Goal: Information Seeking & Learning: Learn about a topic

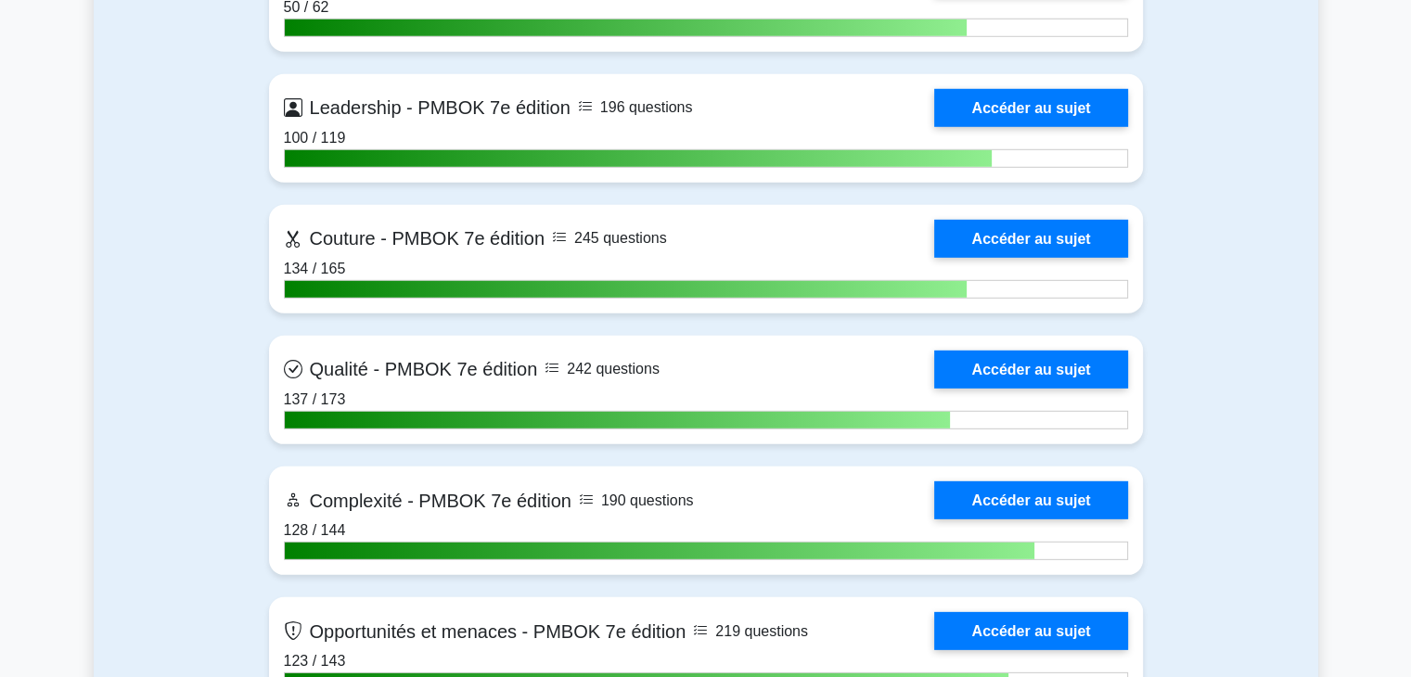
scroll to position [5414, 0]
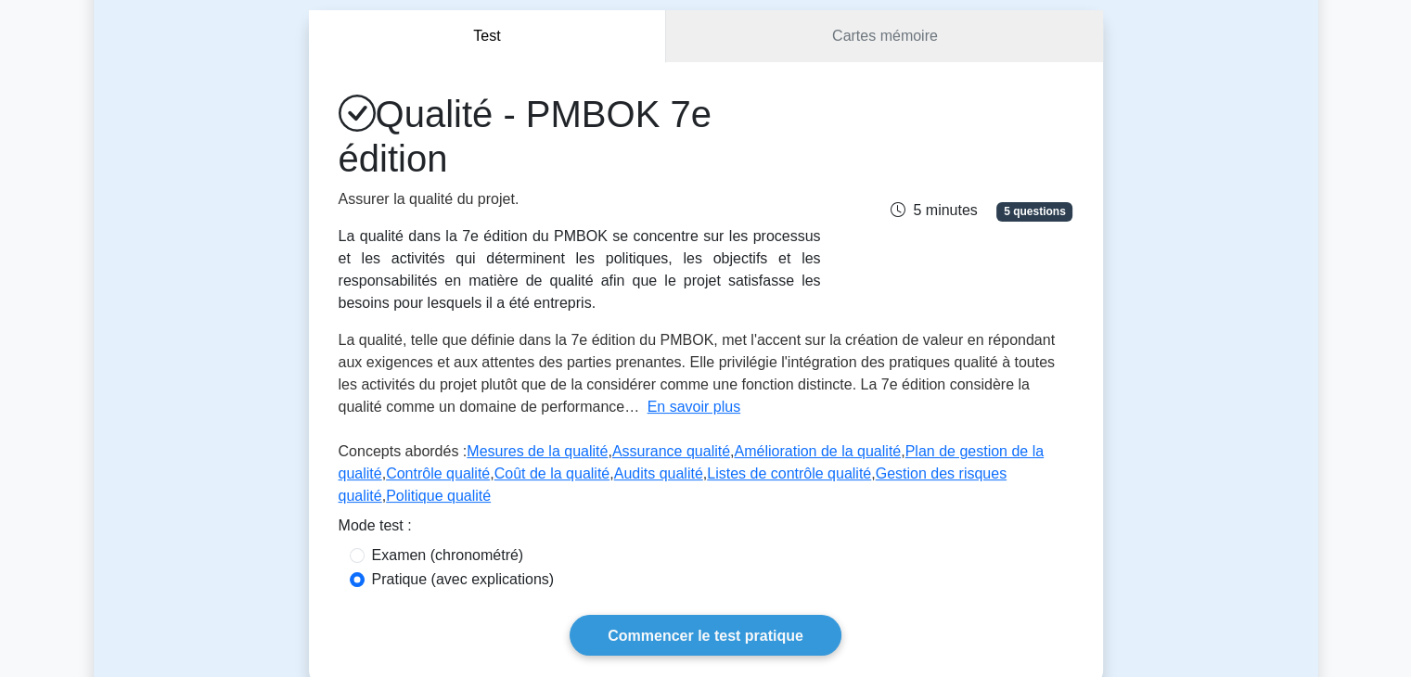
scroll to position [177, 0]
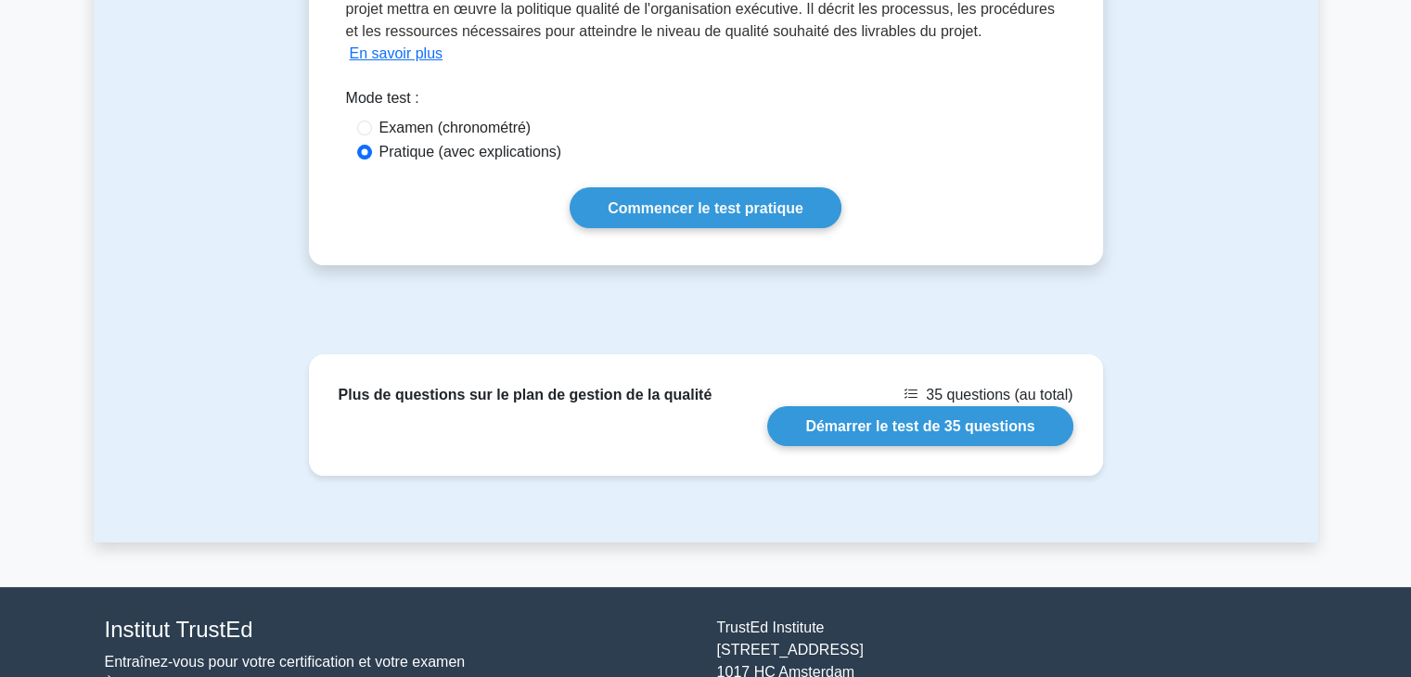
scroll to position [342, 0]
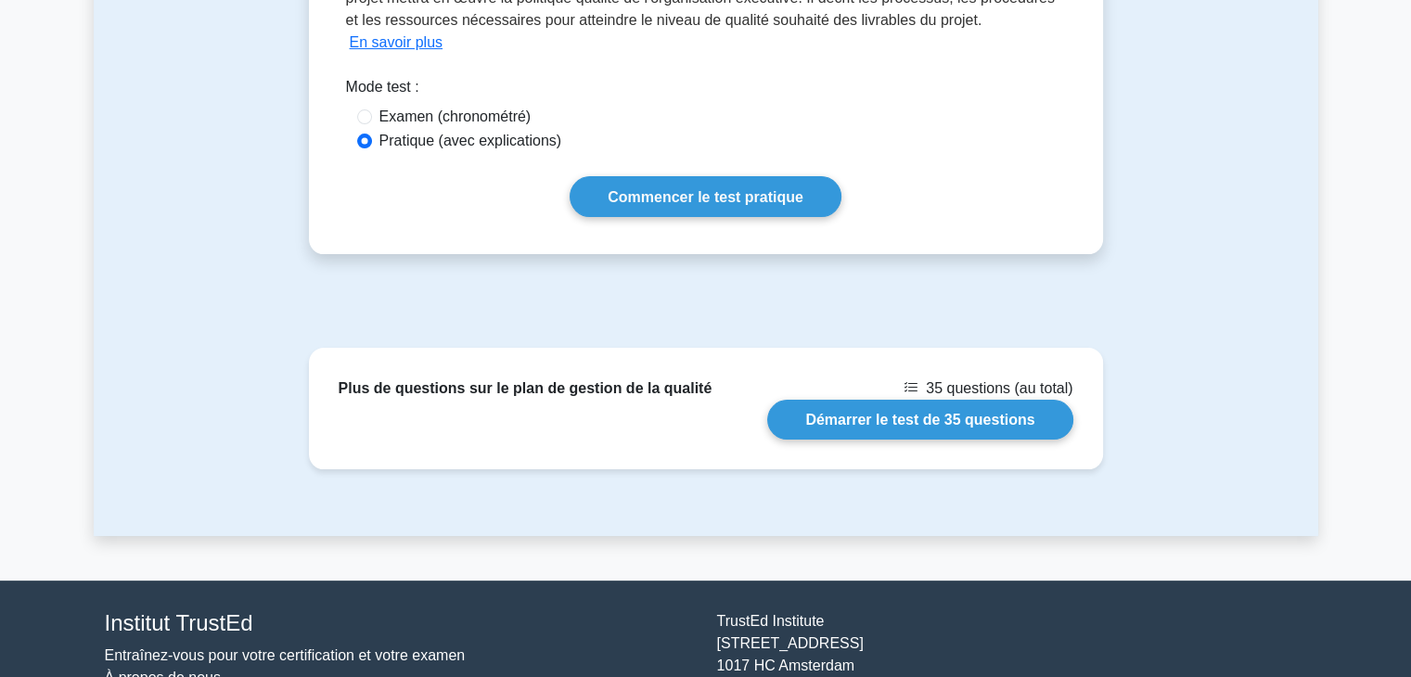
click at [412, 124] on font "Examen (chronométré)" at bounding box center [455, 117] width 152 height 16
click at [372, 124] on input "Examen (chronométré)" at bounding box center [364, 116] width 15 height 15
radio input "true"
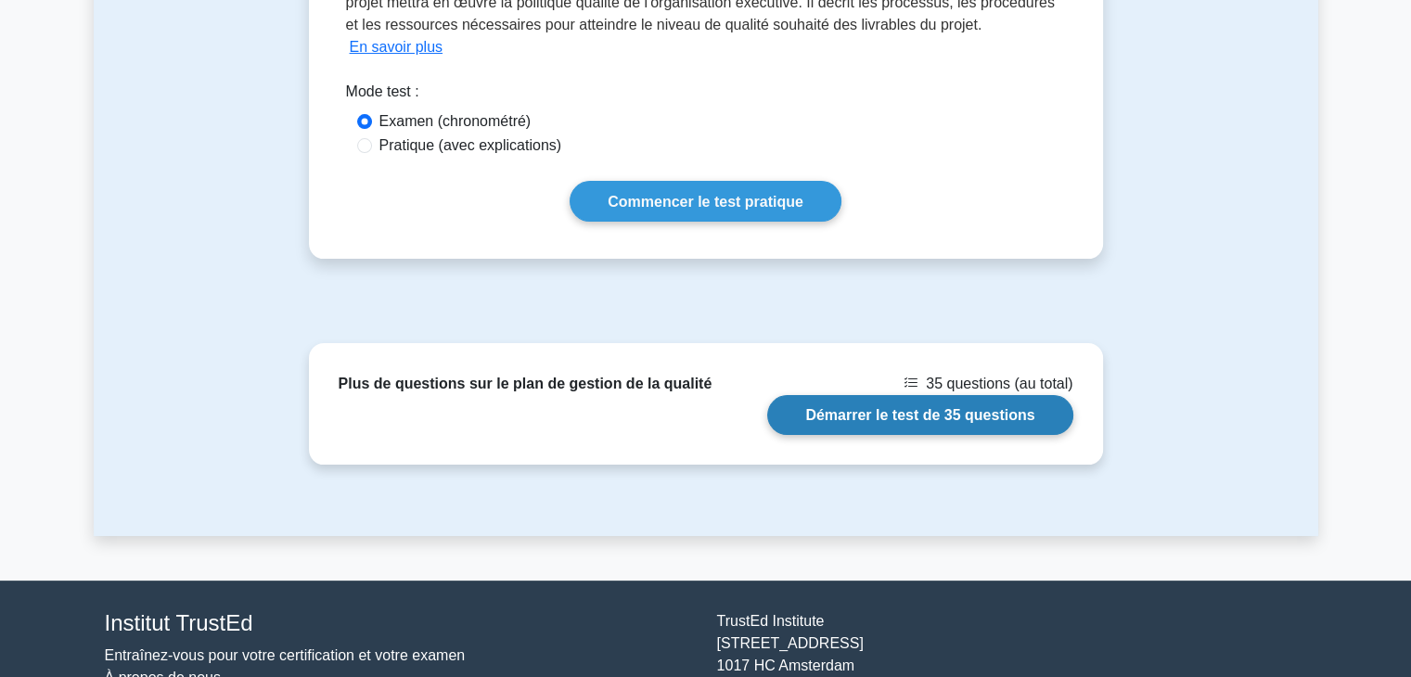
click at [936, 435] on link "Démarrer le test de 35 questions" at bounding box center [919, 415] width 305 height 40
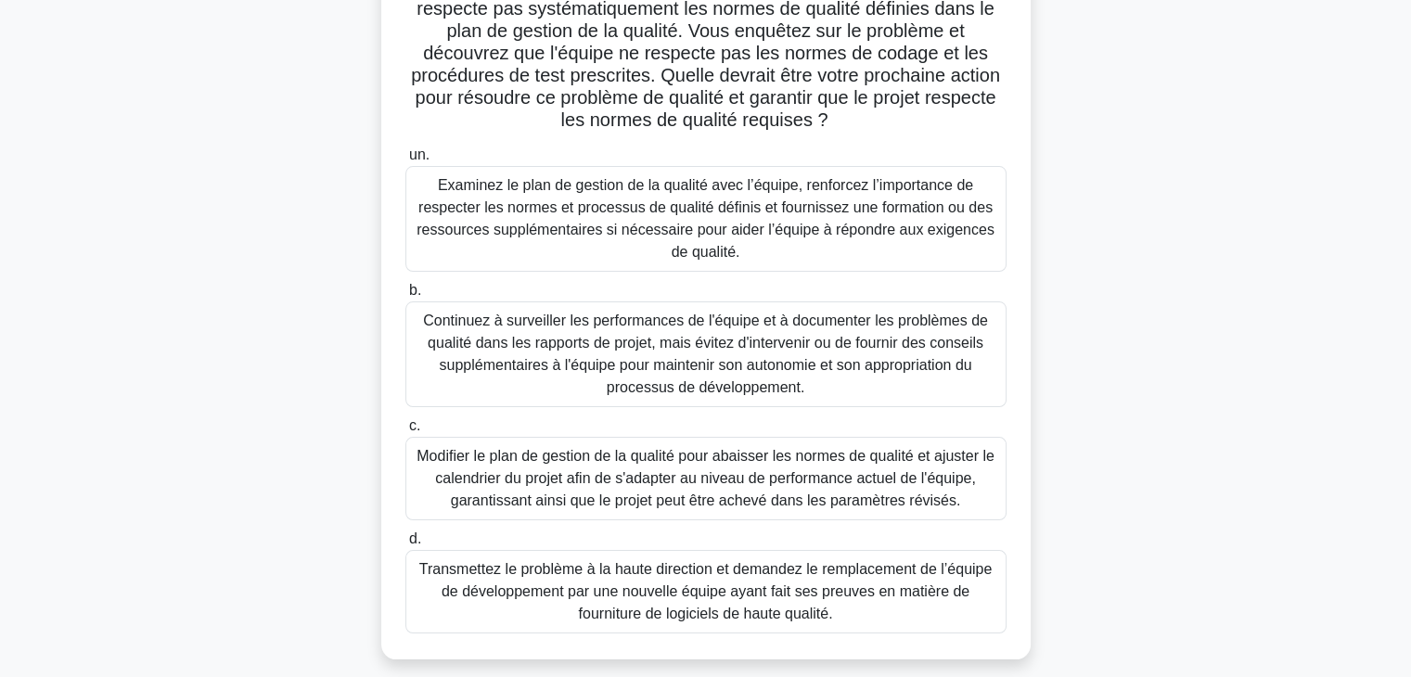
scroll to position [204, 0]
click at [709, 212] on font "Examinez le plan de gestion de la qualité avec l’équipe, renforcez l’importance…" at bounding box center [706, 217] width 578 height 83
click at [405, 160] on input "un. Examinez le plan de gestion de la qualité avec l’équipe, renforcez l’import…" at bounding box center [405, 154] width 0 height 12
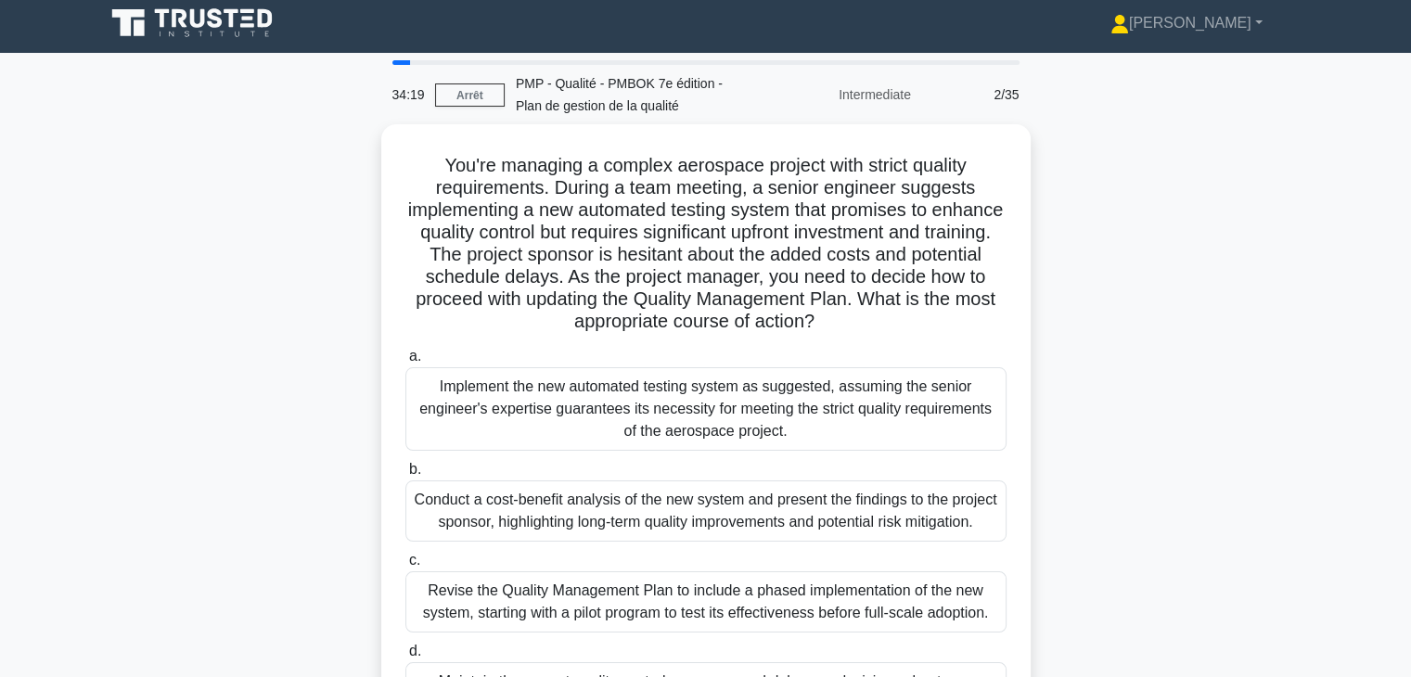
scroll to position [0, 0]
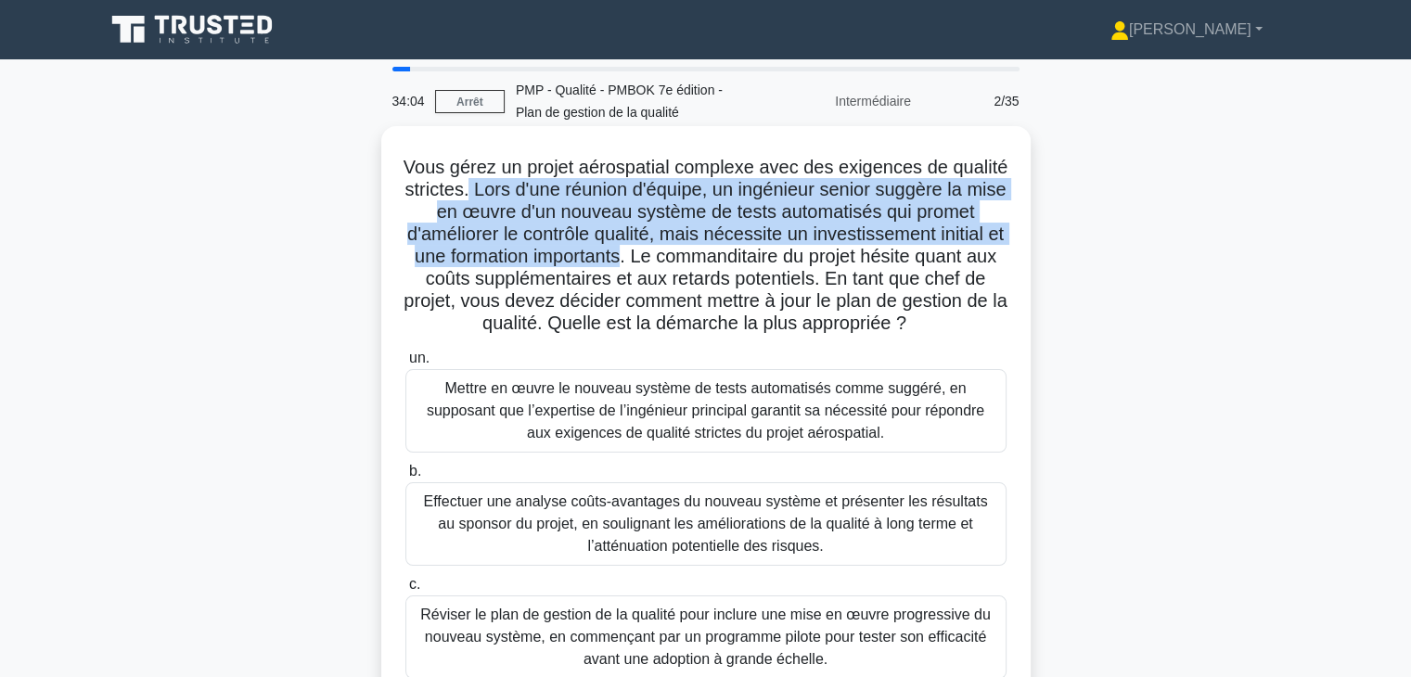
drag, startPoint x: 562, startPoint y: 191, endPoint x: 832, endPoint y: 249, distance: 276.0
click at [832, 249] on font "Vous gérez un projet aérospatial complexe avec des exigences de qualité stricte…" at bounding box center [706, 245] width 605 height 176
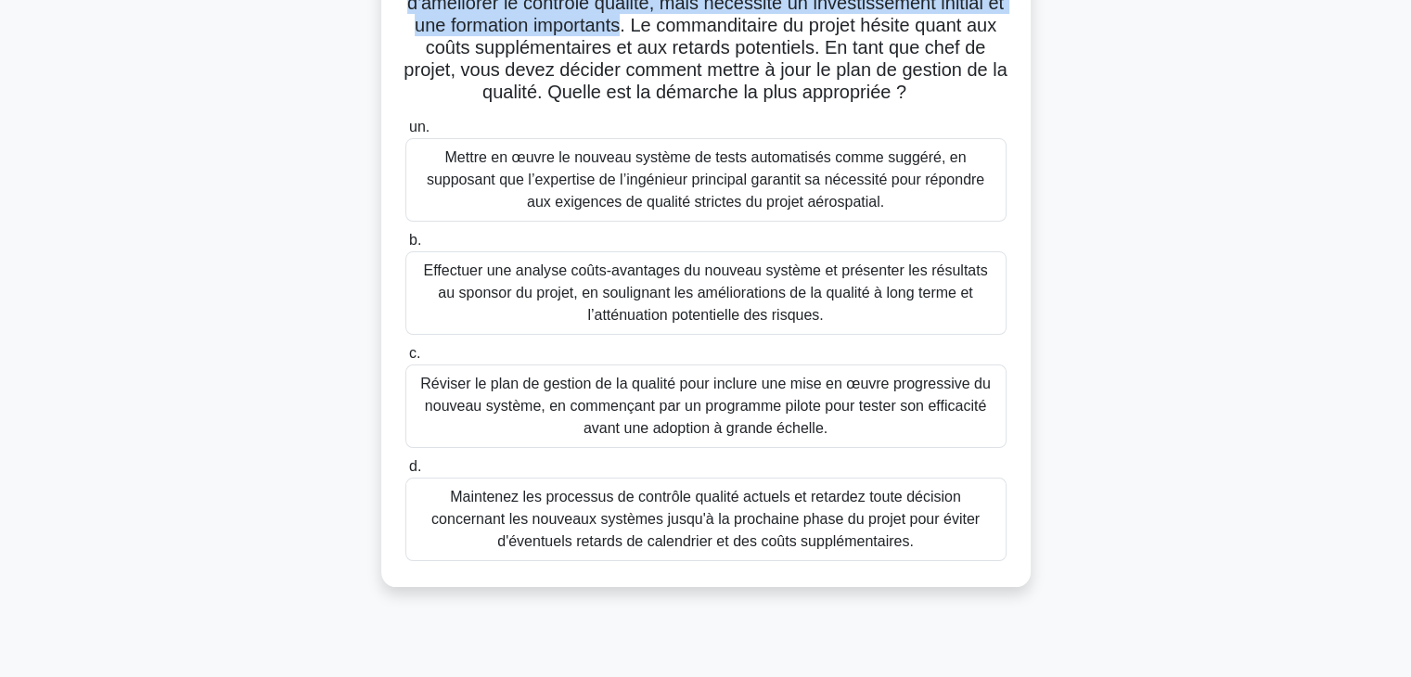
scroll to position [241, 0]
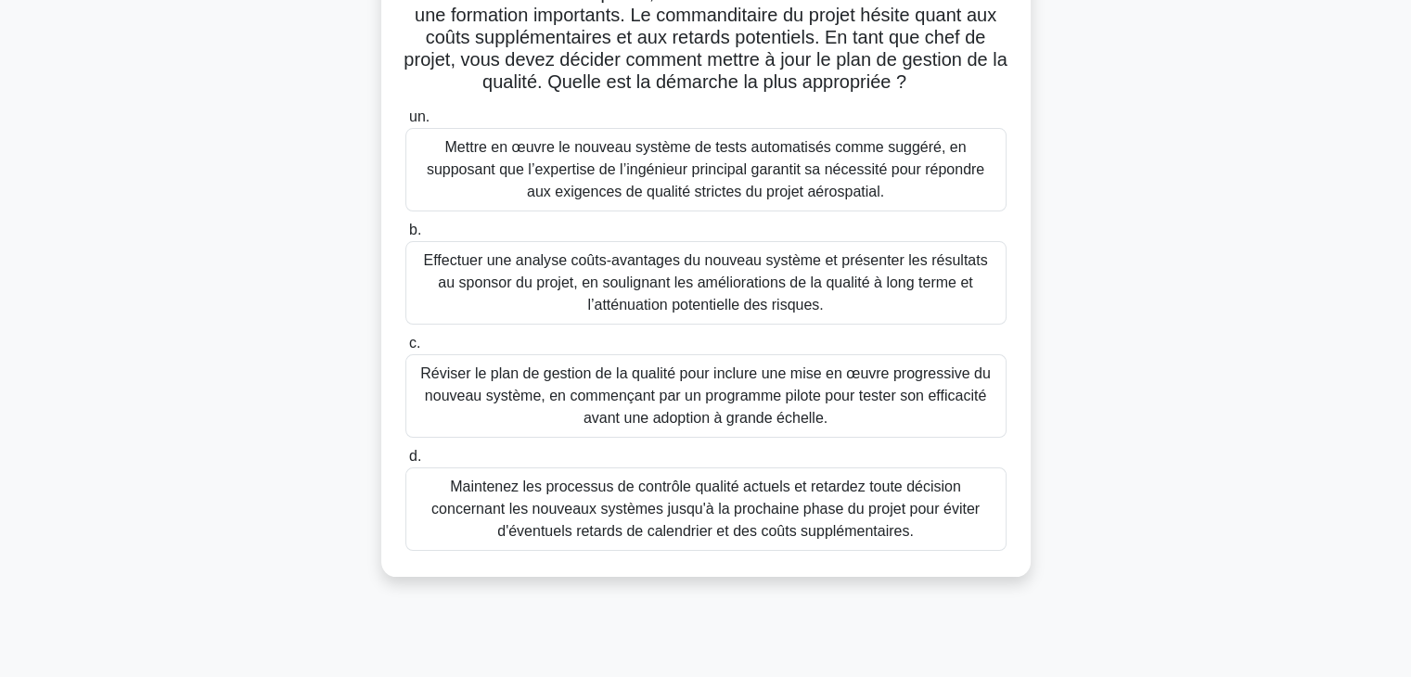
click at [831, 306] on font "Effectuer une analyse coûts-avantages du nouveau système et présenter les résul…" at bounding box center [705, 282] width 564 height 60
click at [405, 237] on input "b. Effectuer une analyse coûts-avantages du nouveau système et présenter les ré…" at bounding box center [405, 231] width 0 height 12
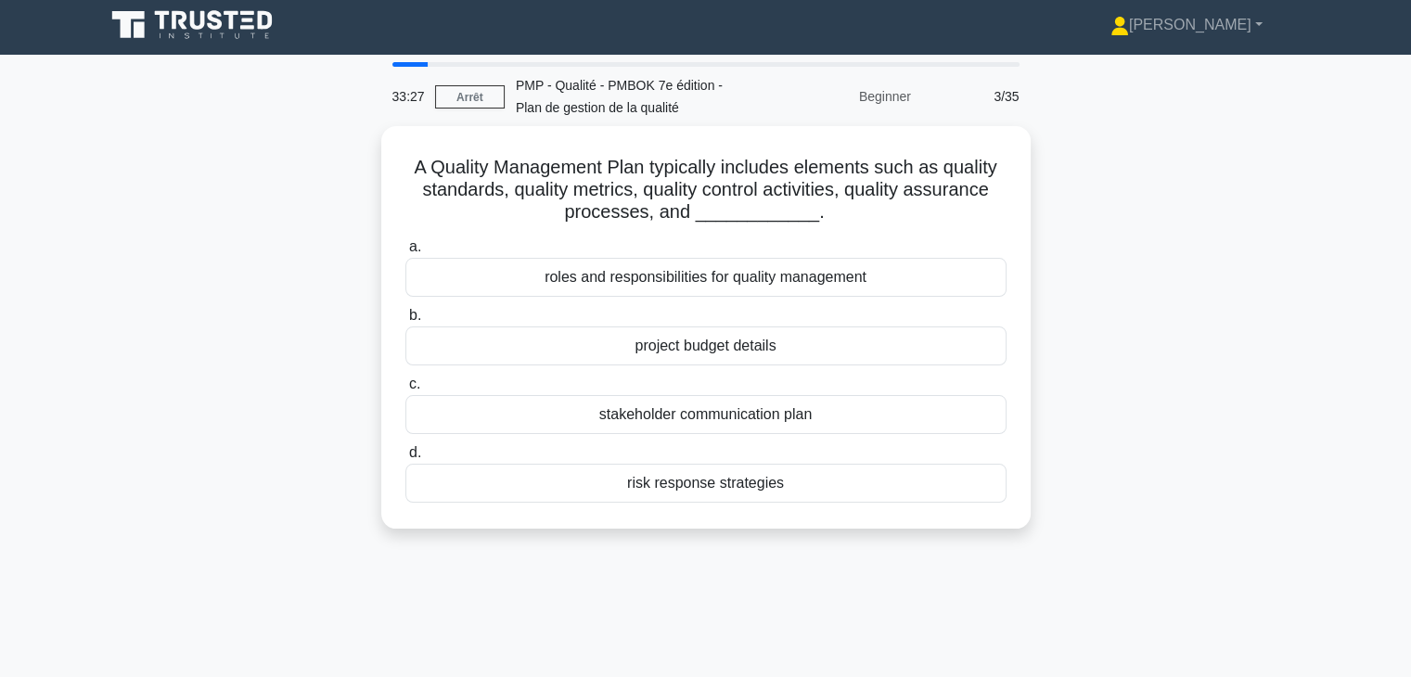
scroll to position [0, 0]
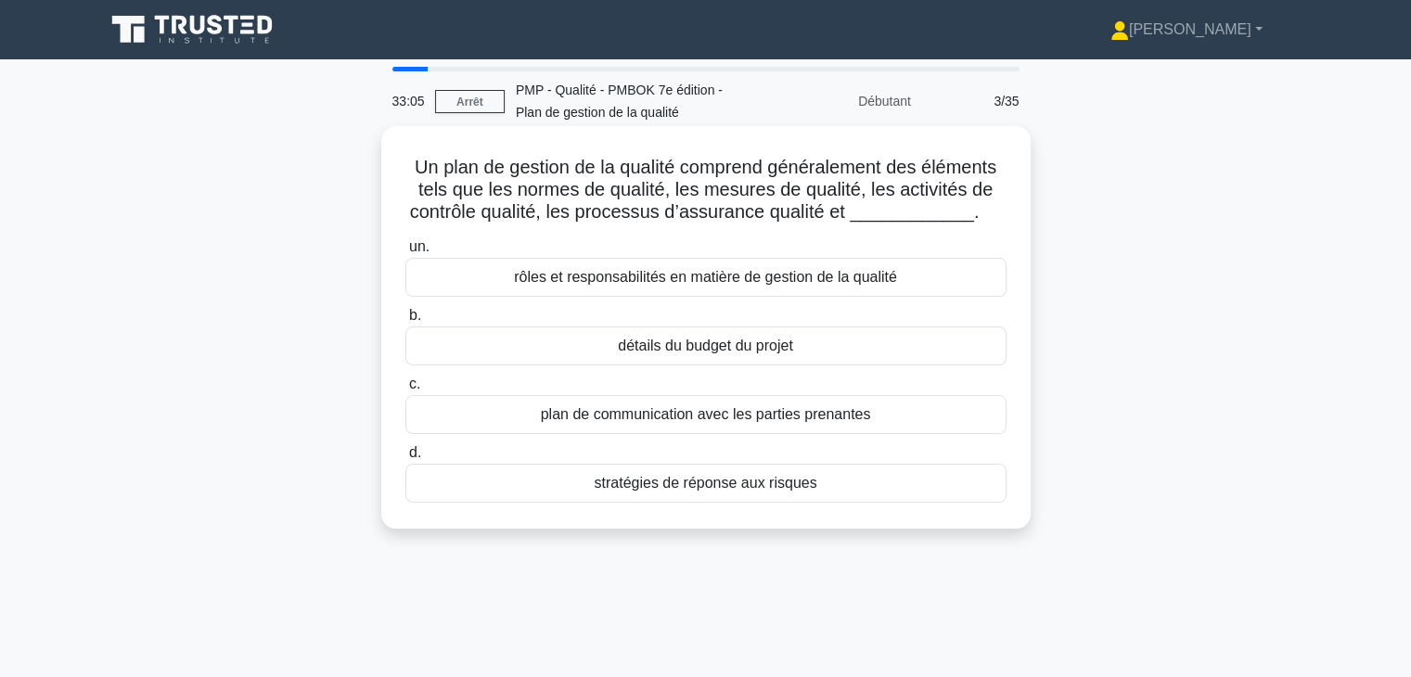
click at [891, 284] on font "rôles et responsabilités en matière de gestion de la qualité" at bounding box center [705, 277] width 383 height 16
click at [405, 253] on input "un. rôles et responsabilités en matière de gestion de la qualité" at bounding box center [405, 247] width 0 height 12
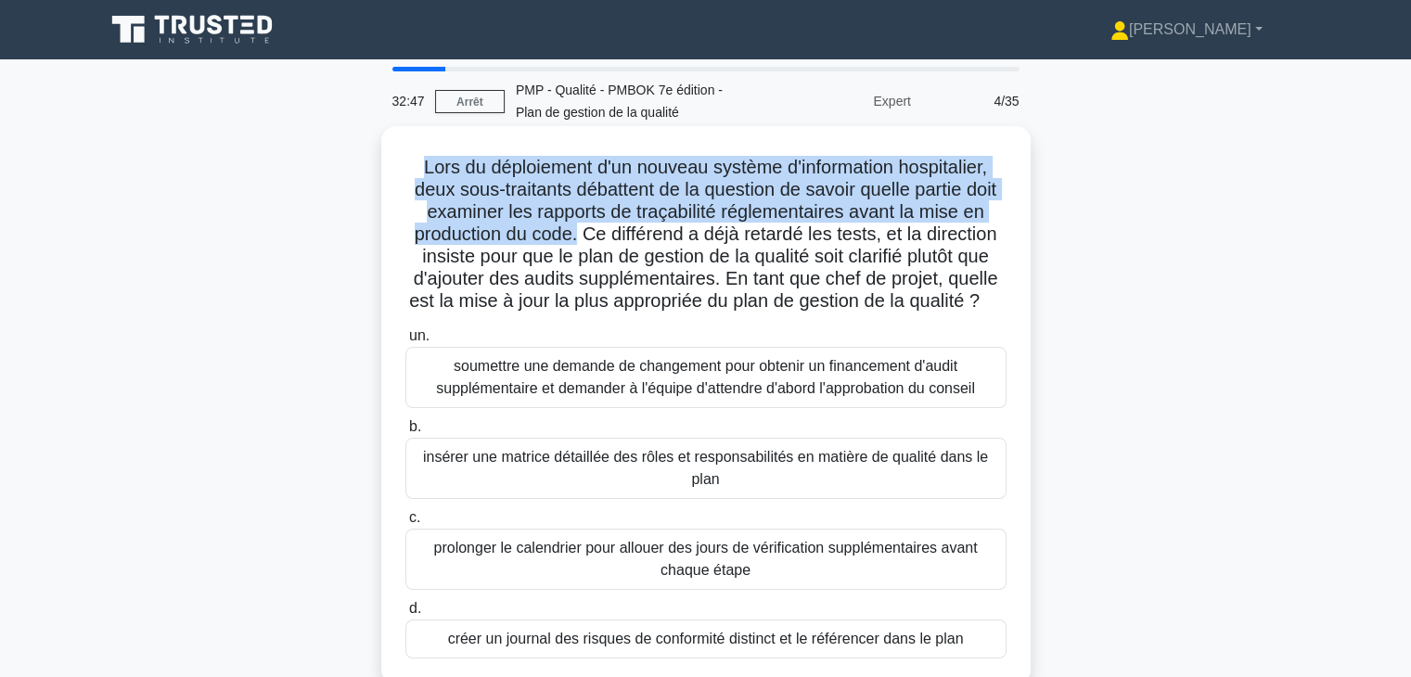
drag, startPoint x: 401, startPoint y: 164, endPoint x: 576, endPoint y: 235, distance: 189.0
click at [576, 235] on div "Lors du déploiement d'un nouveau système d'information hospitalier, deux sous-t…" at bounding box center [706, 406] width 635 height 544
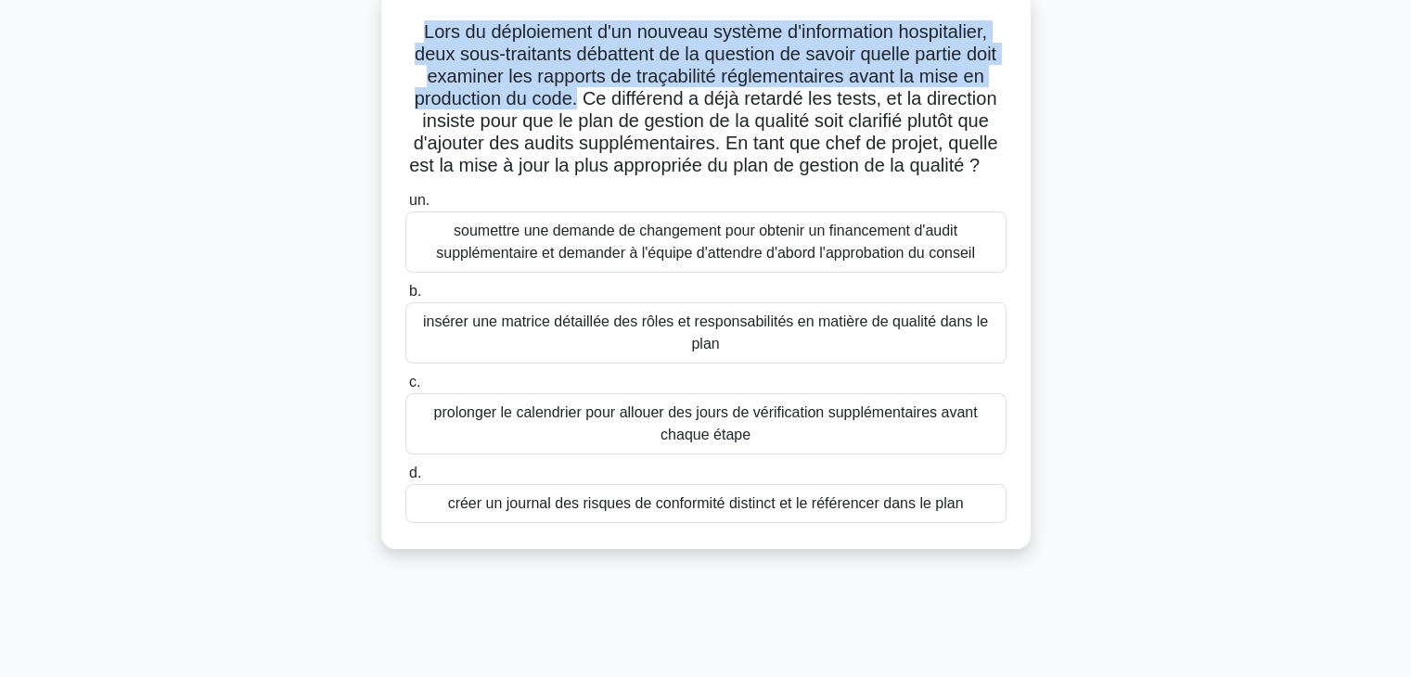
scroll to position [142, 0]
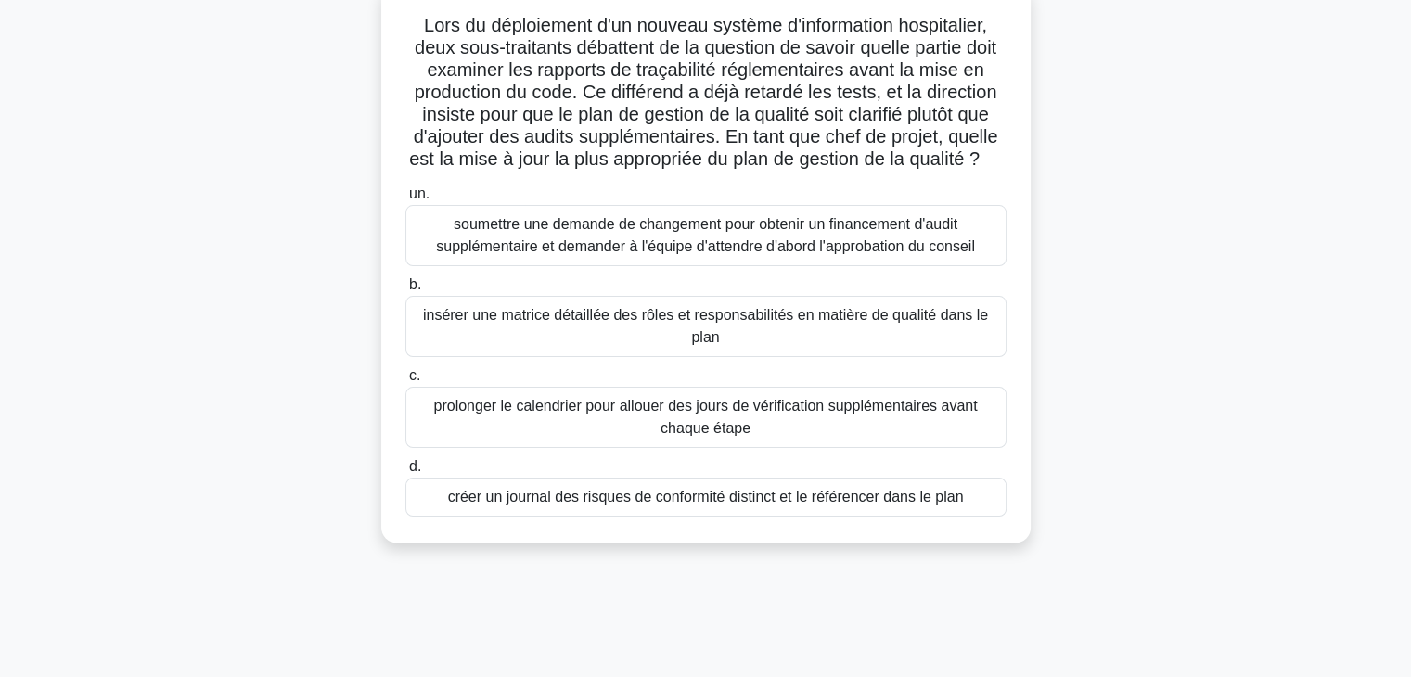
click at [872, 349] on font "insérer une matrice détaillée des rôles et responsabilités en matière de qualit…" at bounding box center [706, 326] width 584 height 45
click at [405, 291] on input "b. insérer une matrice détaillée des rôles et responsabilités en matière de qua…" at bounding box center [405, 285] width 0 height 12
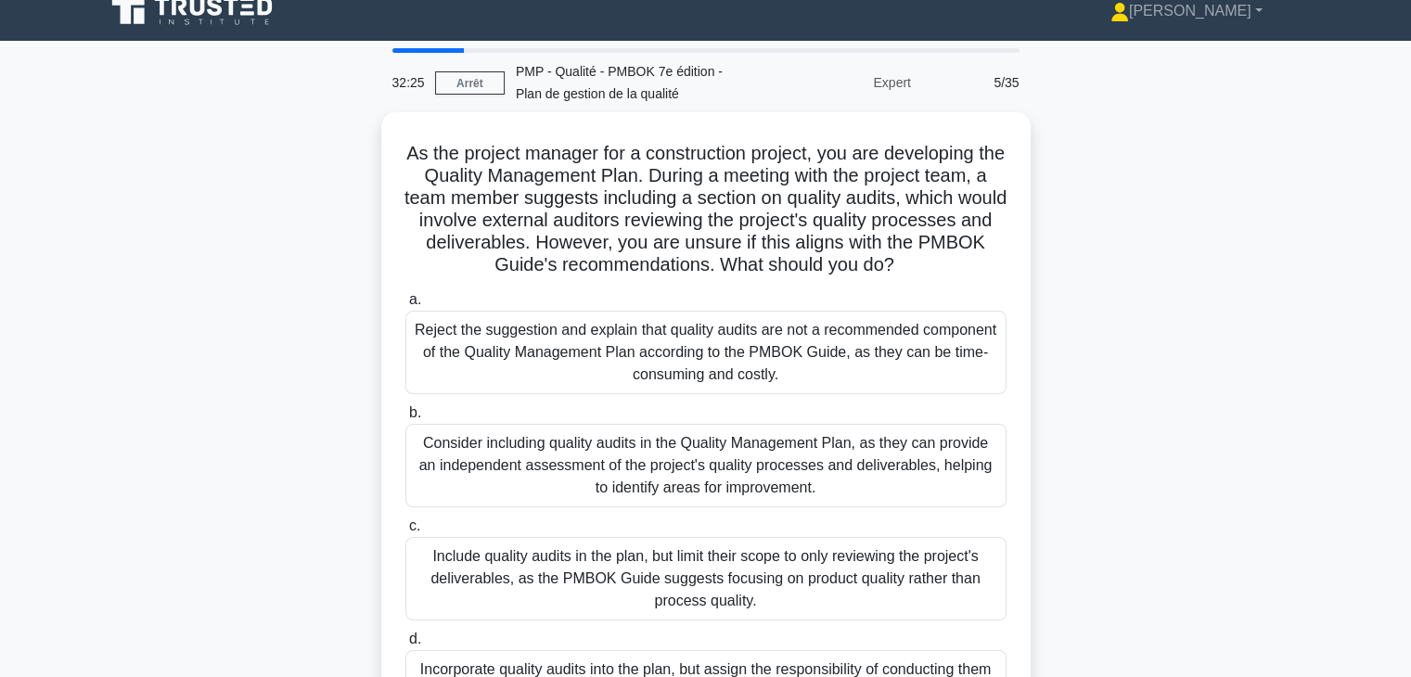
scroll to position [0, 0]
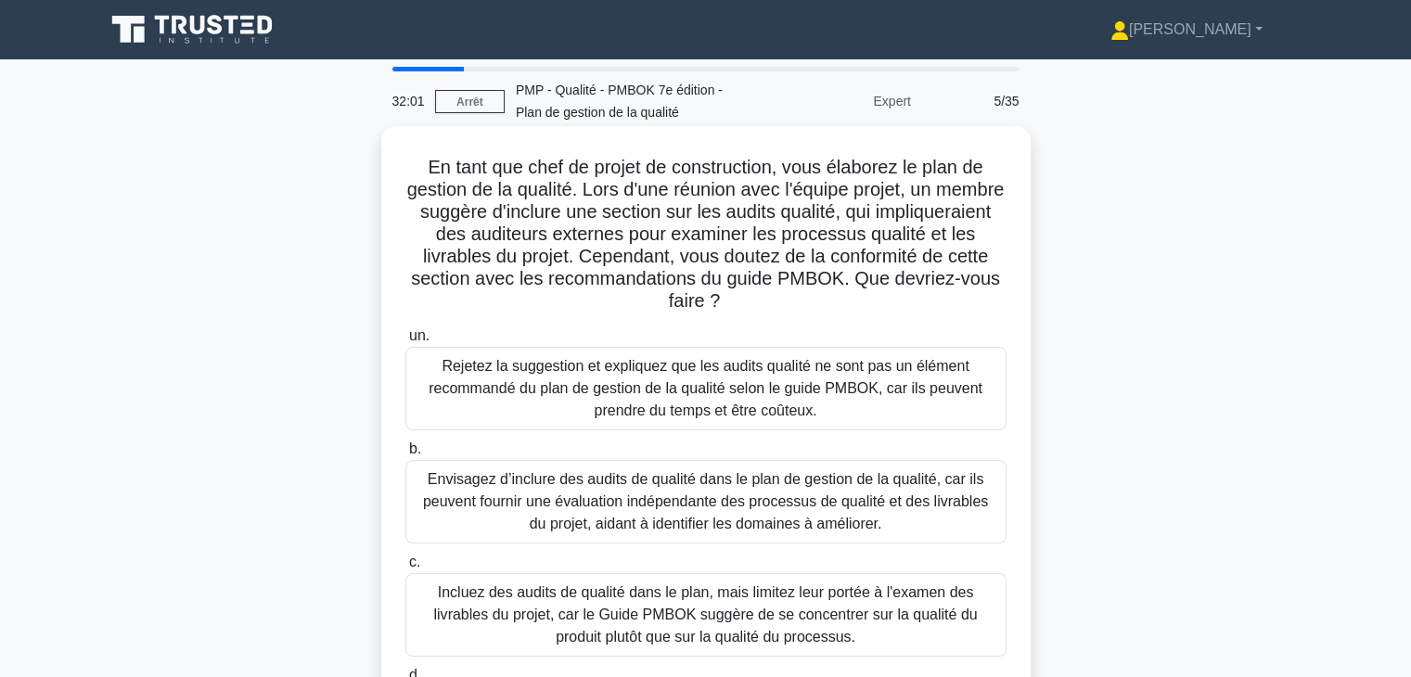
drag, startPoint x: 784, startPoint y: 168, endPoint x: 850, endPoint y: 295, distance: 143.1
click at [850, 295] on h5 "En tant que chef de projet de construction, vous élaborez le plan de gestion de…" at bounding box center [706, 235] width 605 height 158
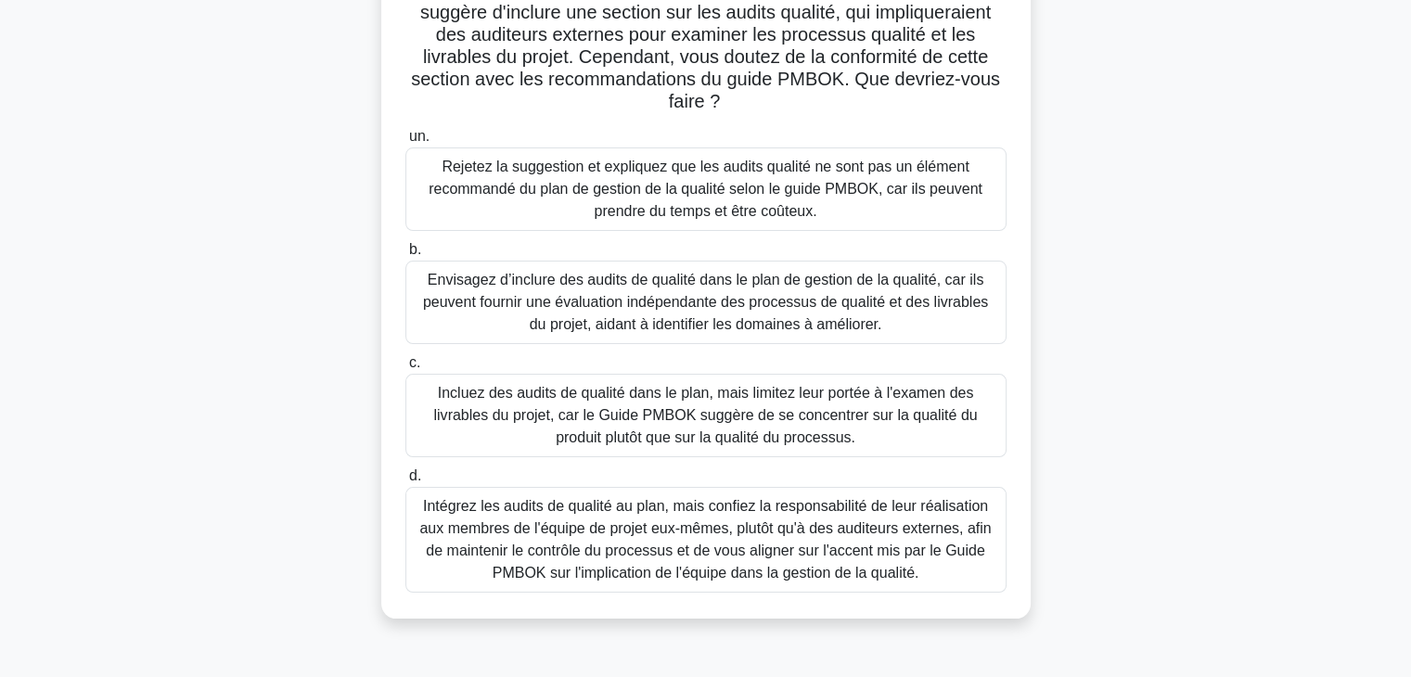
scroll to position [208, 0]
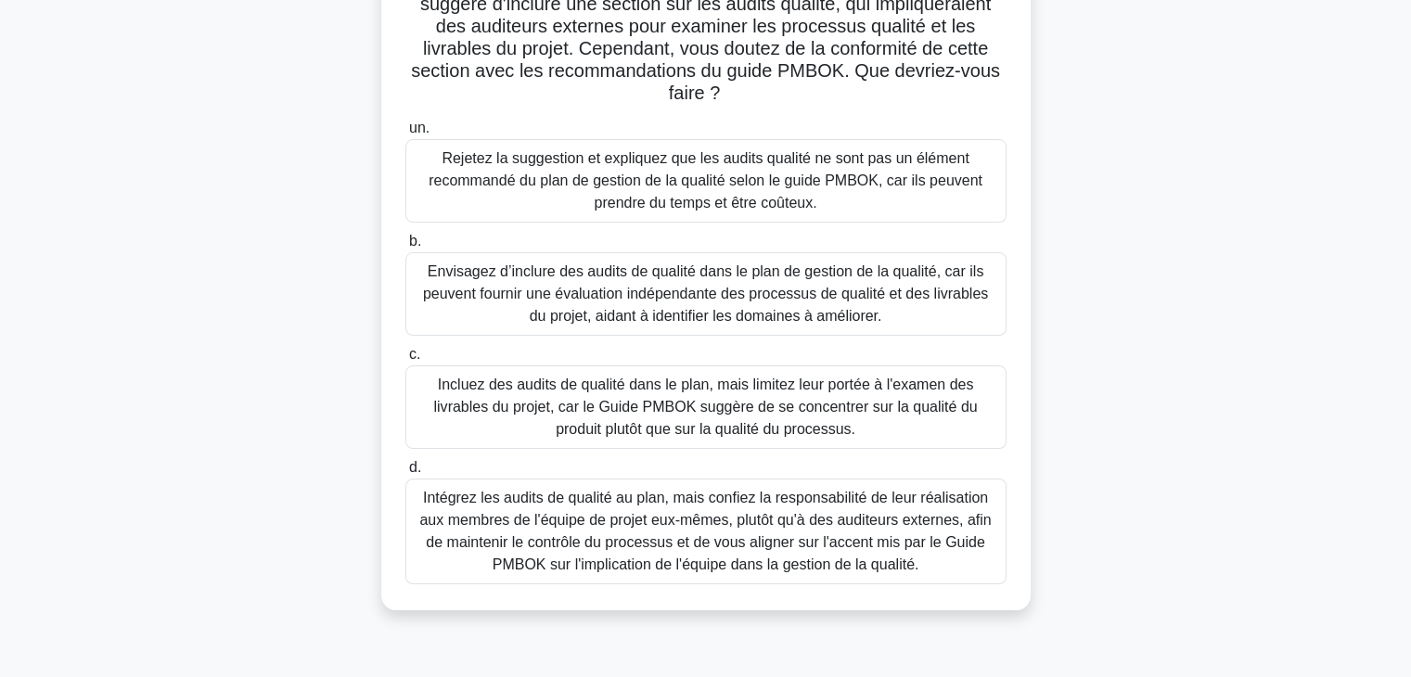
click at [749, 289] on font "Envisagez d’inclure des audits de qualité dans le plan de gestion de la qualité…" at bounding box center [705, 293] width 565 height 60
click at [405, 248] on input "b. Envisagez d’inclure des audits de qualité dans le plan de gestion de la qual…" at bounding box center [405, 242] width 0 height 12
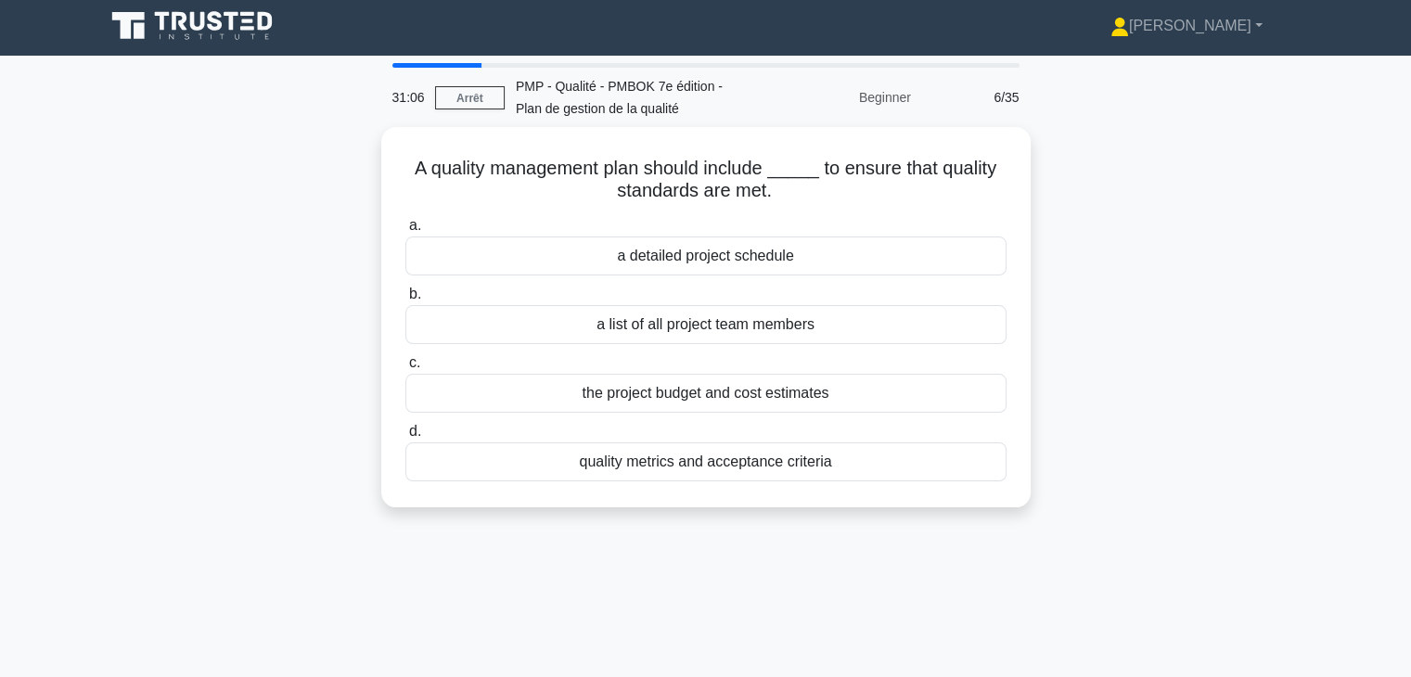
scroll to position [0, 0]
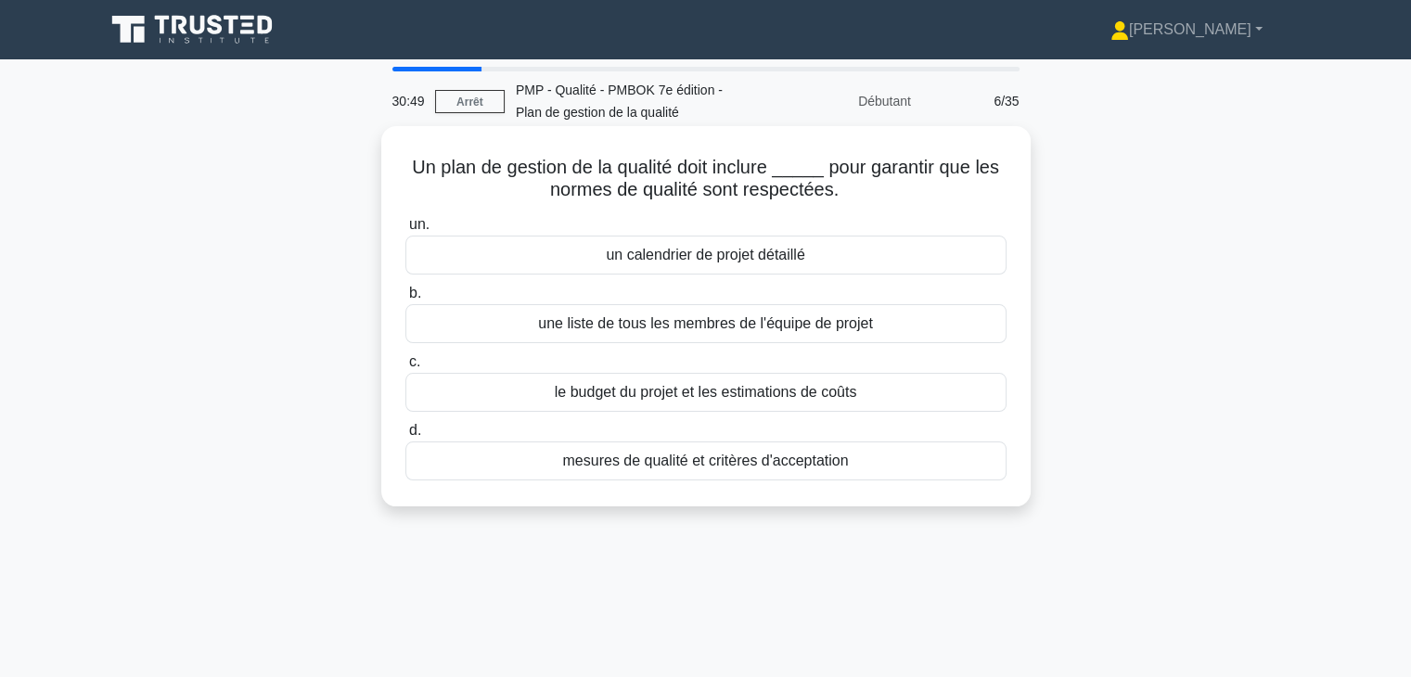
click at [902, 457] on div "mesures de qualité et critères d'acceptation" at bounding box center [705, 461] width 601 height 39
click at [405, 437] on input "d. mesures de qualité et critères d'acceptation" at bounding box center [405, 431] width 0 height 12
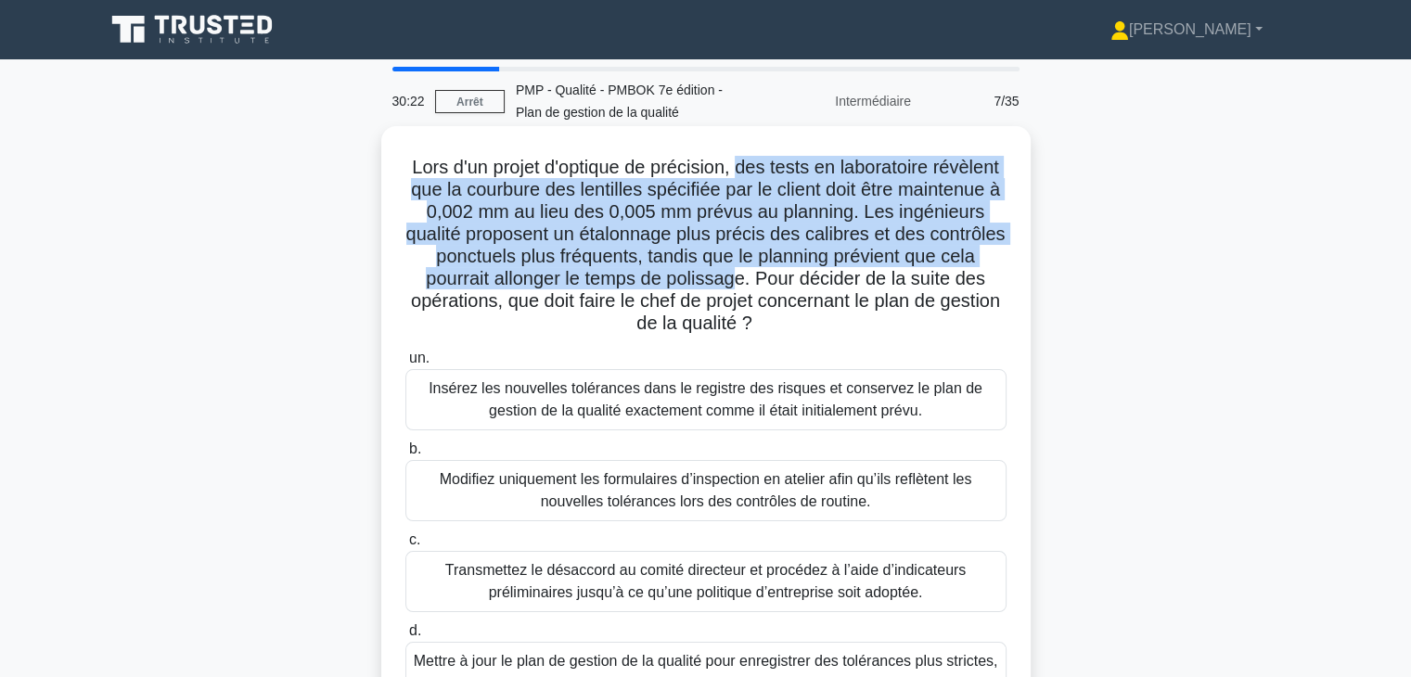
drag, startPoint x: 777, startPoint y: 165, endPoint x: 819, endPoint y: 279, distance: 121.5
click at [819, 279] on font "Lors d'un projet d'optique de précision, des tests en laboratoire révèlent que …" at bounding box center [705, 245] width 599 height 176
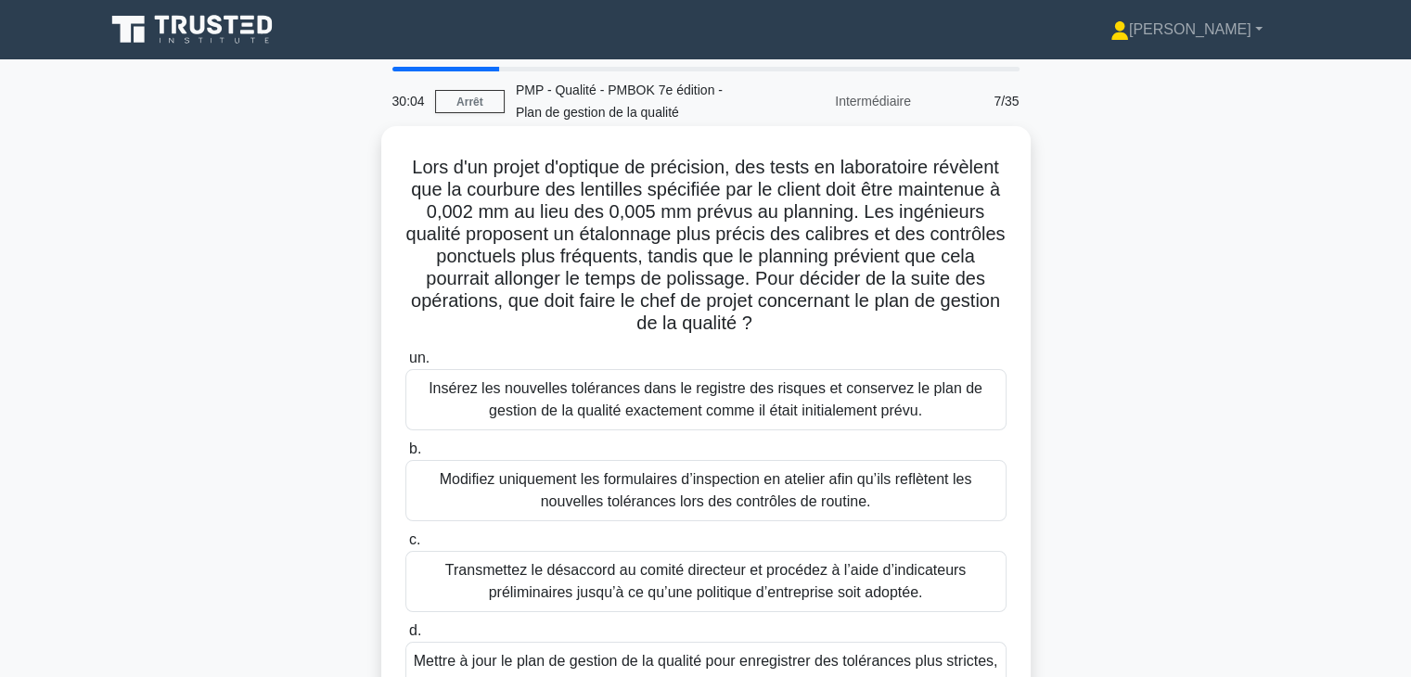
click at [1238, 237] on div "Lors d'un projet d'optique de précision, des tests en laboratoire révèlent que …" at bounding box center [706, 443] width 1225 height 625
drag, startPoint x: 753, startPoint y: 267, endPoint x: 867, endPoint y: 324, distance: 127.4
click at [867, 324] on h5 "Lors d'un projet d'optique de précision, des tests en laboratoire révèlent que …" at bounding box center [706, 246] width 605 height 180
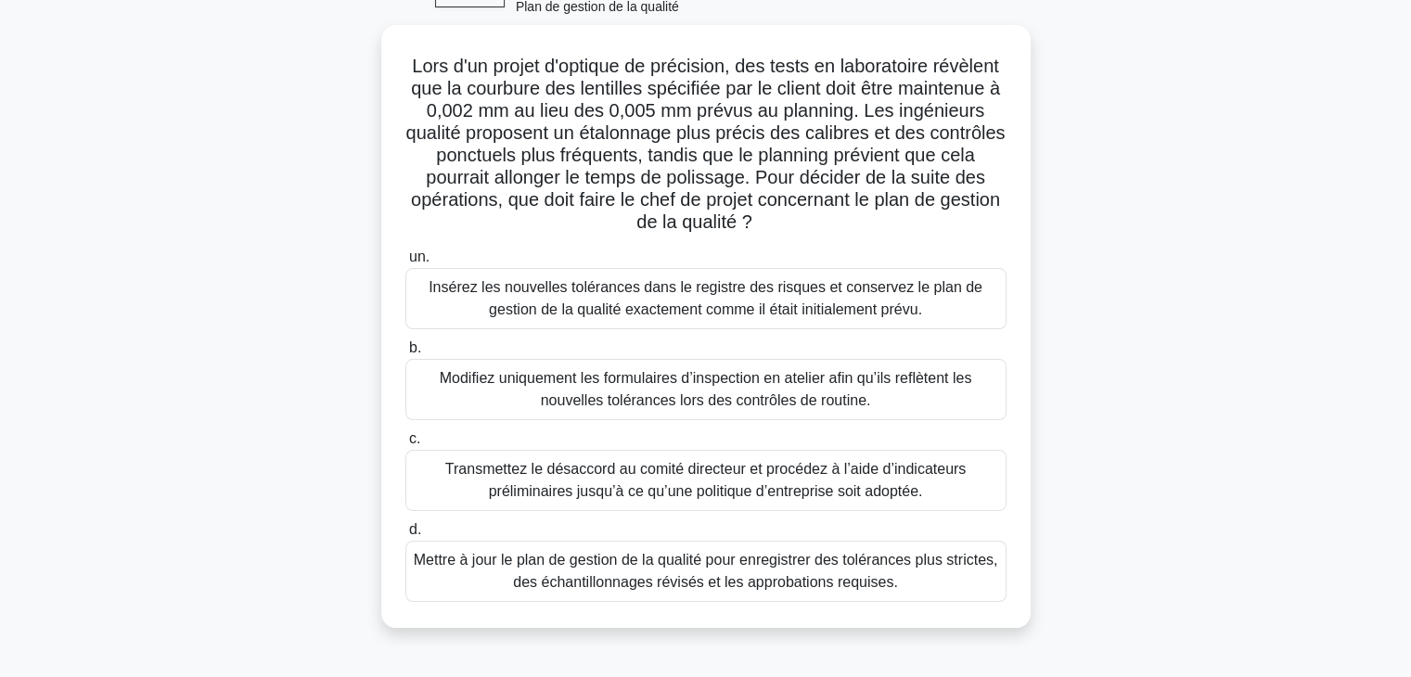
scroll to position [101, 0]
click at [919, 580] on font "Mettre à jour le plan de gestion de la qualité pour enregistrer des tolérances …" at bounding box center [706, 571] width 584 height 45
click at [405, 536] on input "d. Mettre à jour le plan de gestion de la qualité pour enregistrer des toléranc…" at bounding box center [405, 530] width 0 height 12
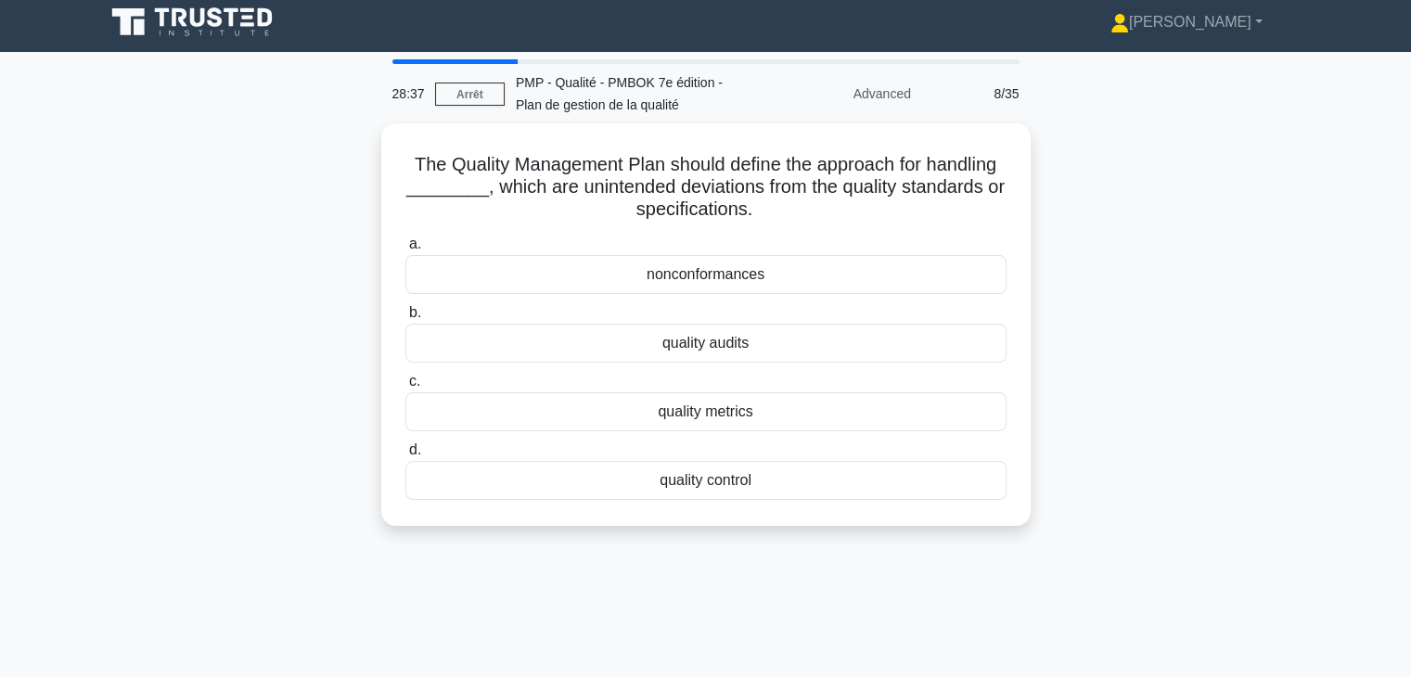
scroll to position [0, 0]
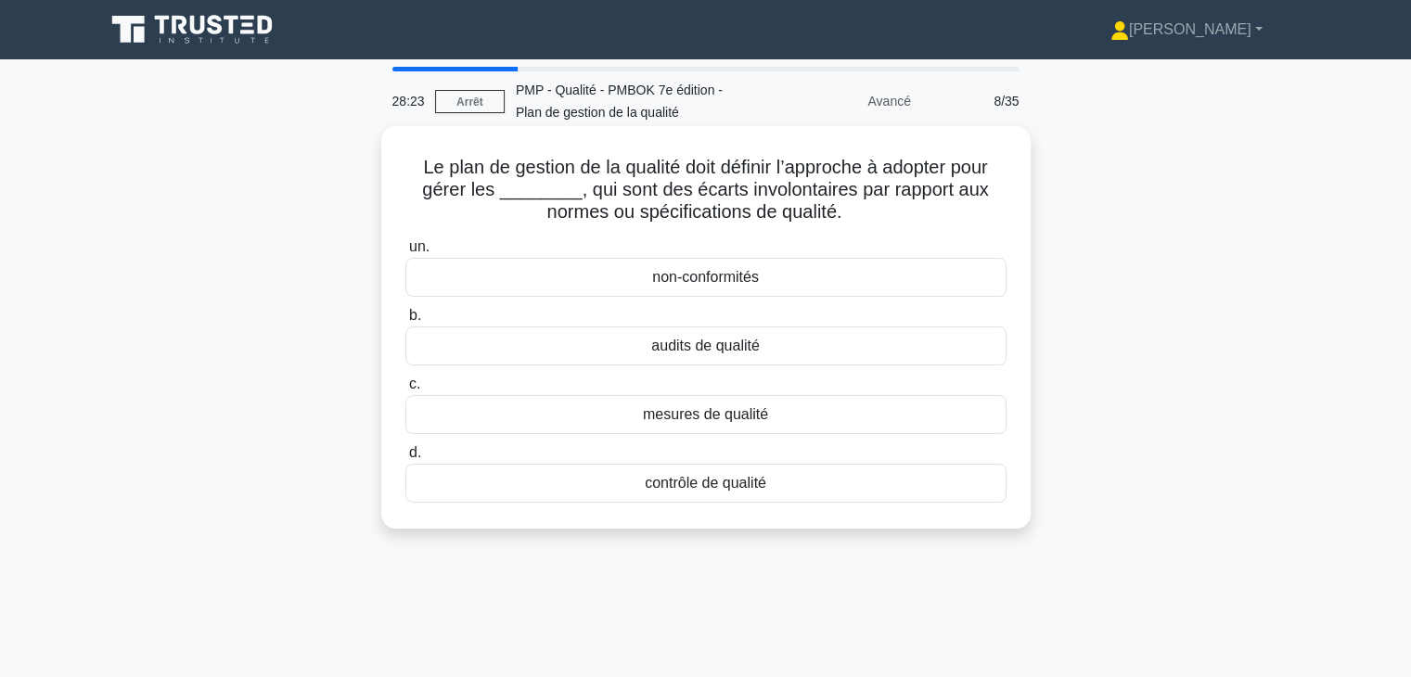
click at [797, 281] on div "non-conformités" at bounding box center [705, 277] width 601 height 39
click at [405, 253] on input "un. non-conformités" at bounding box center [405, 247] width 0 height 12
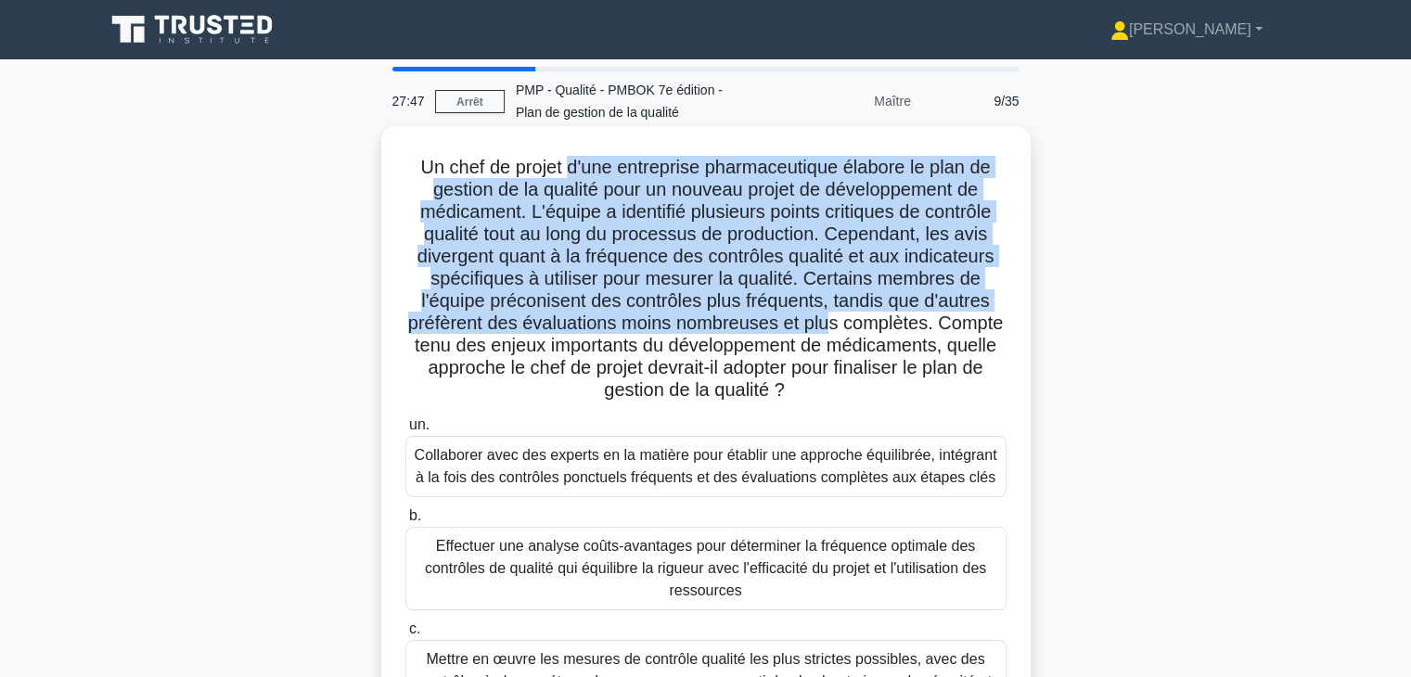
drag, startPoint x: 563, startPoint y: 164, endPoint x: 866, endPoint y: 331, distance: 346.3
click at [866, 331] on font "Un chef de projet d'une entreprise pharmaceutique élabore le plan de gestion de…" at bounding box center [705, 278] width 595 height 243
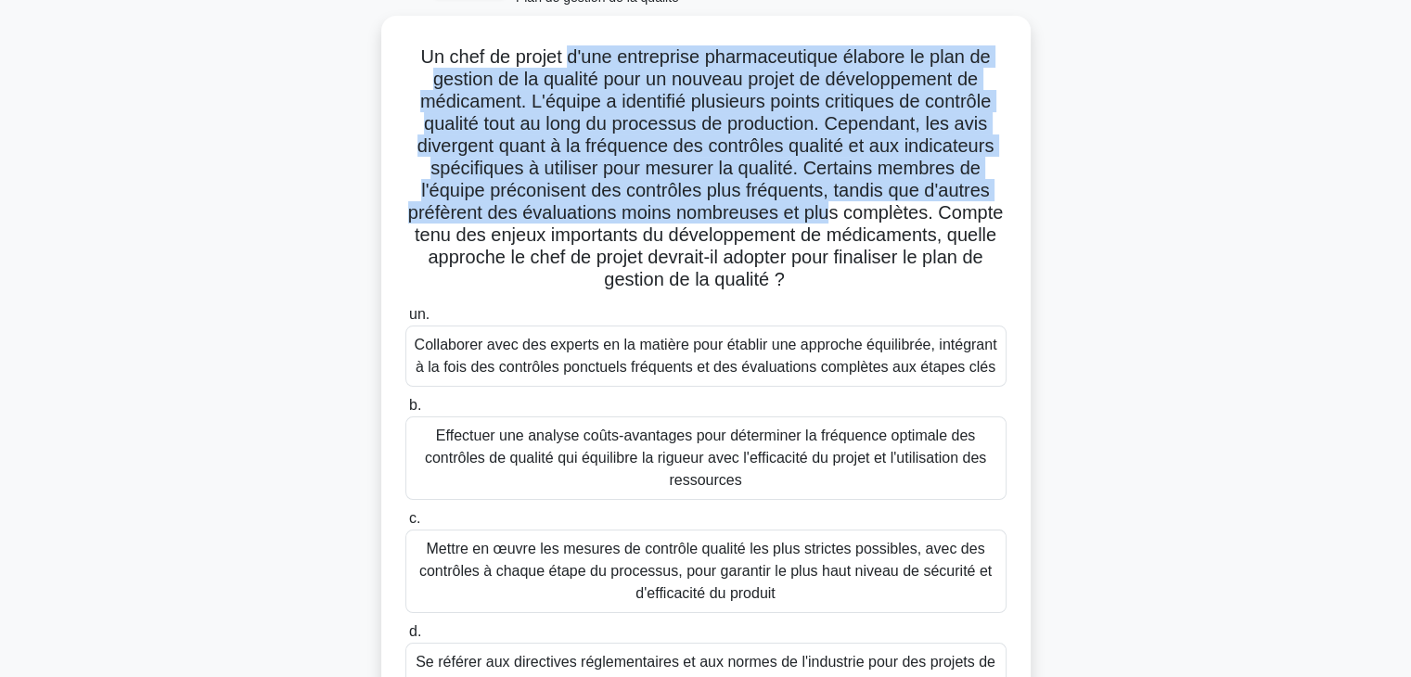
scroll to position [111, 0]
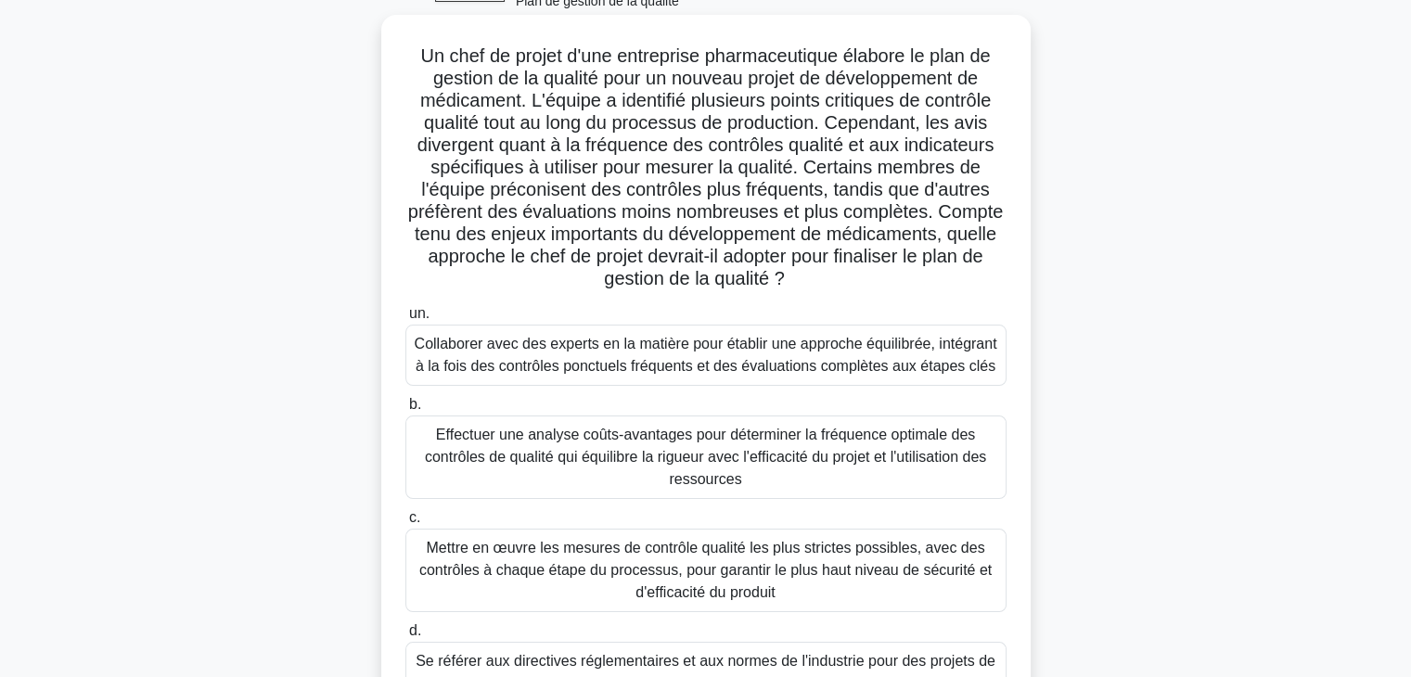
click at [866, 366] on font "Collaborer avec des experts en la matière pour établir une approche équilibrée,…" at bounding box center [706, 355] width 583 height 38
click at [405, 320] on input "un. Collaborer avec des experts en la matière pour établir une approche équilib…" at bounding box center [405, 314] width 0 height 12
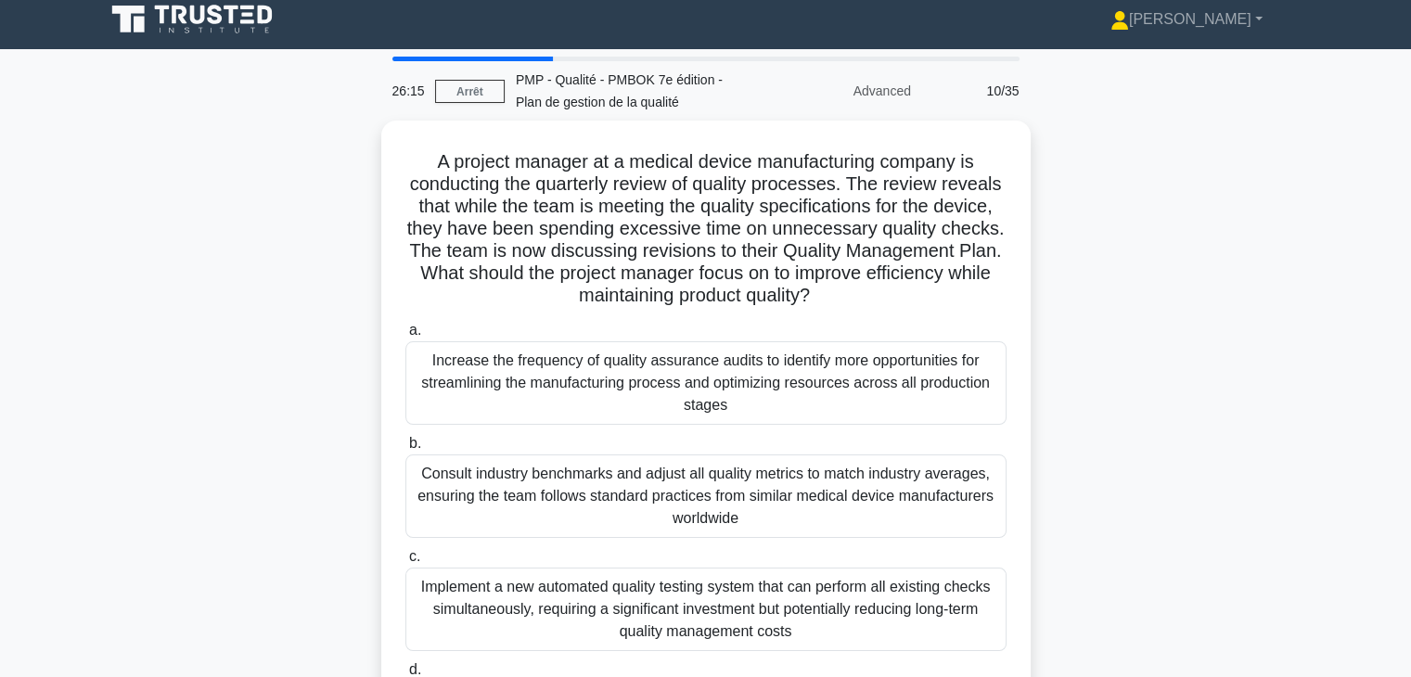
scroll to position [0, 0]
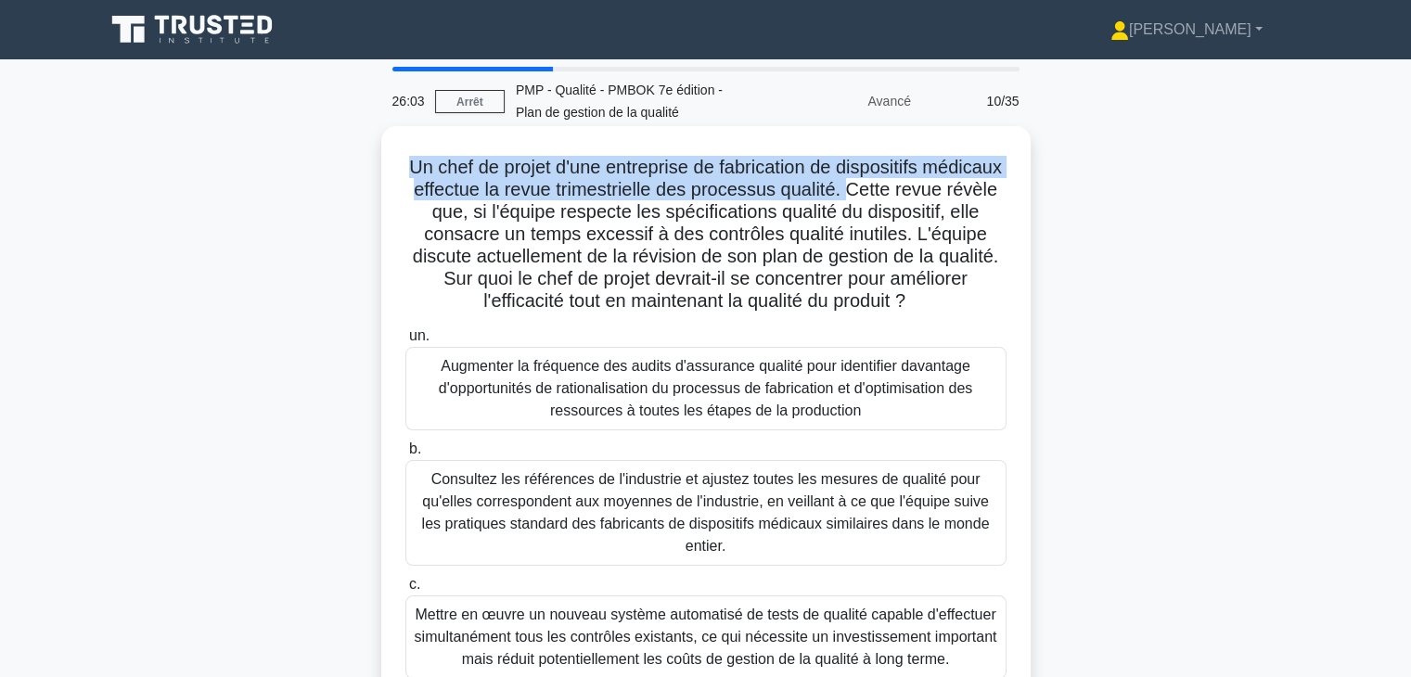
drag, startPoint x: 442, startPoint y: 171, endPoint x: 946, endPoint y: 189, distance: 505.0
click at [946, 189] on font "Un chef de projet d'une entreprise de fabrication de dispositifs médicaux effec…" at bounding box center [705, 234] width 593 height 154
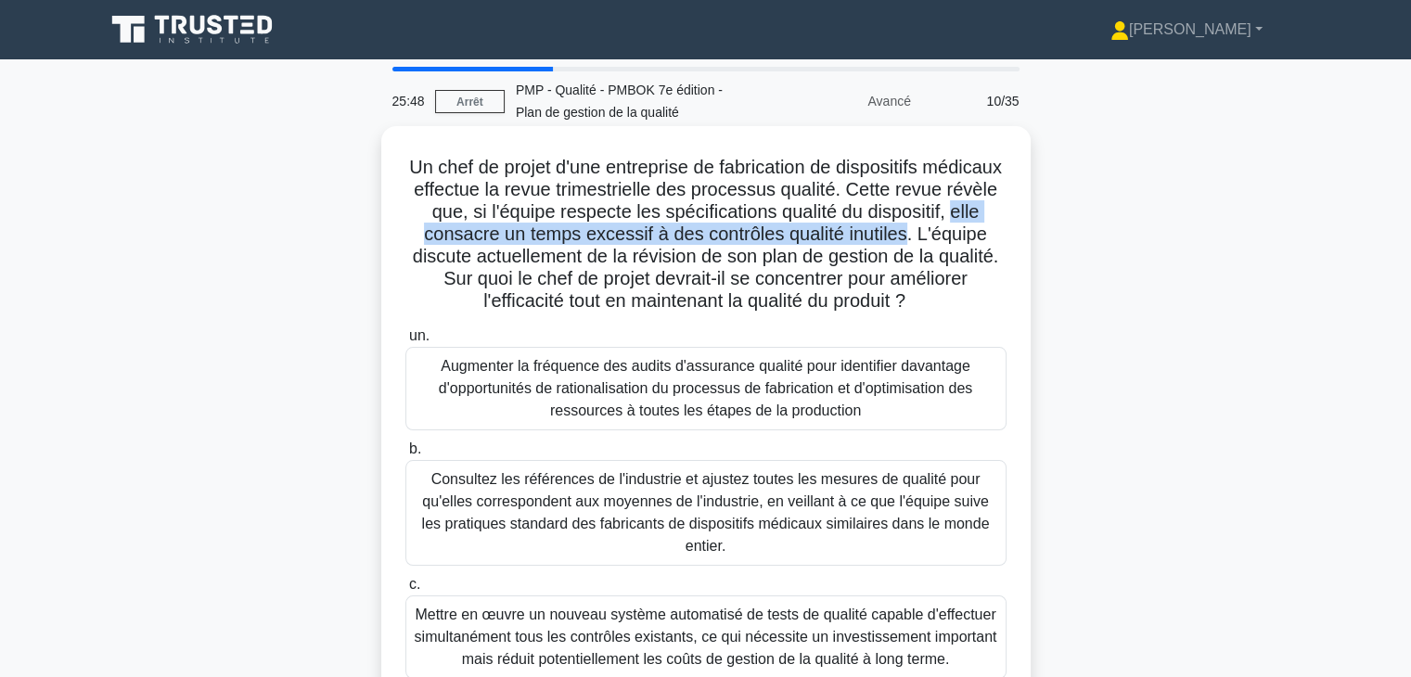
drag, startPoint x: 520, startPoint y: 234, endPoint x: 484, endPoint y: 259, distance: 44.0
click at [484, 259] on font "Un chef de projet d'une entreprise de fabrication de dispositifs médicaux effec…" at bounding box center [705, 234] width 593 height 154
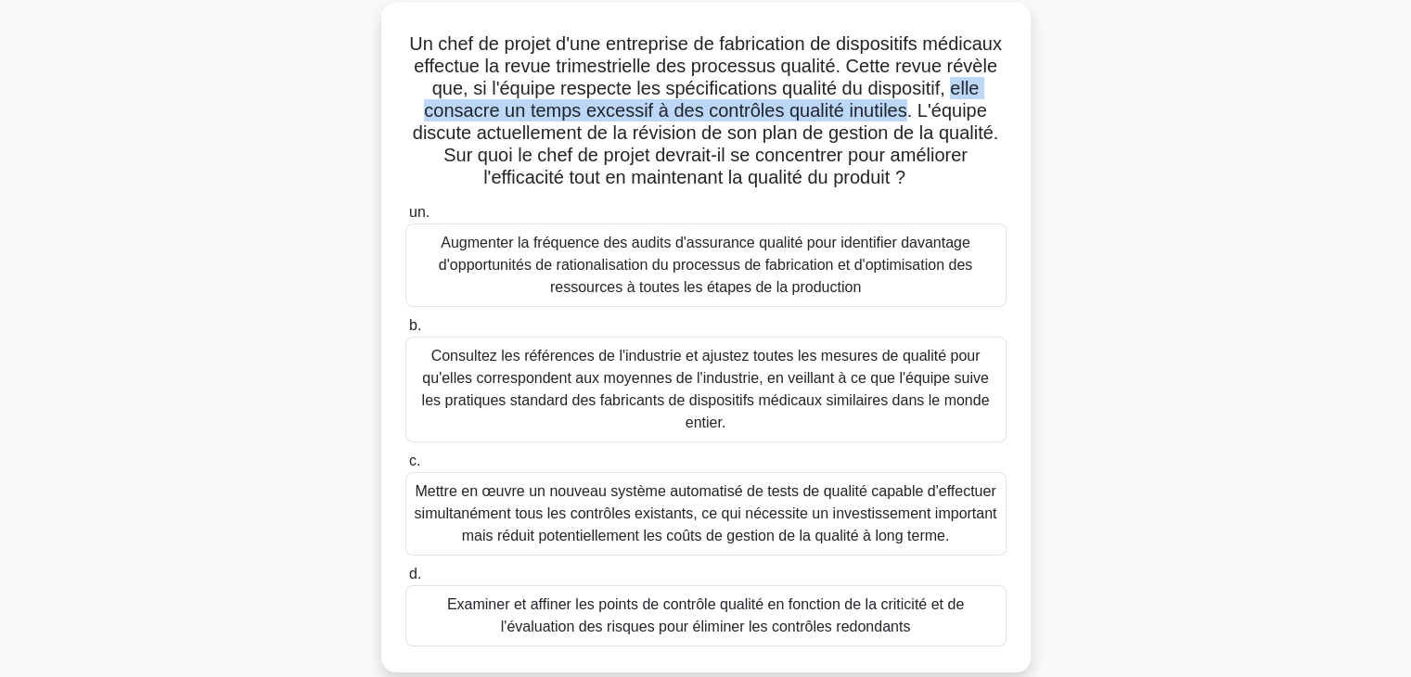
scroll to position [126, 0]
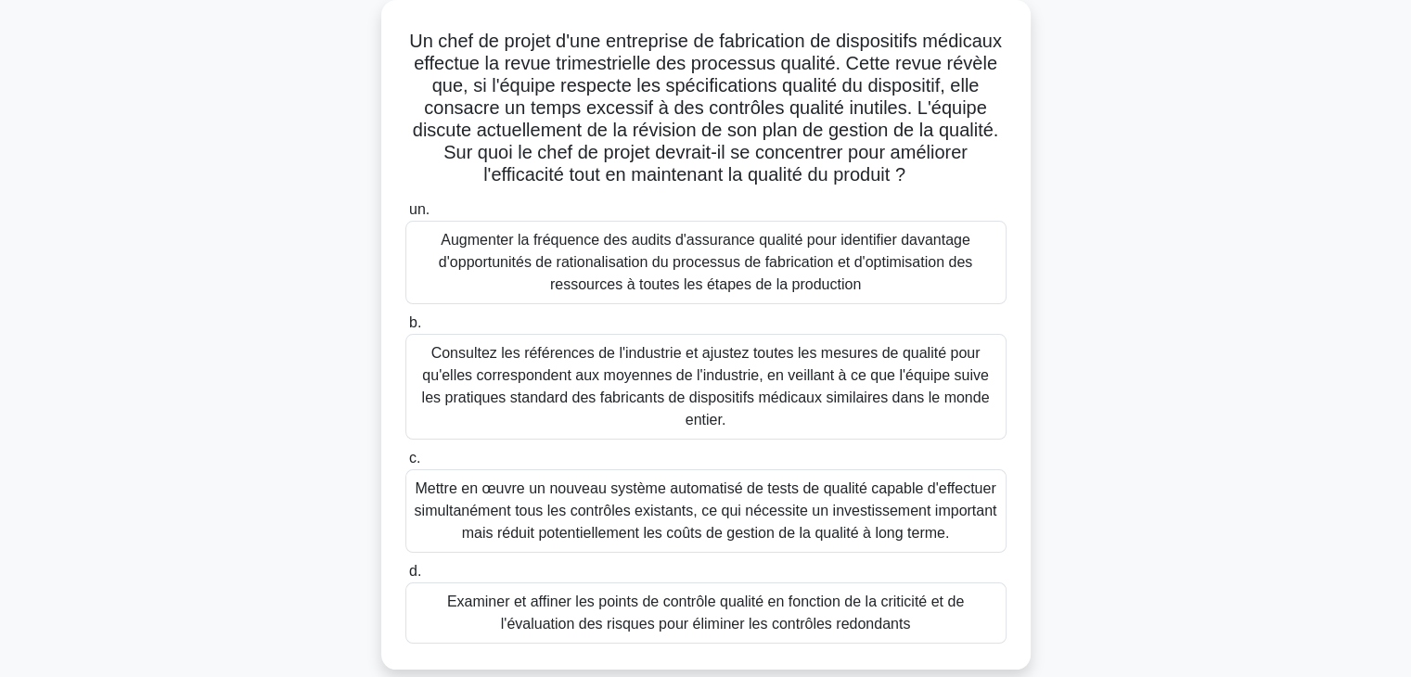
click at [751, 264] on font "Augmenter la fréquence des audits d'assurance qualité pour identifier davantage…" at bounding box center [705, 262] width 533 height 60
click at [405, 216] on input "un. Augmenter la fréquence des audits d'assurance qualité pour identifier davan…" at bounding box center [405, 210] width 0 height 12
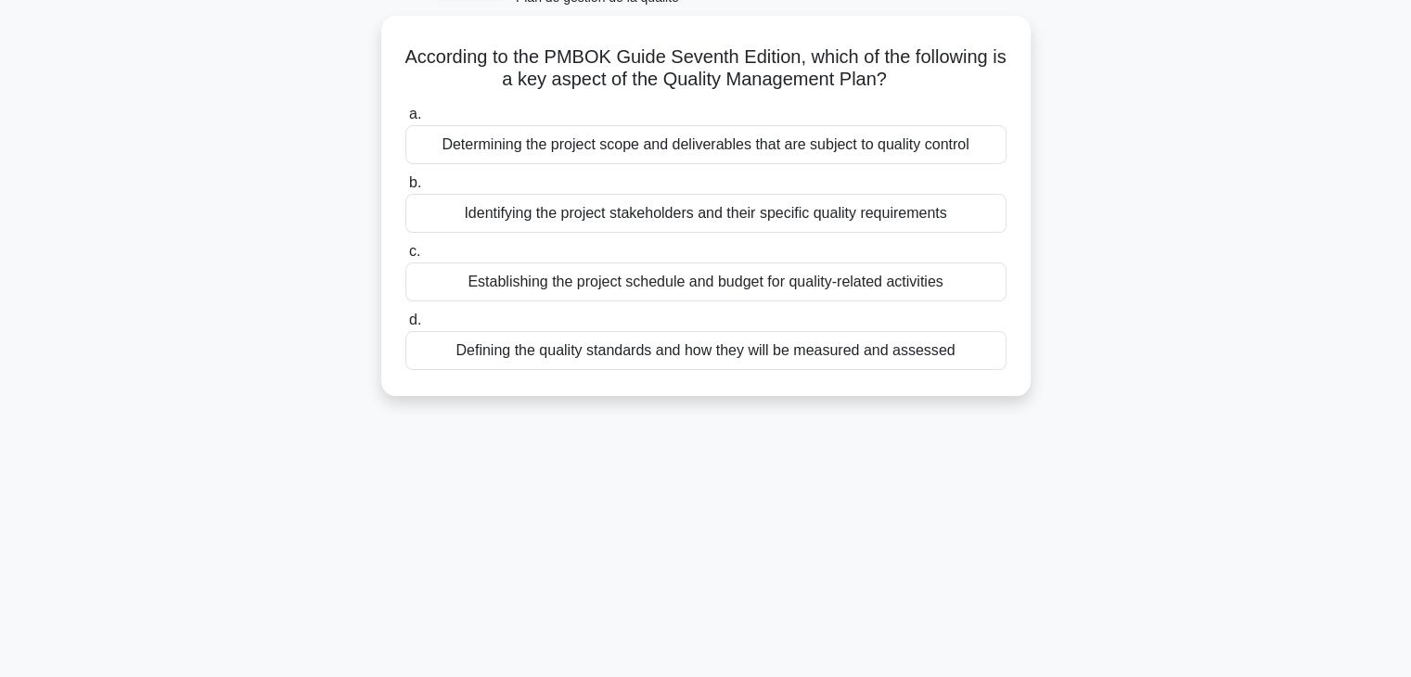
scroll to position [0, 0]
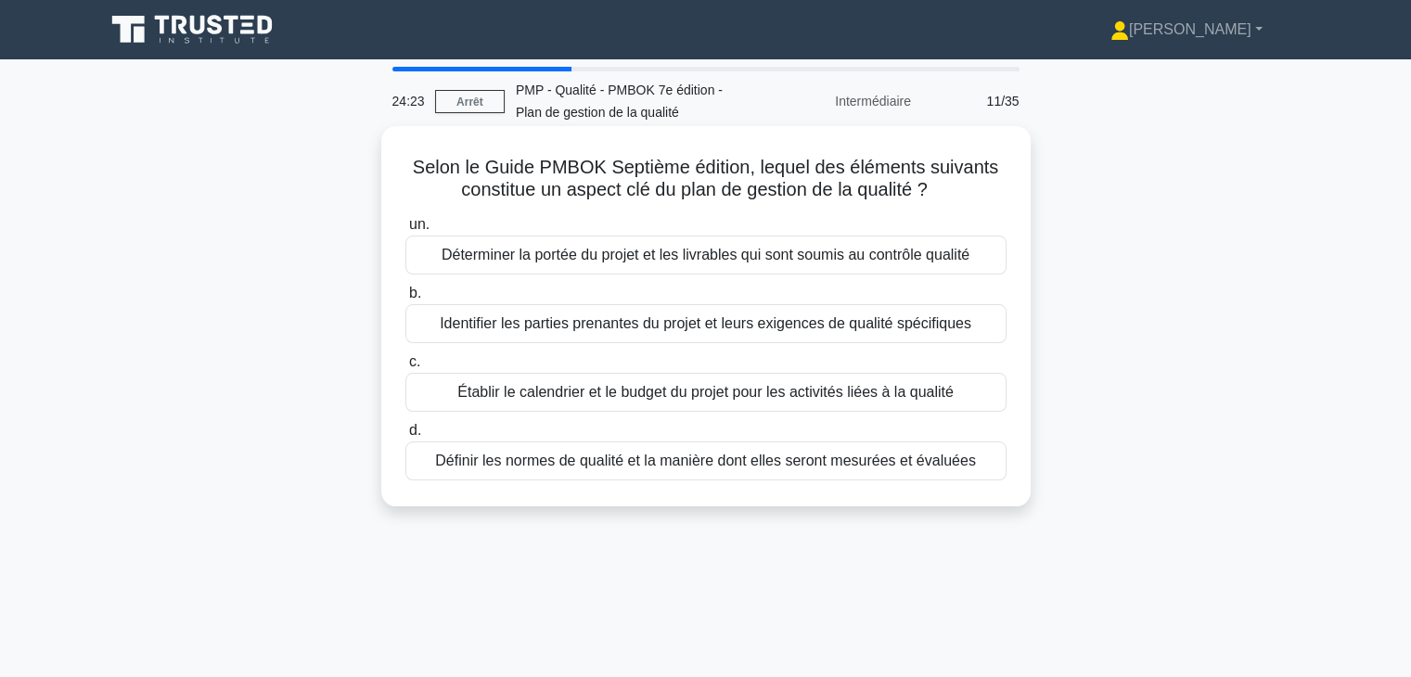
click at [738, 458] on font "Définir les normes de qualité et la manière dont elles seront mesurées et évalu…" at bounding box center [705, 461] width 541 height 16
click at [405, 437] on input "d. Définir les normes de qualité et la manière dont elles seront mesurées et év…" at bounding box center [405, 431] width 0 height 12
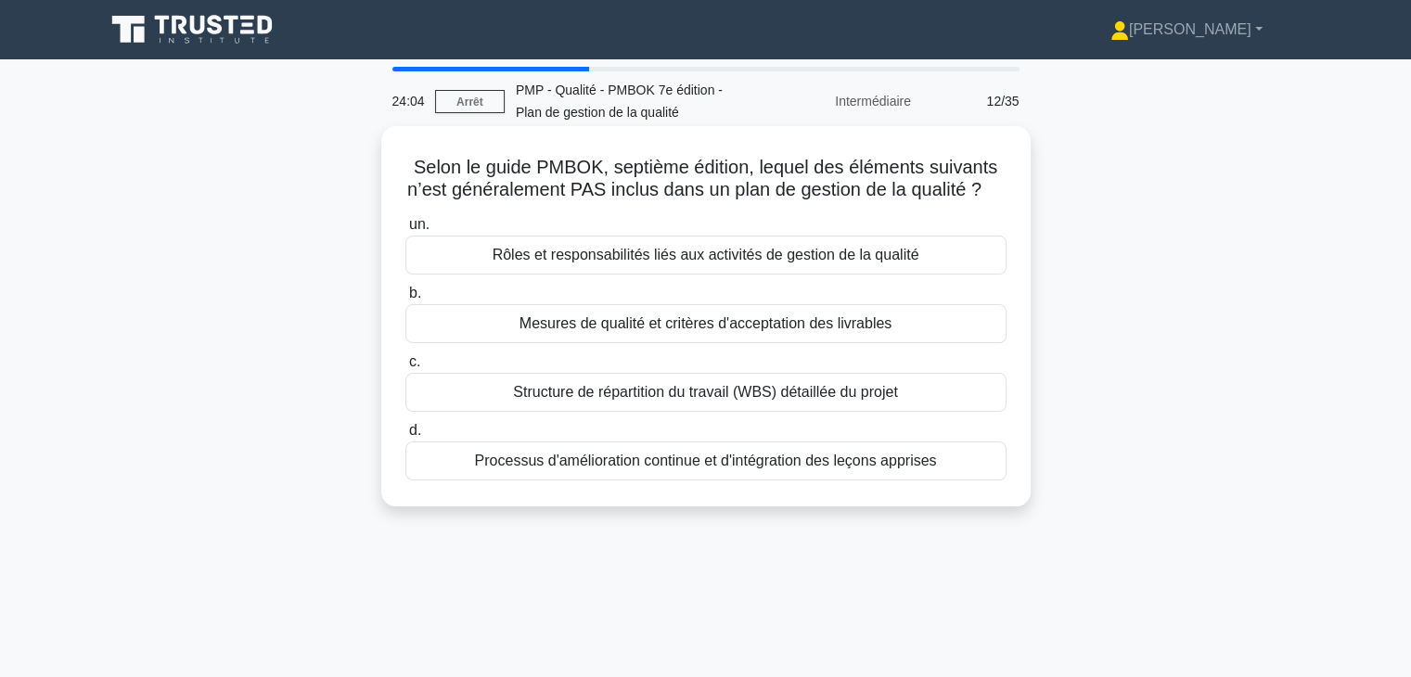
click at [905, 412] on div "Structure de répartition du travail (WBS) détaillée du projet" at bounding box center [705, 392] width 601 height 39
click at [405, 368] on input "c. Structure de répartition du travail (WBS) détaillée du projet" at bounding box center [405, 362] width 0 height 12
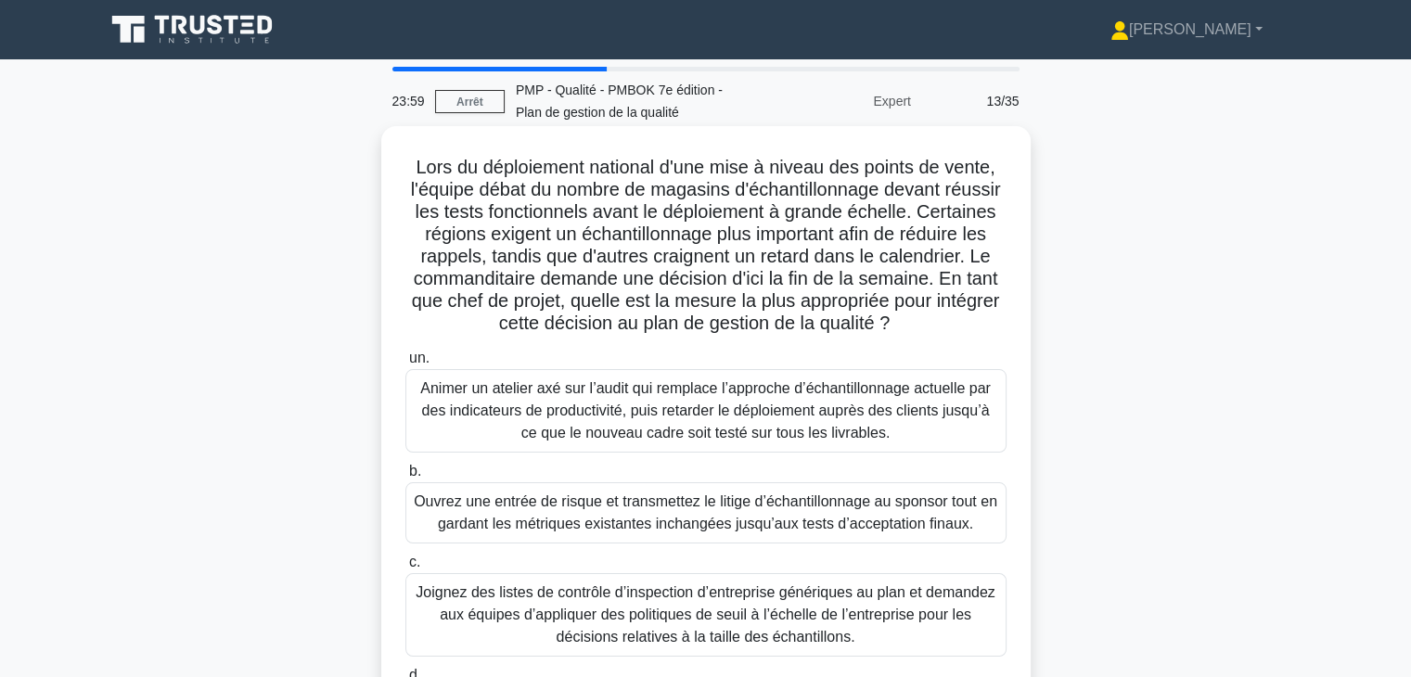
drag, startPoint x: 404, startPoint y: 167, endPoint x: 810, endPoint y: 338, distance: 440.7
click at [810, 336] on h5 "Lors du déploiement national d'une mise à niveau des points de vente, l'équipe …" at bounding box center [706, 246] width 605 height 180
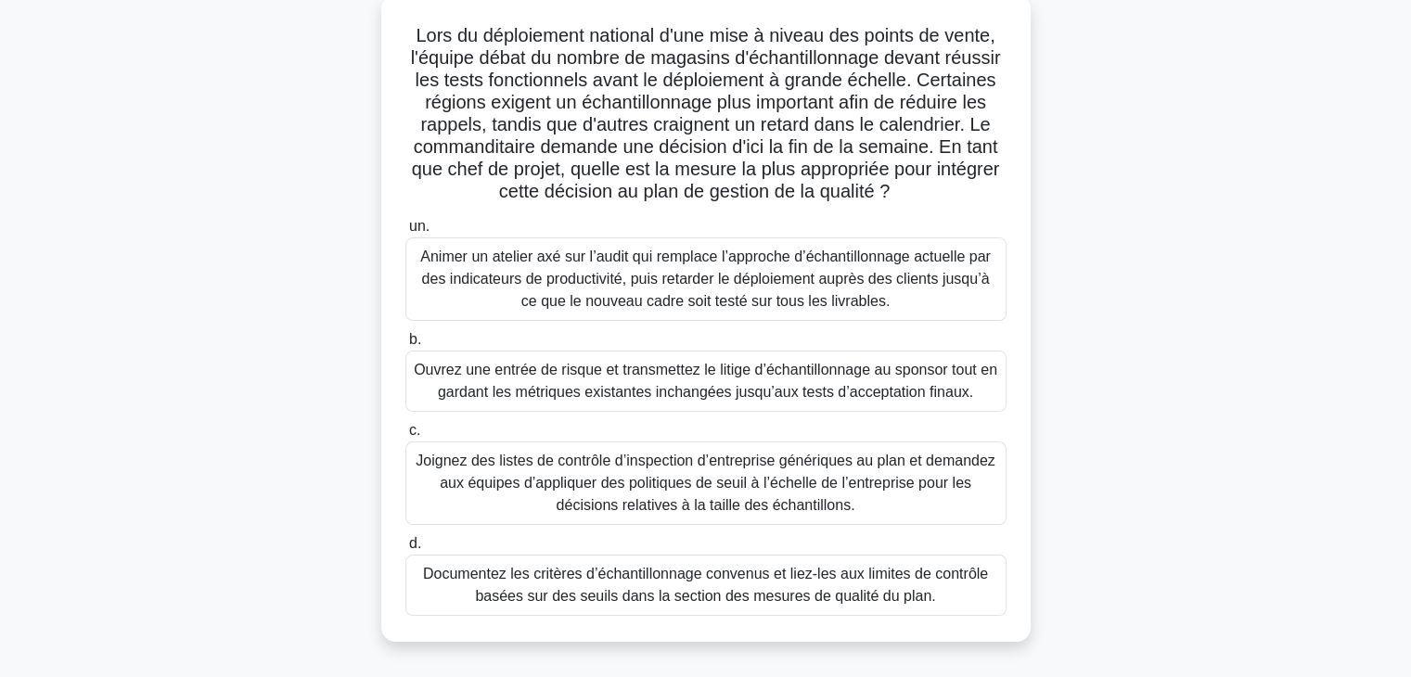
scroll to position [130, 0]
click at [816, 311] on font "Animer un atelier axé sur l’audit qui remplace l’approche d’échantillonnage act…" at bounding box center [705, 280] width 571 height 60
click at [405, 235] on input "un. Animer un atelier axé sur l’audit qui remplace l’approche d’échantillonnage…" at bounding box center [405, 229] width 0 height 12
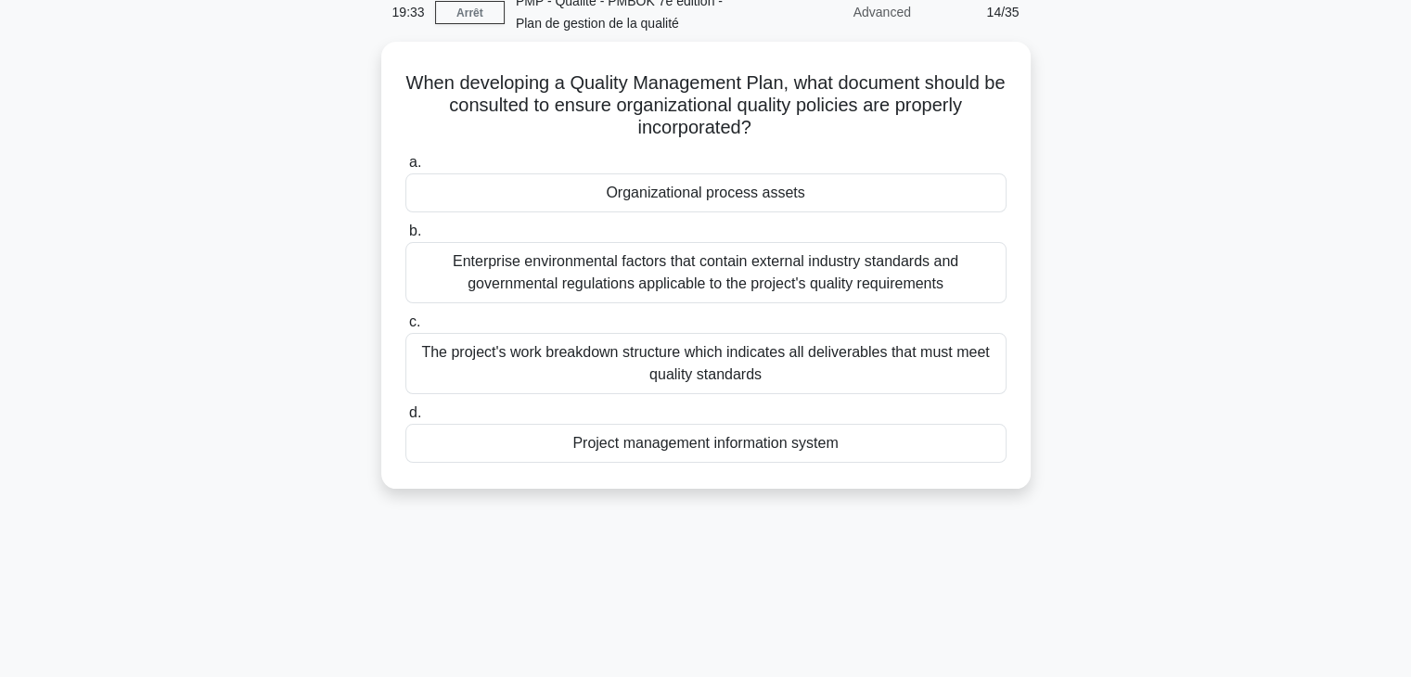
scroll to position [0, 0]
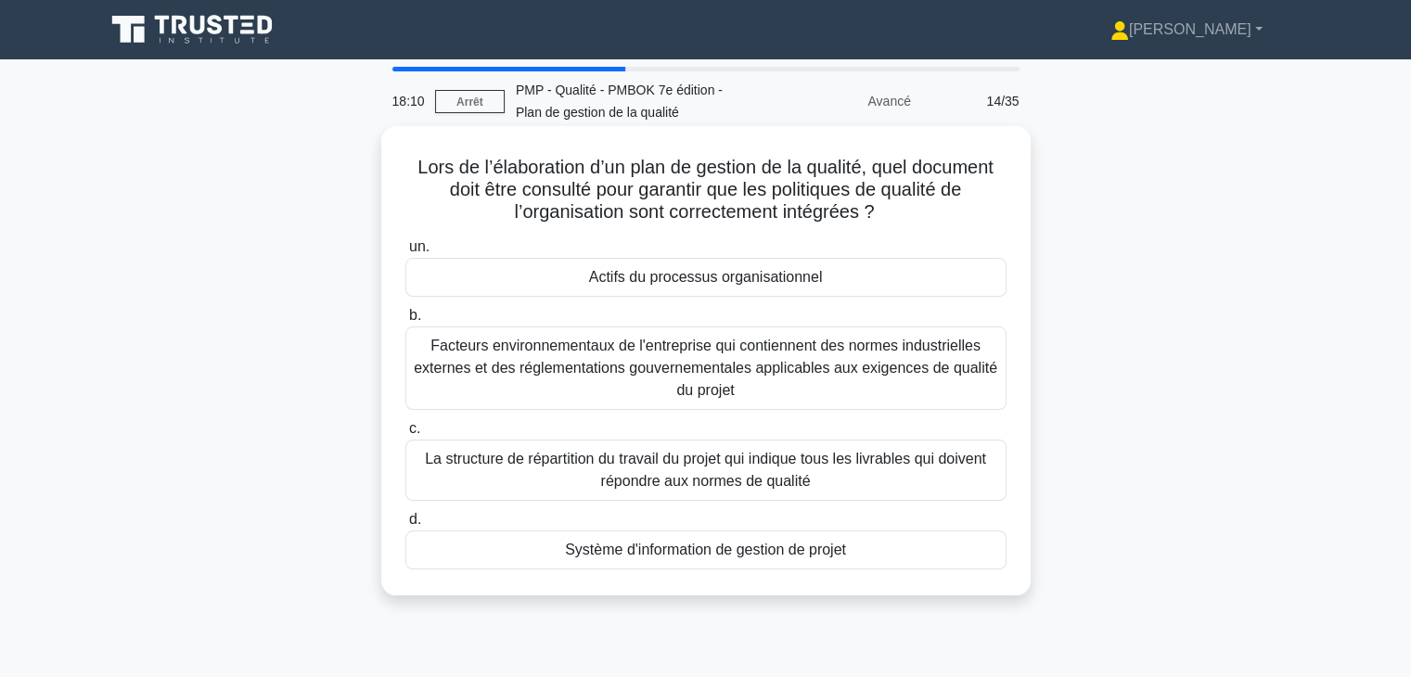
click at [832, 371] on font "Facteurs environnementaux de l'entreprise qui contiennent des normes industriel…" at bounding box center [706, 368] width 584 height 60
click at [405, 322] on input "b. Facteurs environnementaux de l'entreprise qui contiennent des normes industr…" at bounding box center [405, 316] width 0 height 12
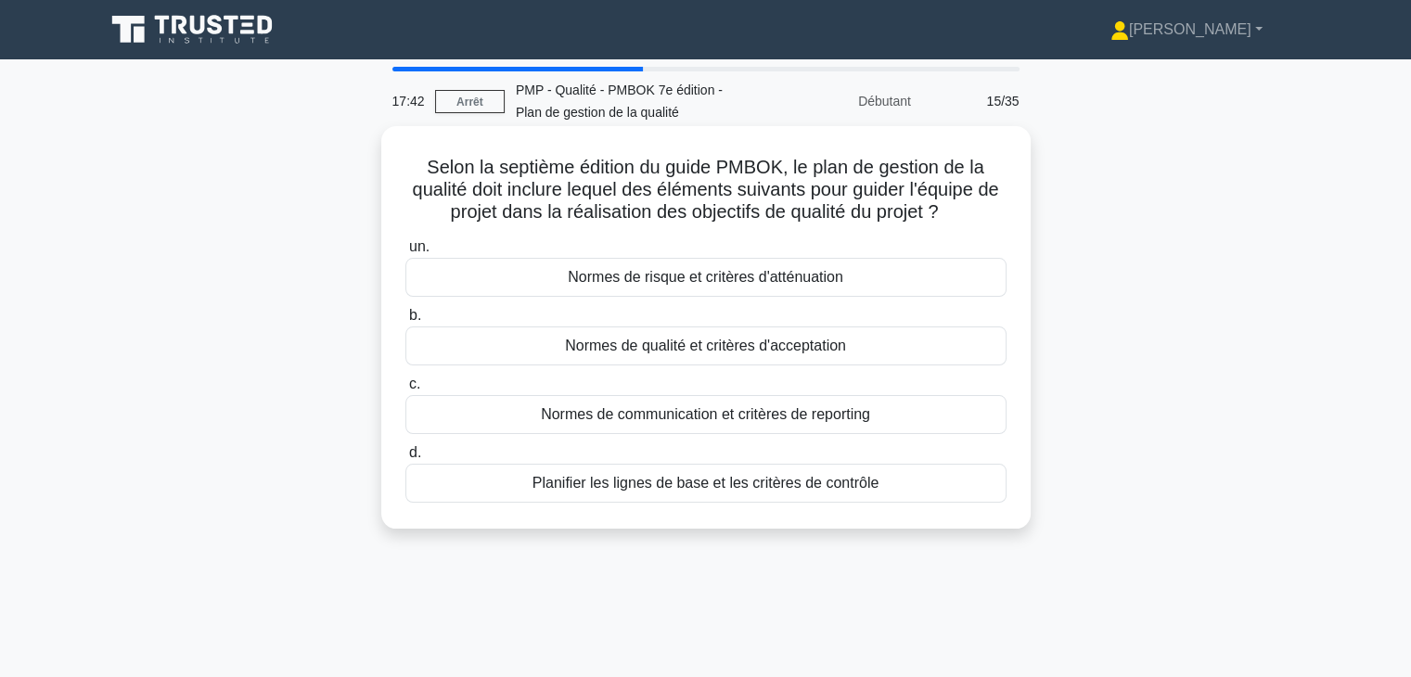
click at [844, 344] on font "Normes de qualité et critères d'acceptation" at bounding box center [705, 346] width 281 height 16
click at [405, 322] on input "b. Normes de qualité et critères d'acceptation" at bounding box center [405, 316] width 0 height 12
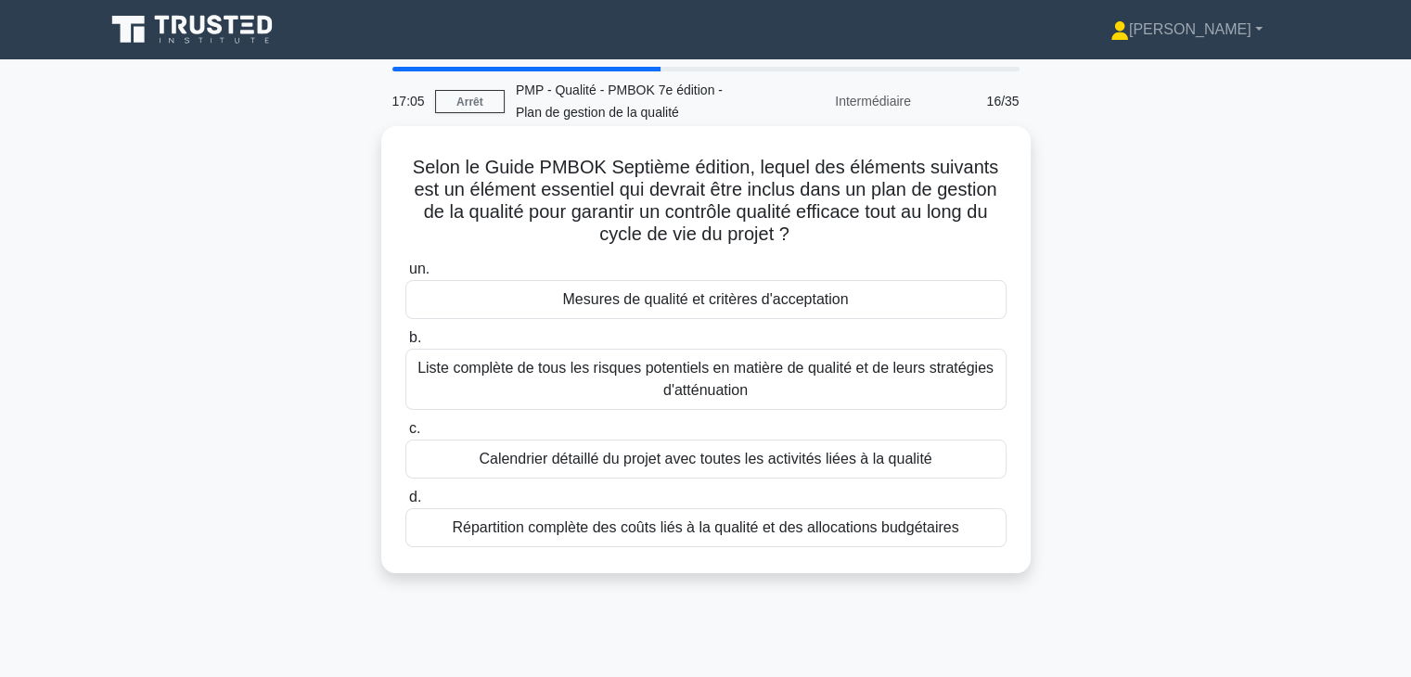
click at [835, 302] on font "Mesures de qualité et critères d'acceptation" at bounding box center [705, 299] width 286 height 16
click at [405, 276] on input "un. Mesures de qualité et critères d'acceptation" at bounding box center [405, 269] width 0 height 12
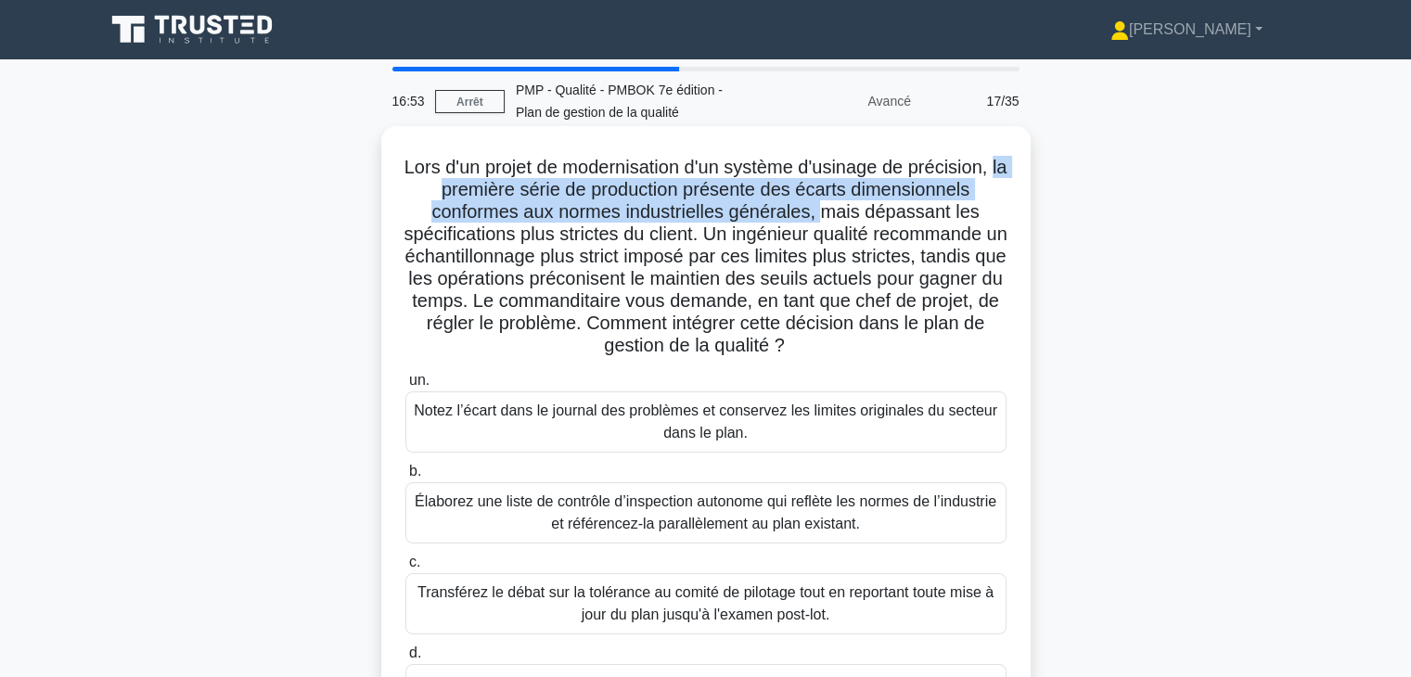
drag, startPoint x: 427, startPoint y: 191, endPoint x: 824, endPoint y: 212, distance: 397.6
click at [824, 212] on font "Lors d'un projet de modernisation d'un système d'usinage de précision, la premi…" at bounding box center [705, 256] width 603 height 199
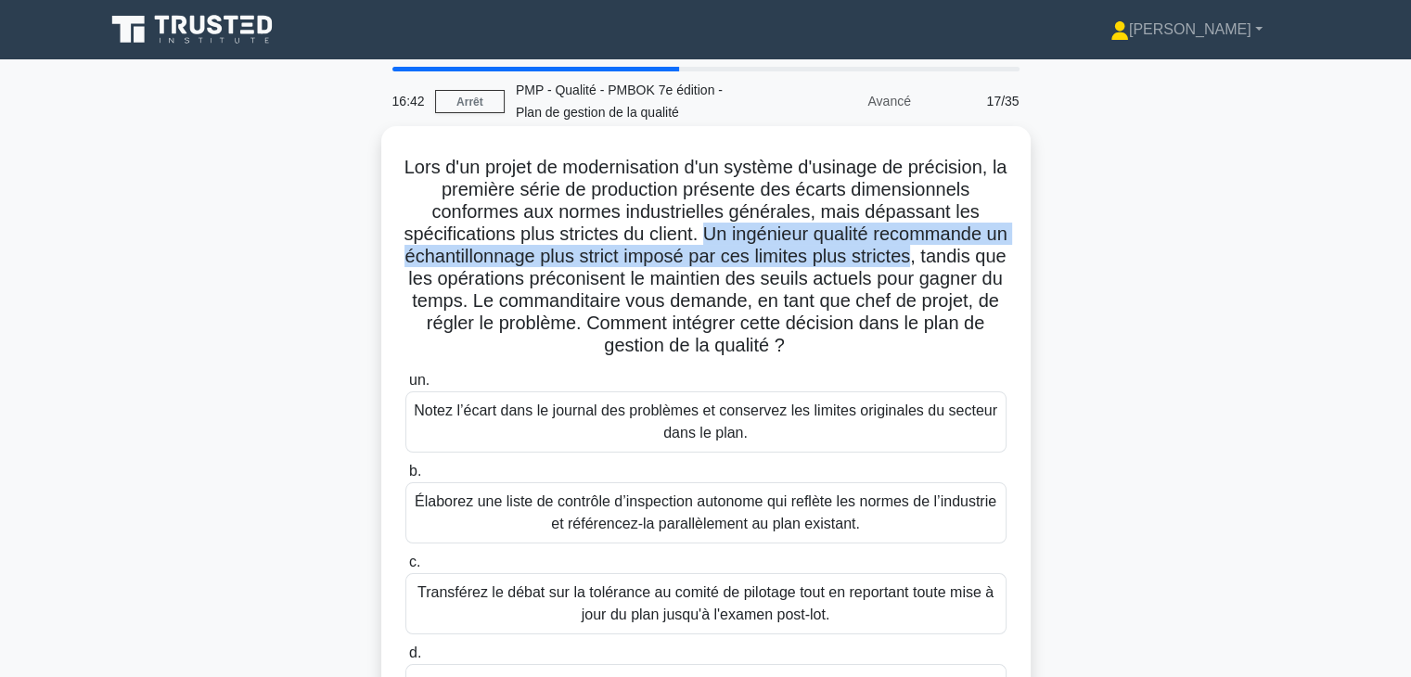
drag, startPoint x: 716, startPoint y: 234, endPoint x: 977, endPoint y: 264, distance: 262.5
click at [977, 264] on font "Lors d'un projet de modernisation d'un système d'usinage de précision, la premi…" at bounding box center [705, 256] width 603 height 199
drag, startPoint x: 423, startPoint y: 280, endPoint x: 890, endPoint y: 340, distance: 470.4
click at [890, 340] on h5 "Lors d'un projet de modernisation d'un système d'usinage de précision, la premi…" at bounding box center [706, 257] width 605 height 202
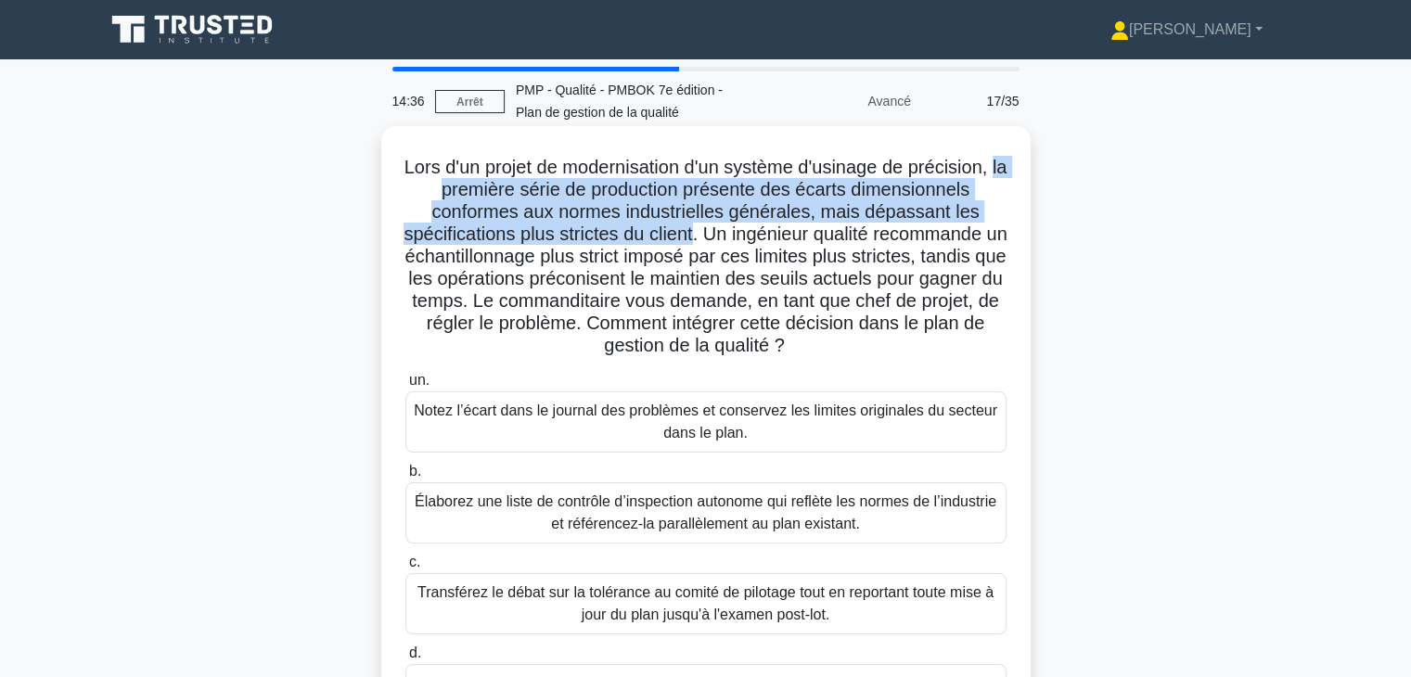
drag, startPoint x: 425, startPoint y: 187, endPoint x: 706, endPoint y: 237, distance: 285.4
click at [706, 237] on h5 "Lors d'un projet de modernisation d'un système d'usinage de précision, la premi…" at bounding box center [706, 257] width 605 height 202
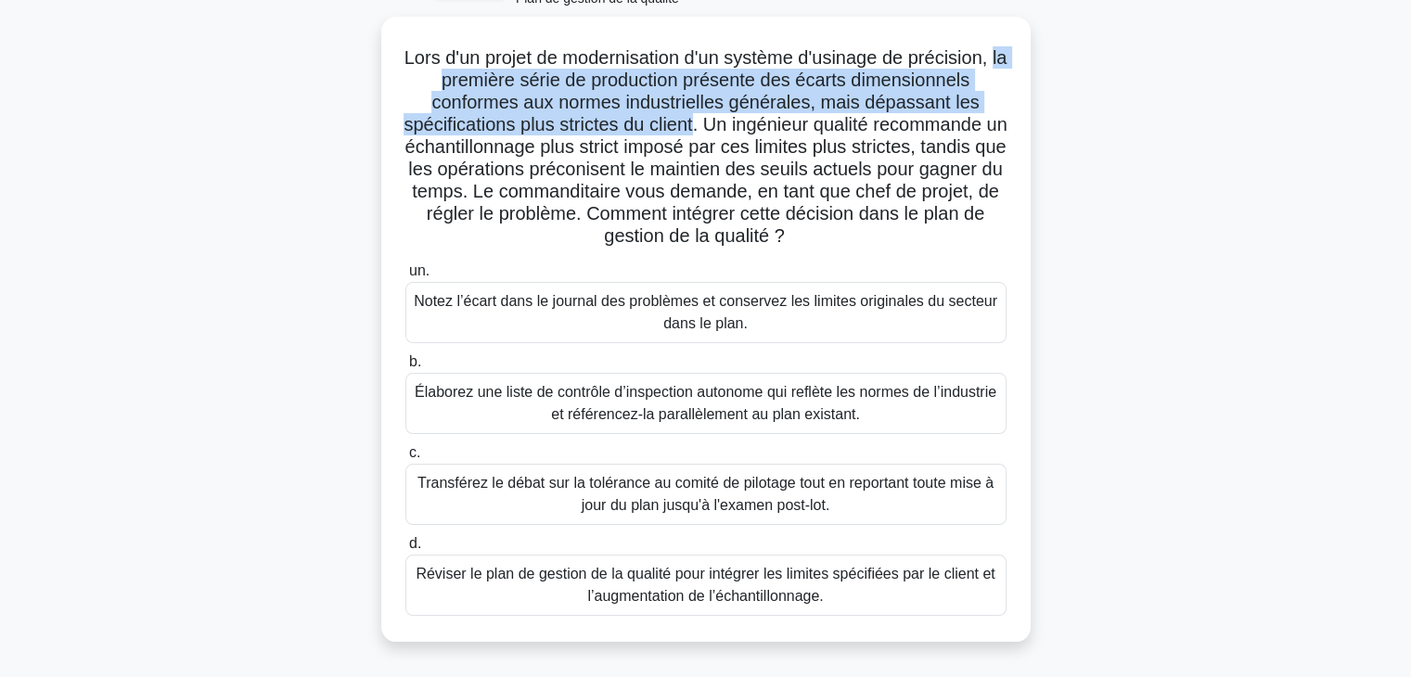
scroll to position [111, 0]
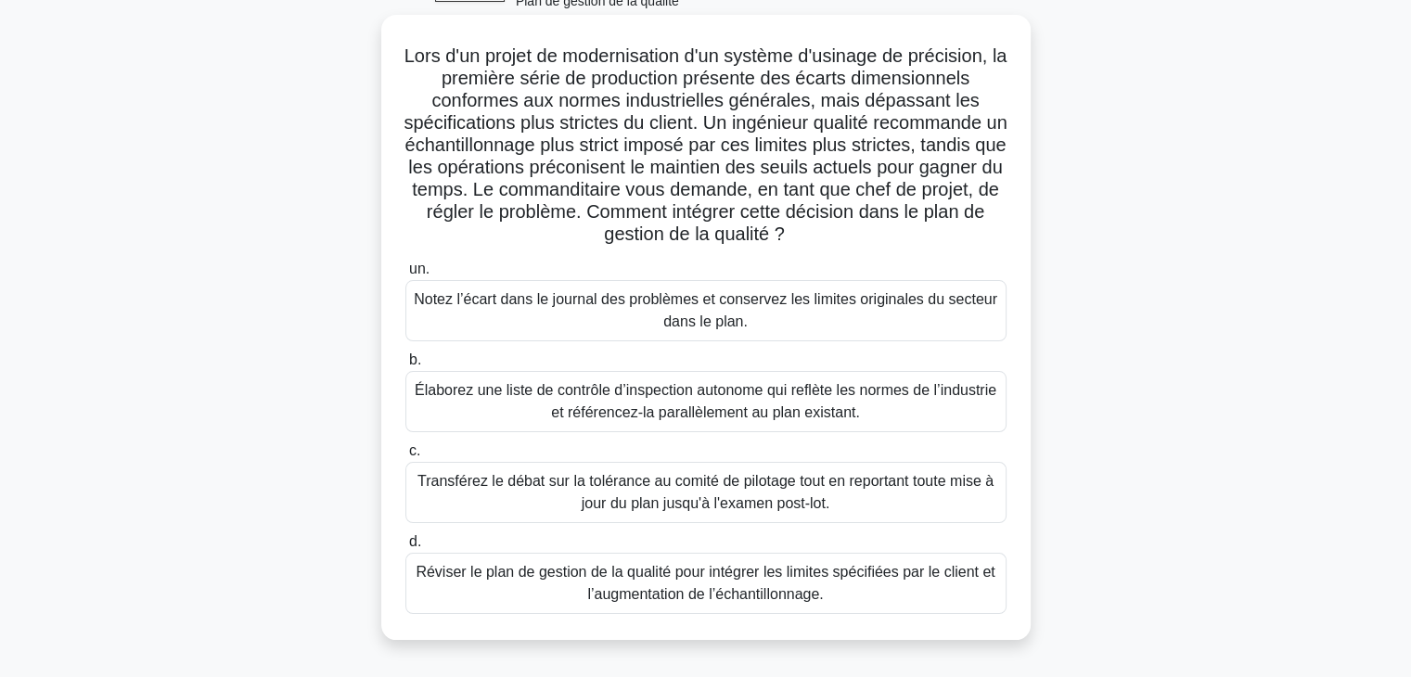
click at [867, 382] on font "Élaborez une liste de contrôle d’inspection autonome qui reflète les normes de …" at bounding box center [706, 401] width 582 height 38
click at [405, 366] on input "b. Élaborez une liste de contrôle d’inspection autonome qui reflète les normes …" at bounding box center [405, 360] width 0 height 12
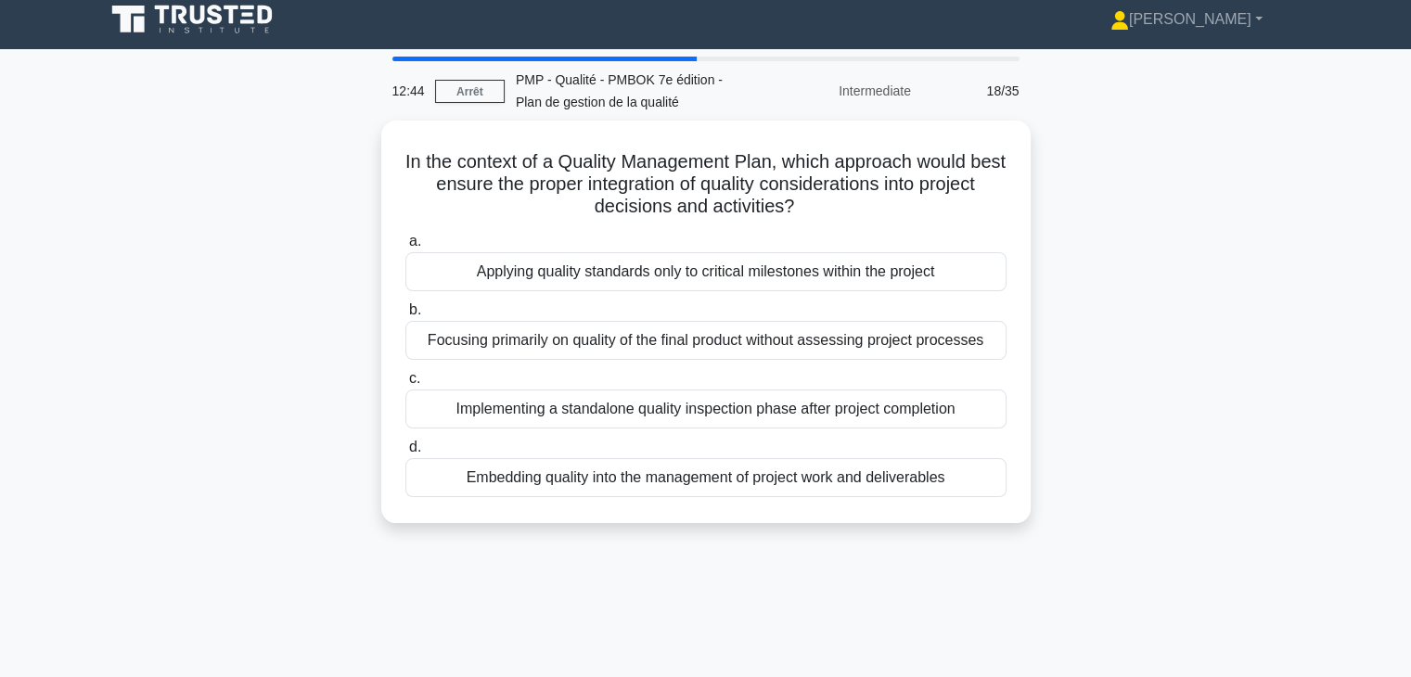
scroll to position [0, 0]
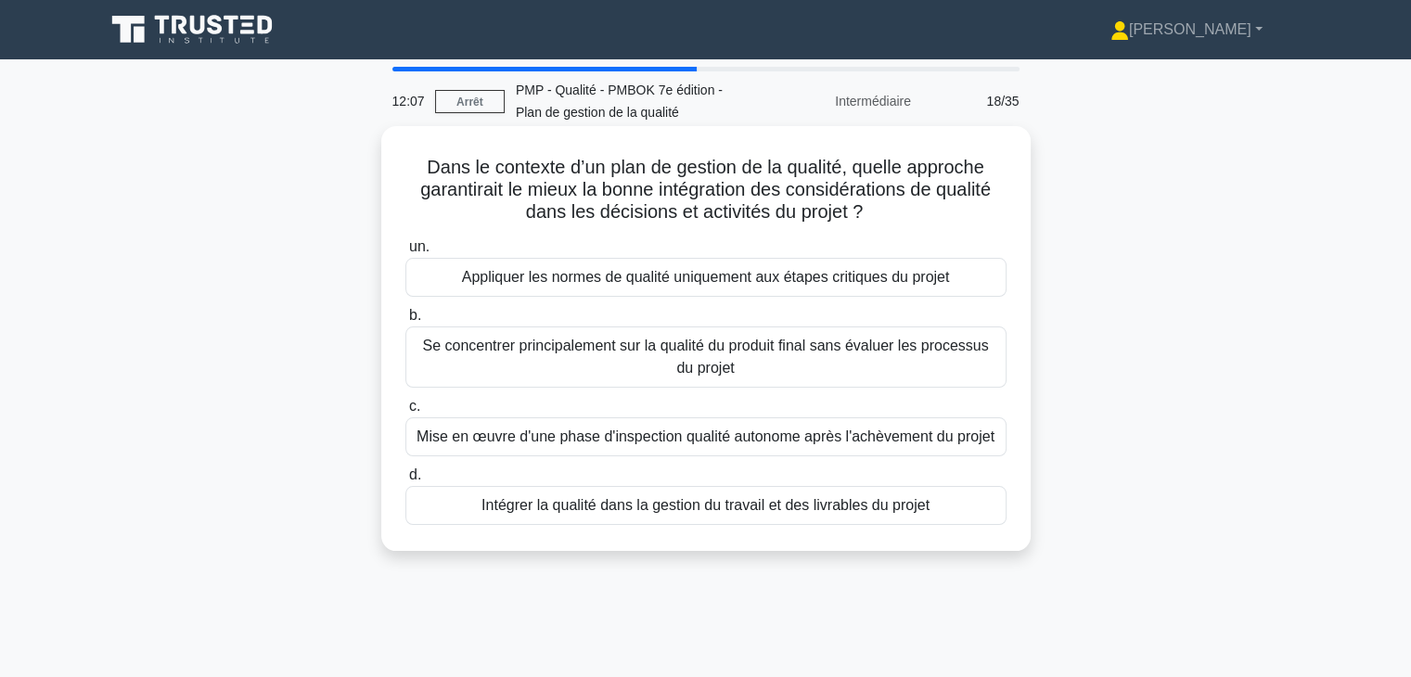
click at [815, 509] on font "Intégrer la qualité dans la gestion du travail et des livrables du projet" at bounding box center [705, 505] width 448 height 16
click at [405, 481] on input "d. Intégrer la qualité dans la gestion du travail et des livrables du projet" at bounding box center [405, 475] width 0 height 12
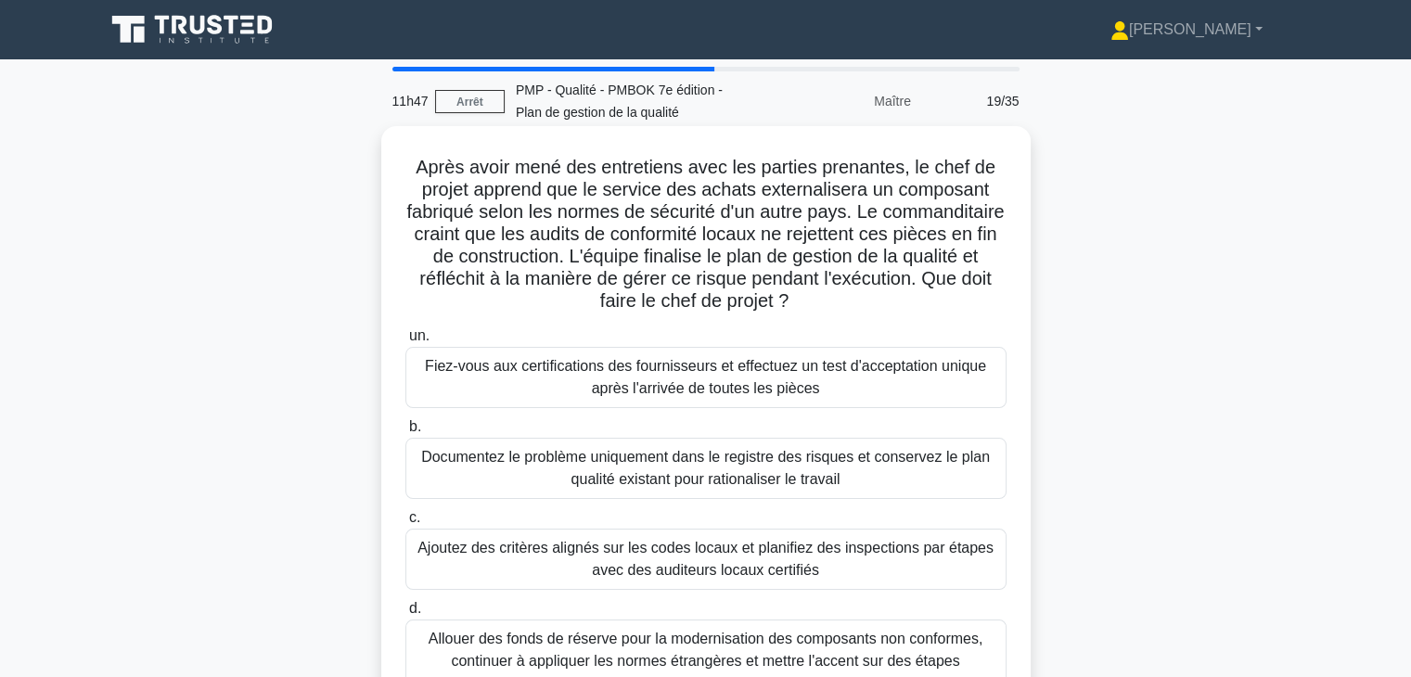
drag, startPoint x: 405, startPoint y: 161, endPoint x: 958, endPoint y: 332, distance: 578.7
click at [902, 294] on h5 "Après avoir mené des entretiens avec les parties prenantes, le chef de projet a…" at bounding box center [706, 235] width 605 height 158
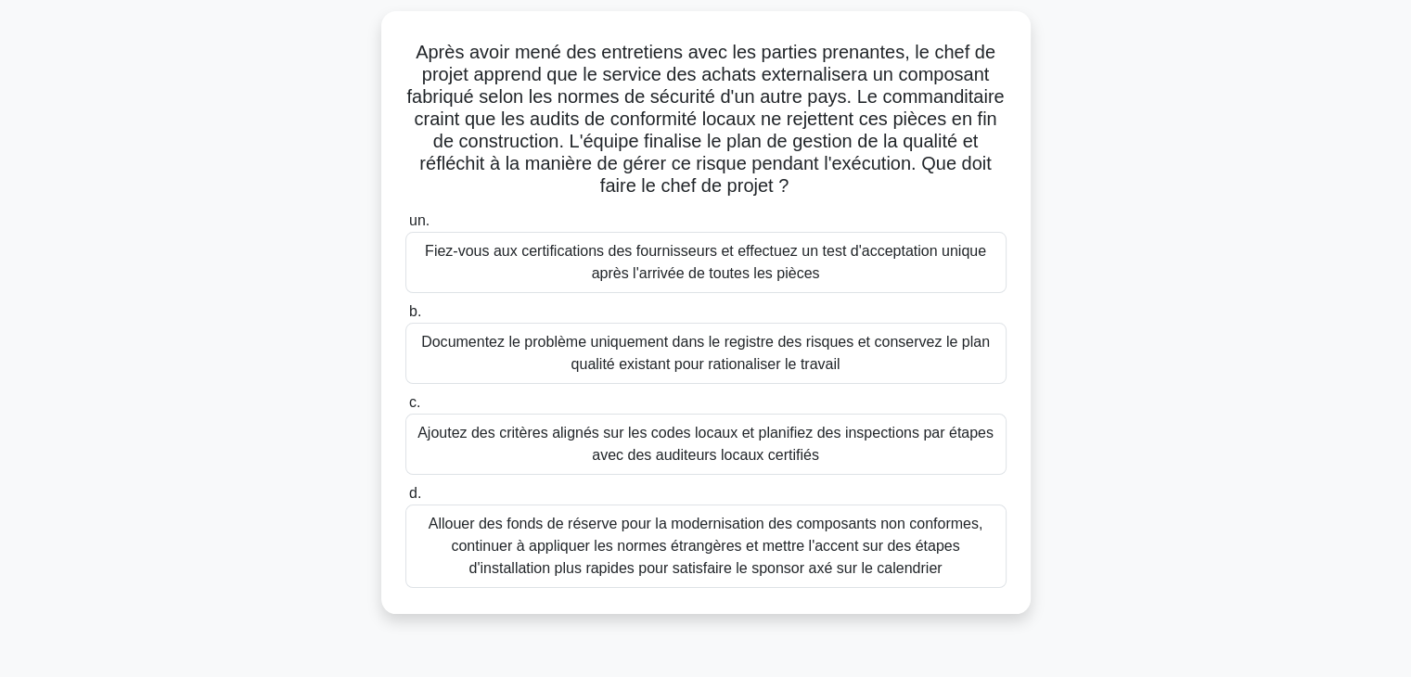
scroll to position [122, 0]
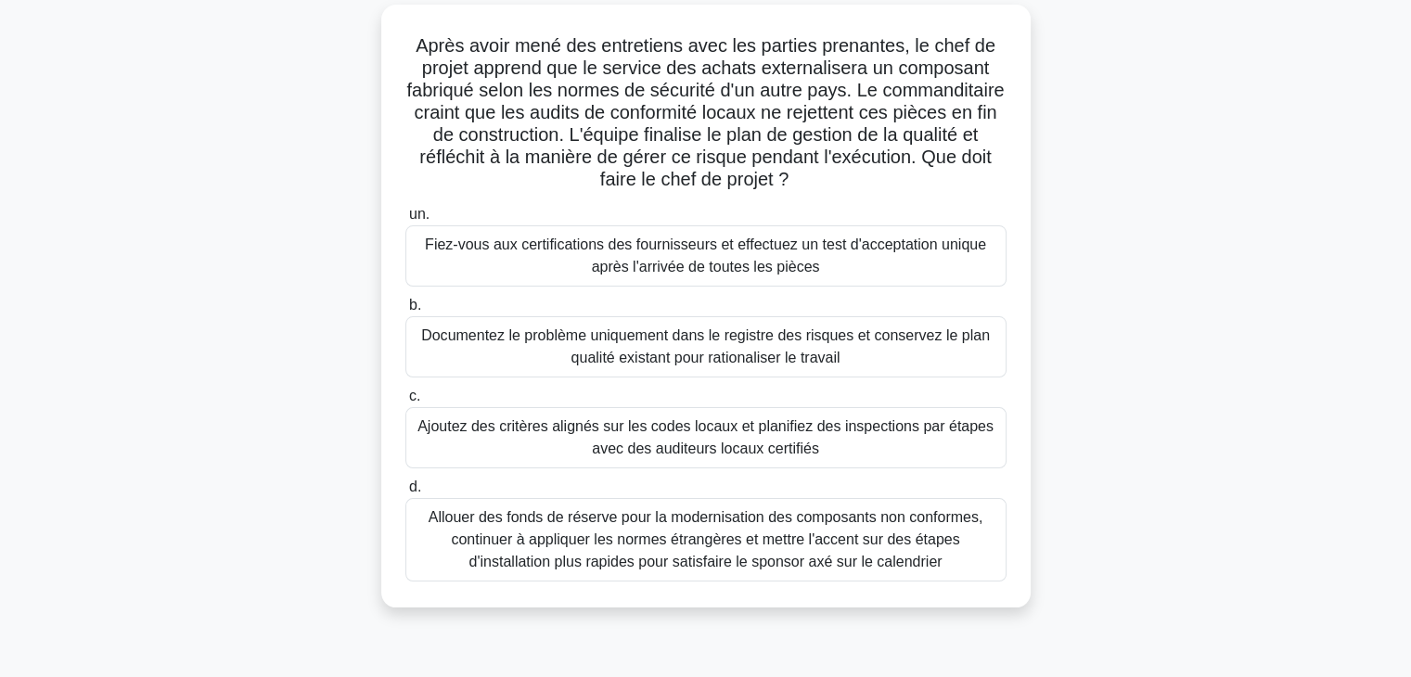
click at [898, 437] on font "Ajoutez des critères alignés sur les codes locaux et planifiez des inspections …" at bounding box center [706, 438] width 584 height 45
click at [405, 403] on input "c. Ajoutez des critères alignés sur les codes locaux et planifiez des inspectio…" at bounding box center [405, 397] width 0 height 12
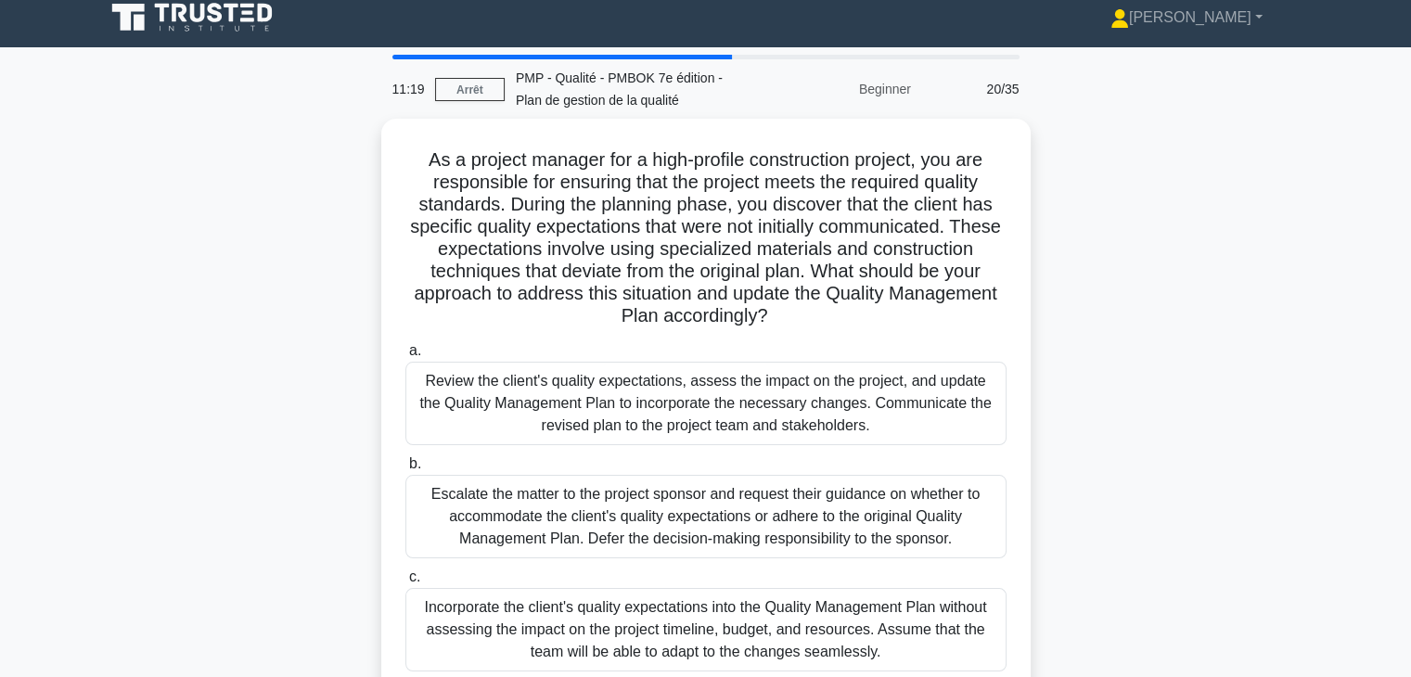
scroll to position [0, 0]
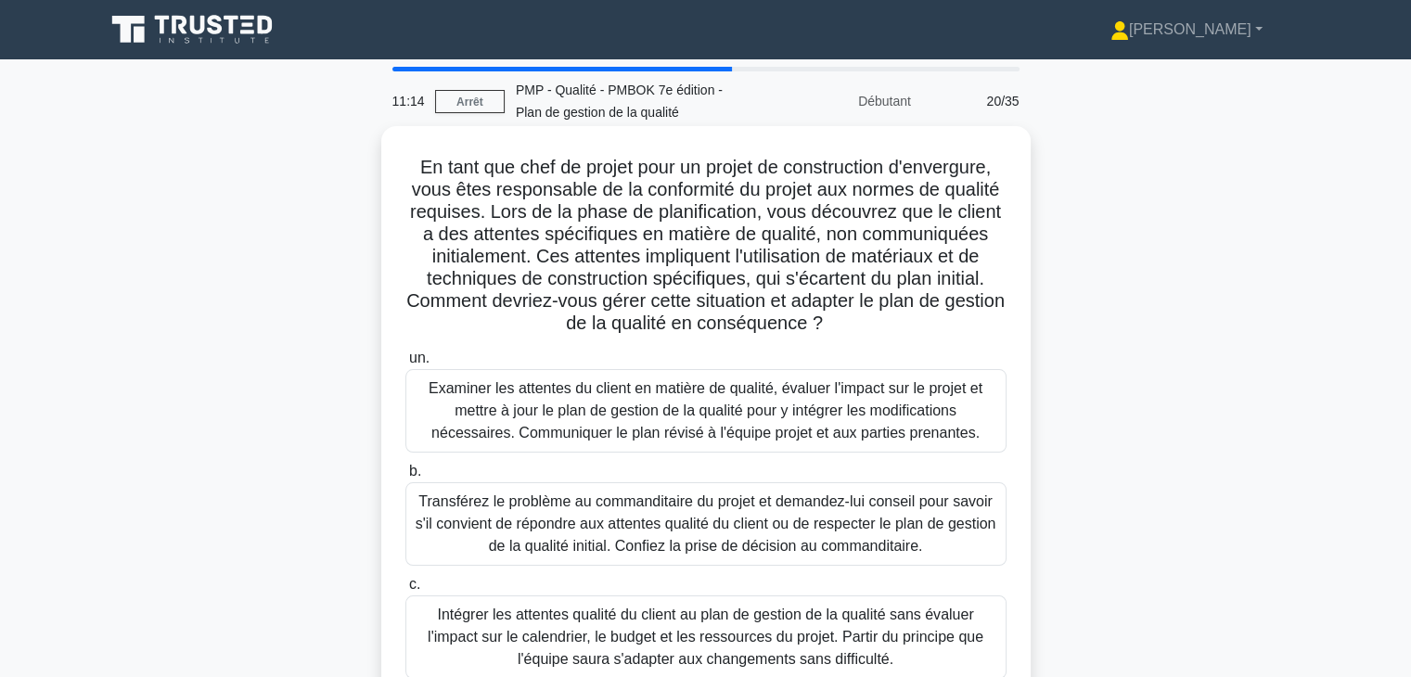
drag, startPoint x: 405, startPoint y: 164, endPoint x: 928, endPoint y: 320, distance: 545.1
click at [928, 320] on h5 "En tant que chef de projet pour un projet de construction d'envergure, vous ête…" at bounding box center [706, 246] width 605 height 180
click at [483, 215] on font "En tant que chef de projet pour un projet de construction d'envergure, vous ête…" at bounding box center [705, 245] width 598 height 176
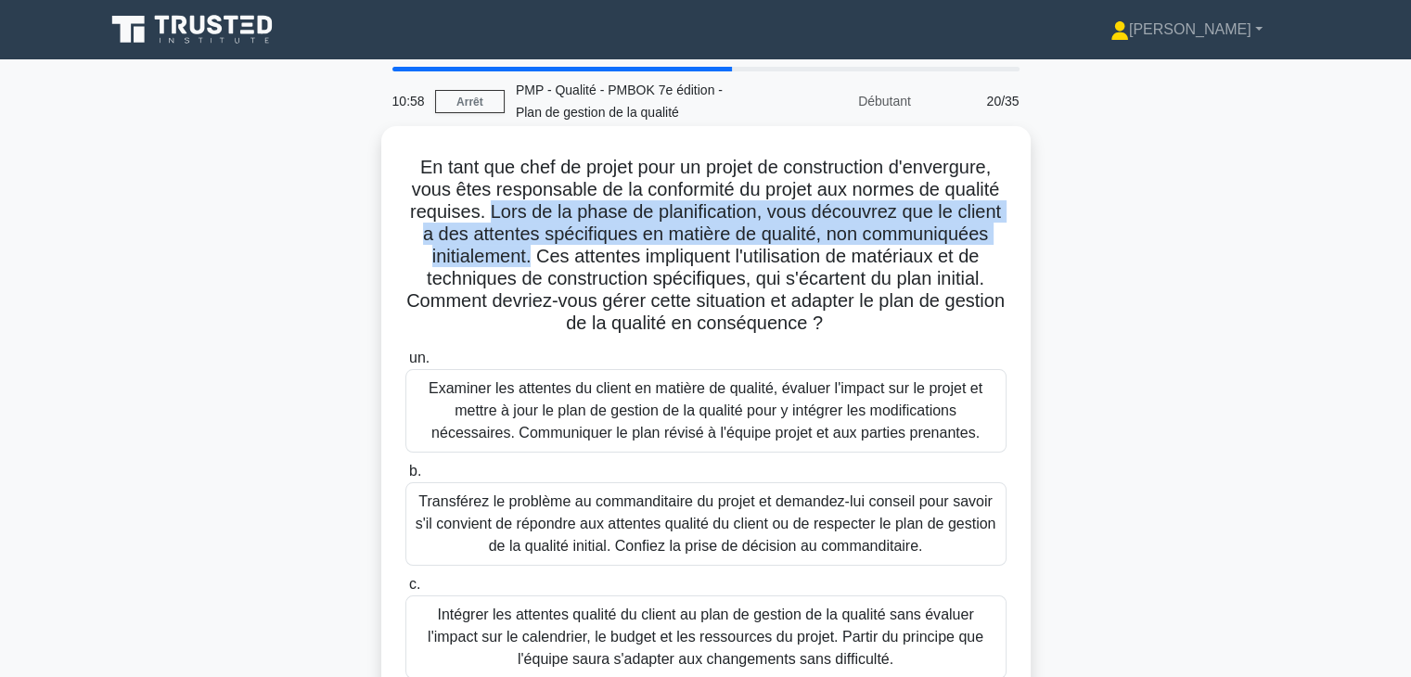
drag, startPoint x: 486, startPoint y: 210, endPoint x: 523, endPoint y: 259, distance: 61.6
click at [523, 259] on font "En tant que chef de projet pour un projet de construction d'envergure, vous ête…" at bounding box center [705, 245] width 598 height 176
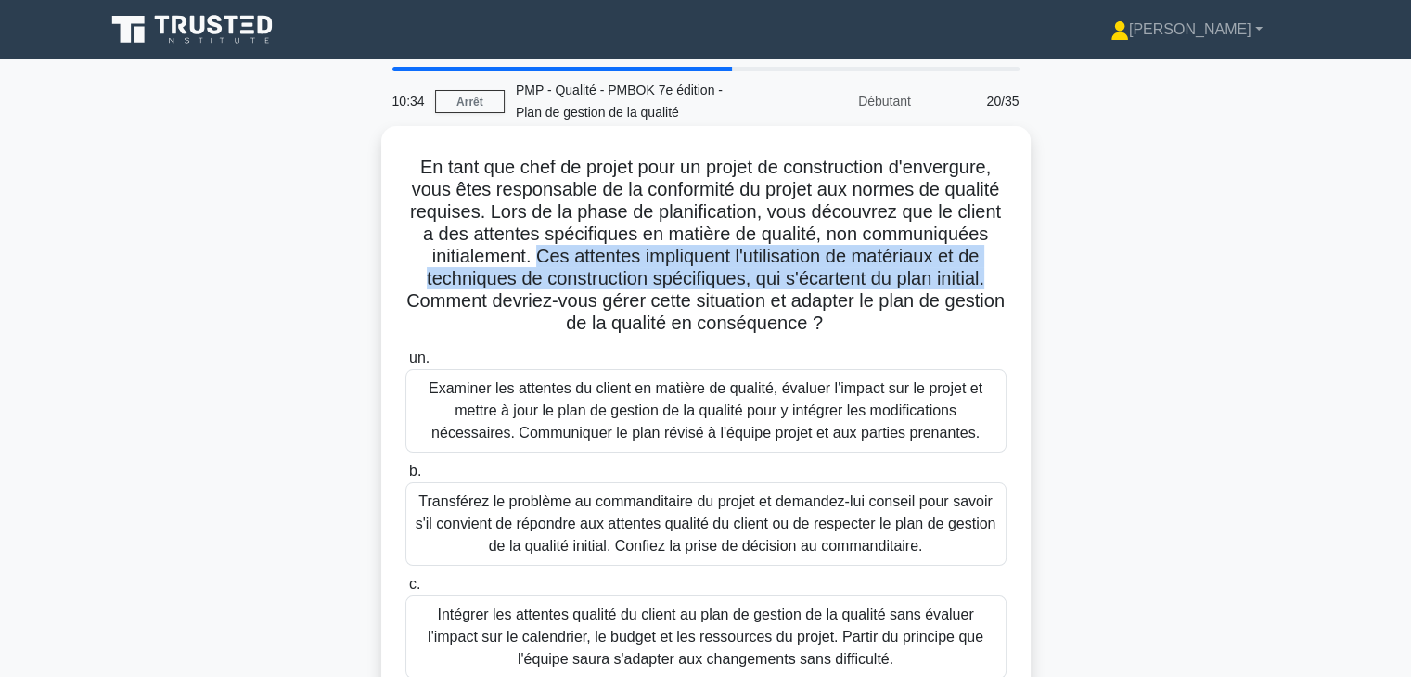
drag, startPoint x: 531, startPoint y: 252, endPoint x: 991, endPoint y: 279, distance: 460.9
click at [991, 279] on font "En tant que chef de projet pour un projet de construction d'envergure, vous ête…" at bounding box center [705, 245] width 598 height 176
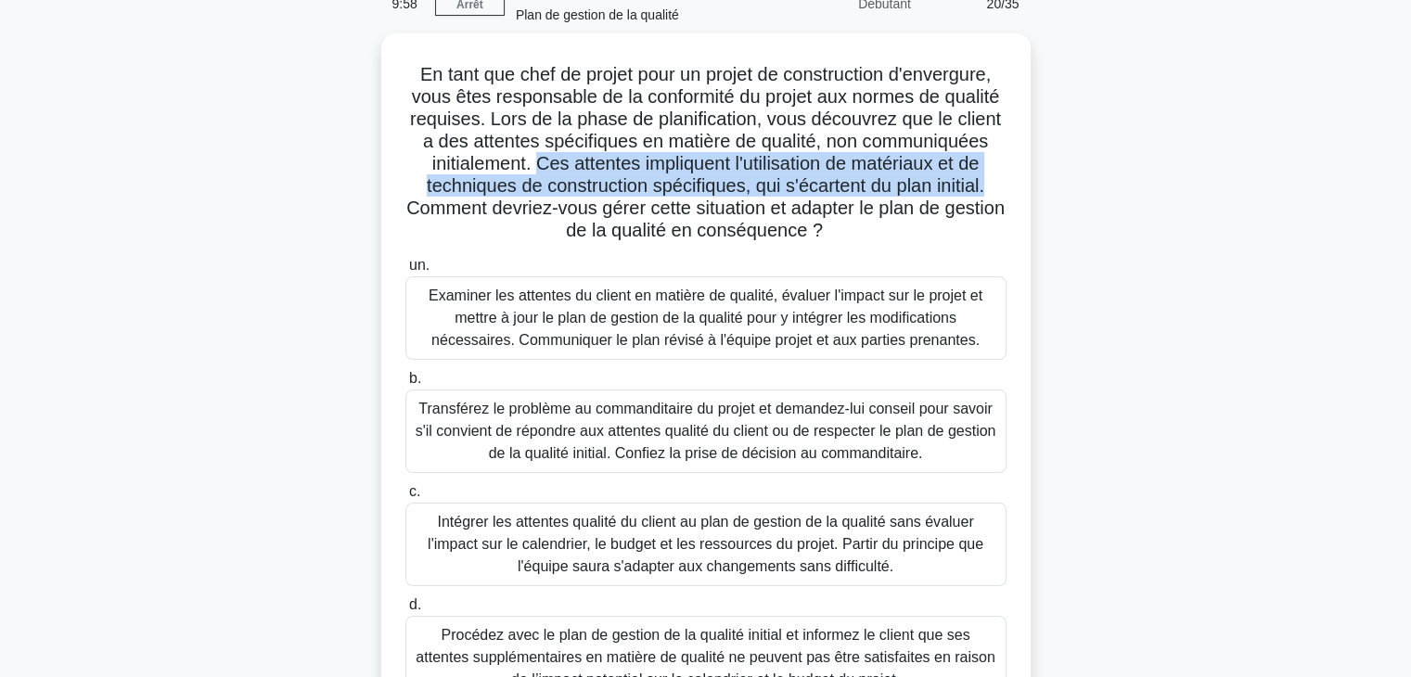
scroll to position [96, 0]
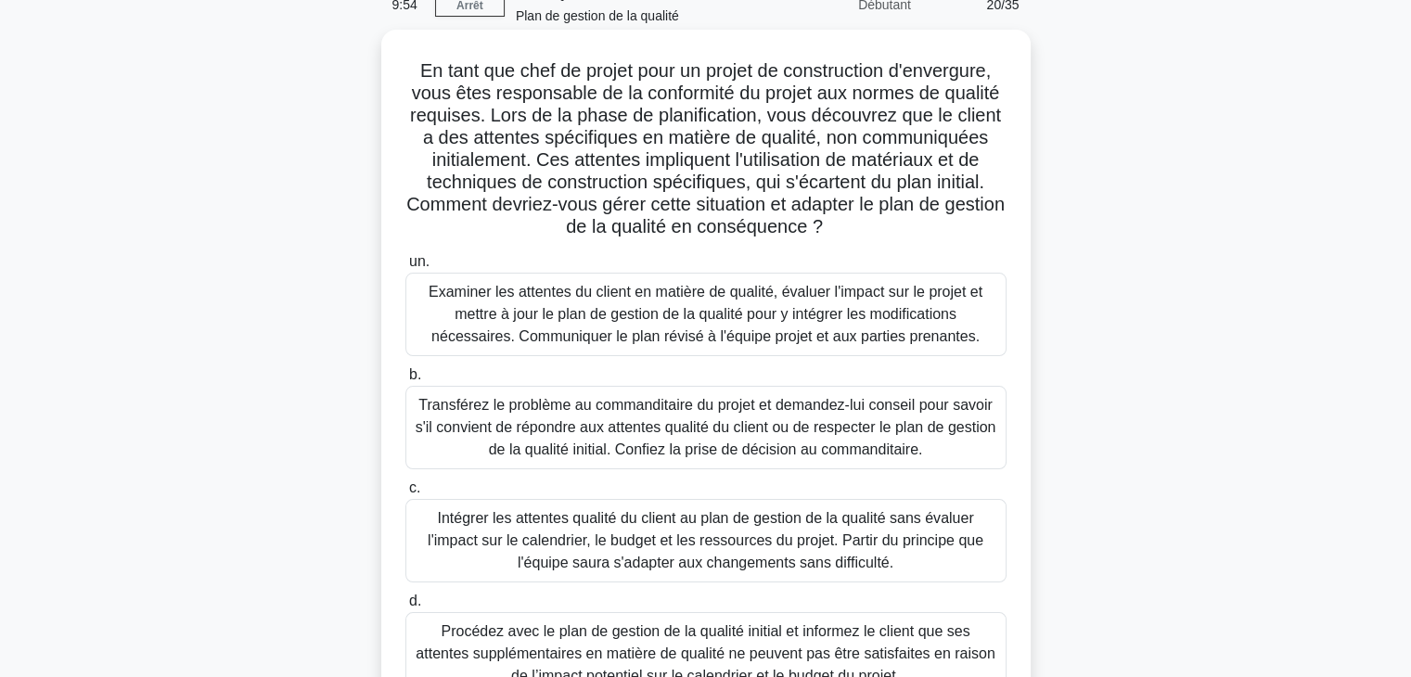
click at [809, 320] on font "Examiner les attentes du client en matière de qualité, évaluer l'impact sur le …" at bounding box center [706, 314] width 554 height 60
click at [405, 268] on input "un. Examiner les attentes du client en matière de qualité, évaluer l'impact sur…" at bounding box center [405, 262] width 0 height 12
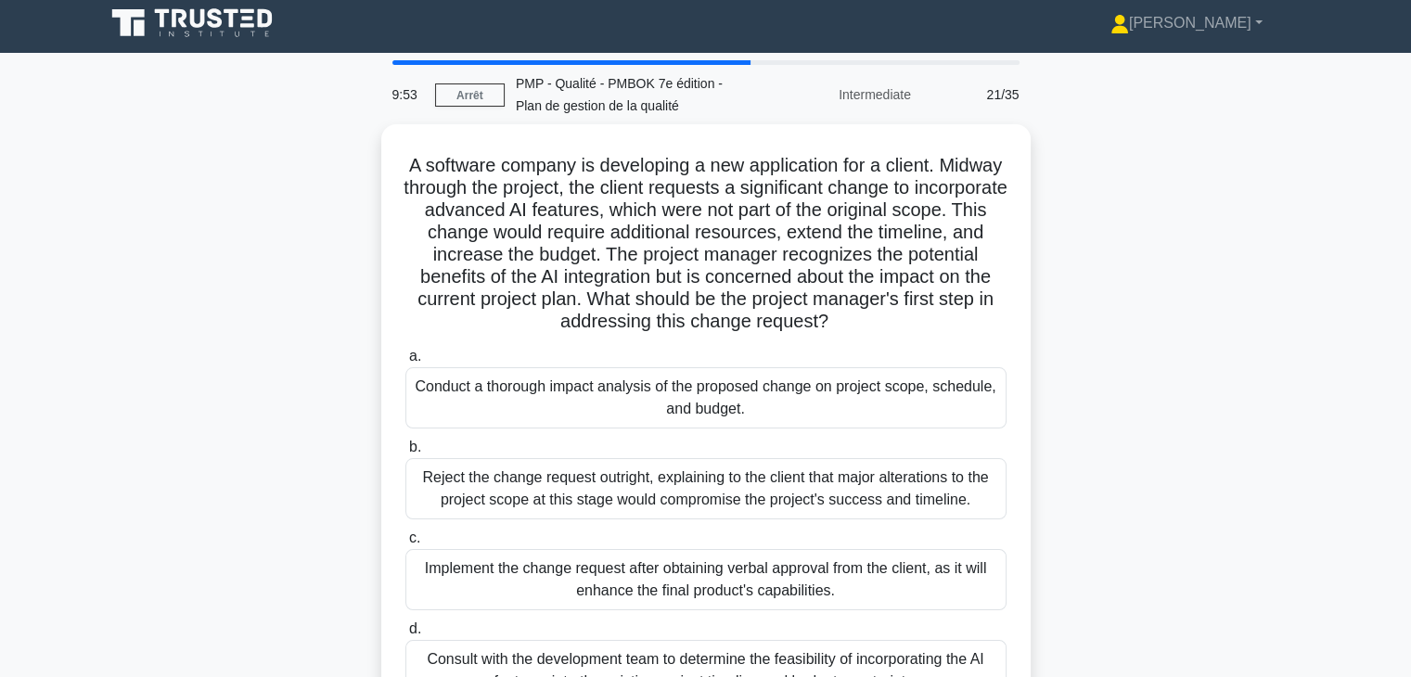
scroll to position [0, 0]
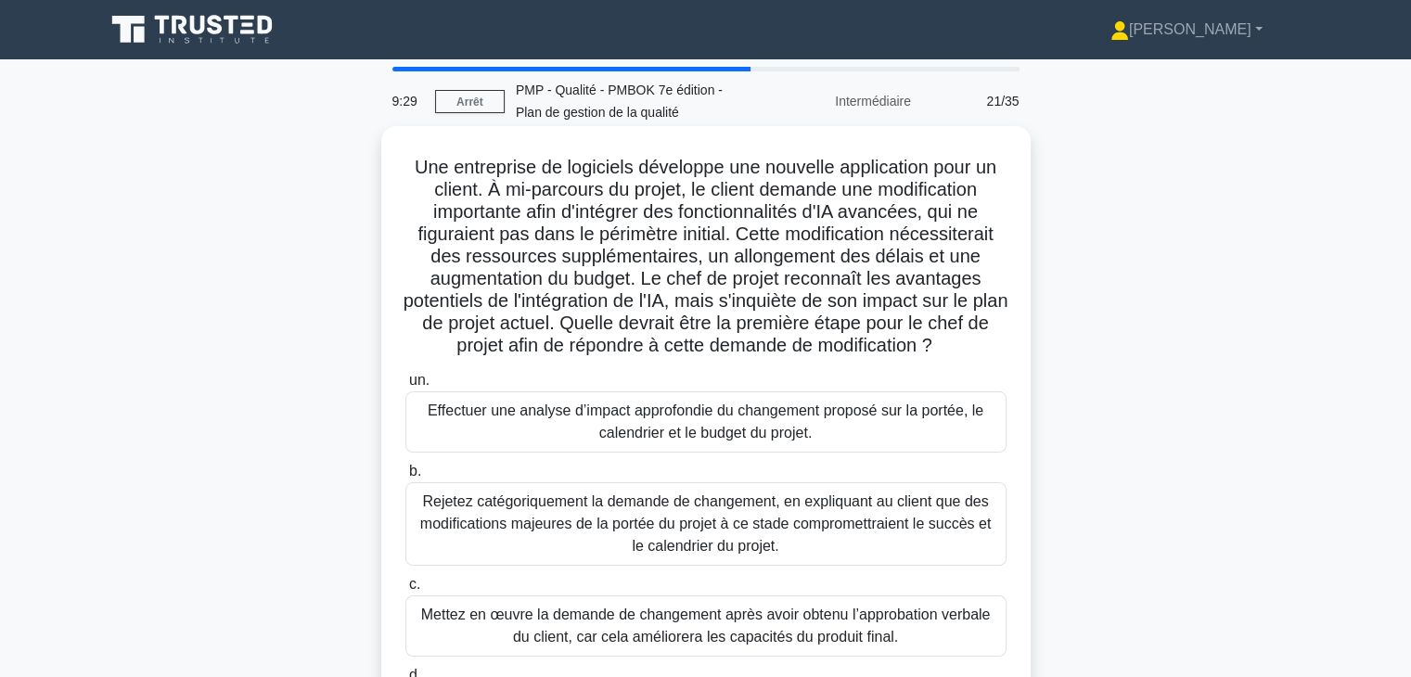
drag, startPoint x: 404, startPoint y: 166, endPoint x: 982, endPoint y: 355, distance: 607.3
click at [982, 355] on h5 "Une entreprise de logiciels développe une nouvelle application pour un client. …" at bounding box center [706, 257] width 605 height 202
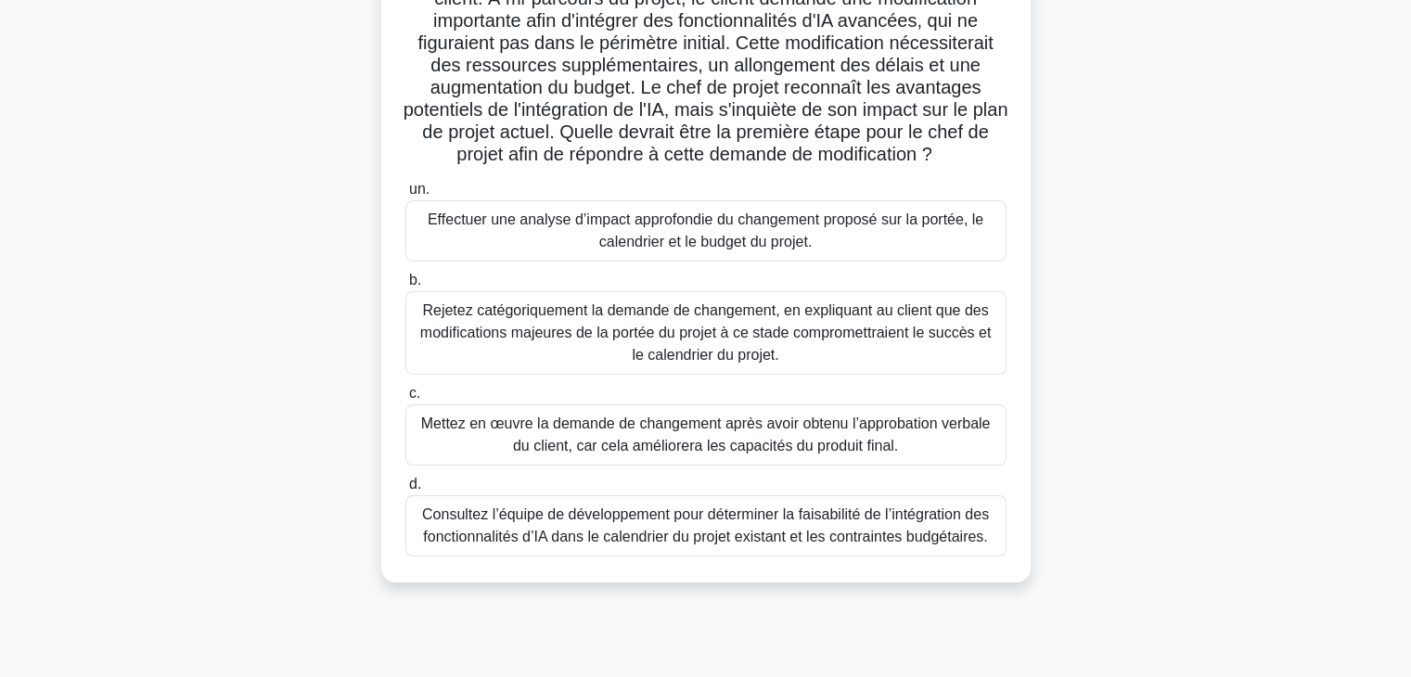
scroll to position [197, 0]
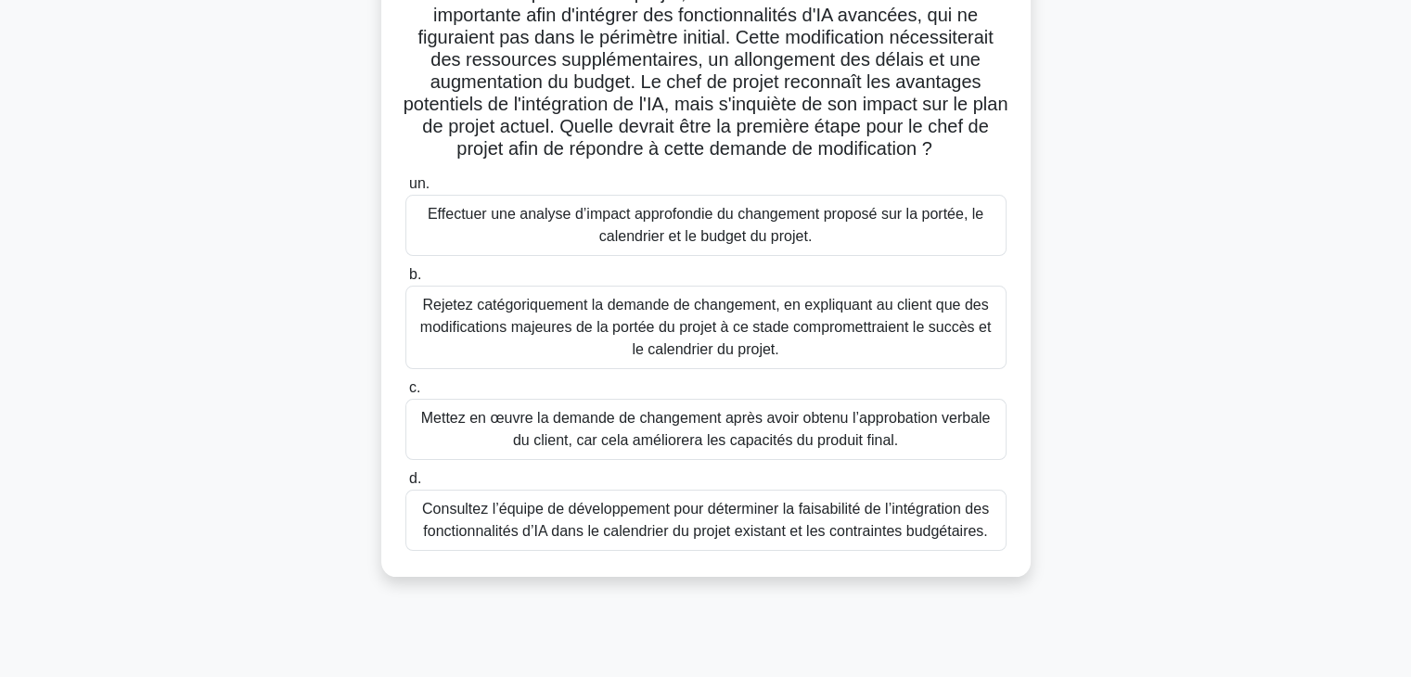
click at [853, 222] on font "Effectuer une analyse d’impact approfondie du changement proposé sur la portée,…" at bounding box center [706, 225] width 556 height 38
click at [405, 190] on input "un. Effectuer une analyse d’impact approfondie du changement proposé sur la por…" at bounding box center [405, 184] width 0 height 12
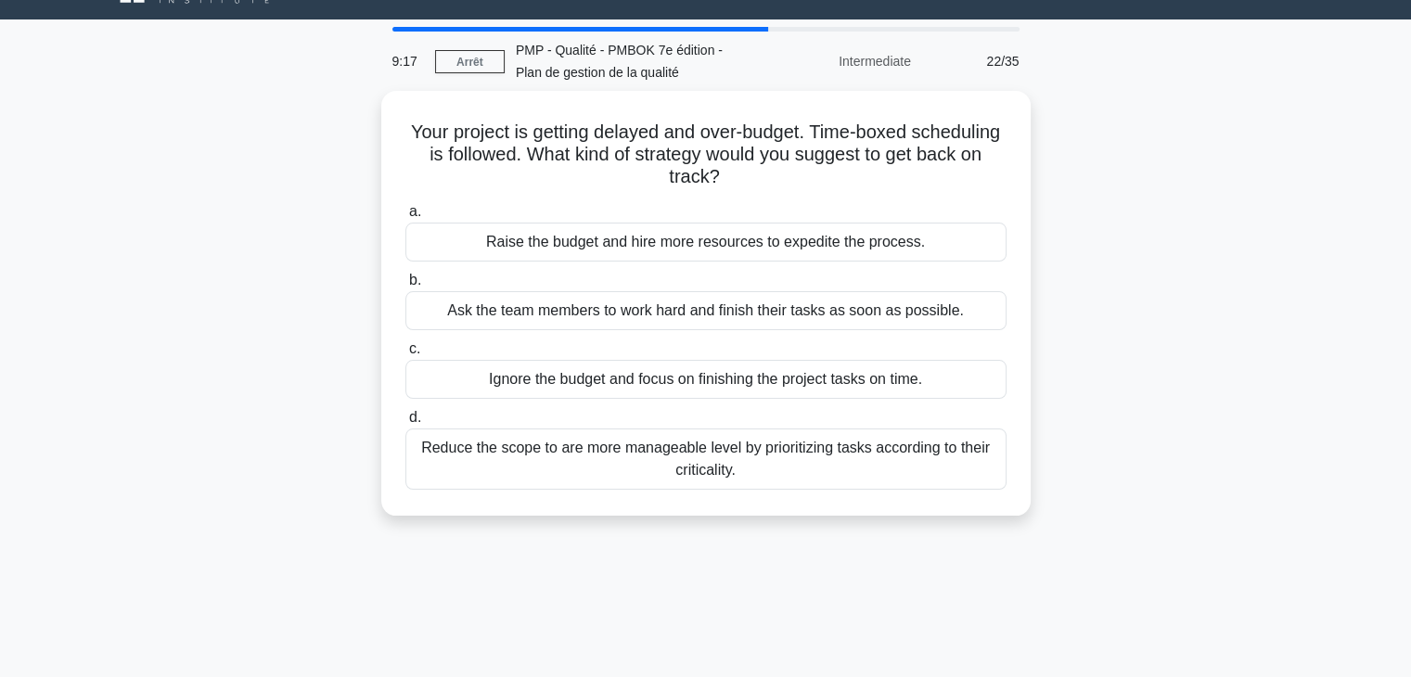
scroll to position [0, 0]
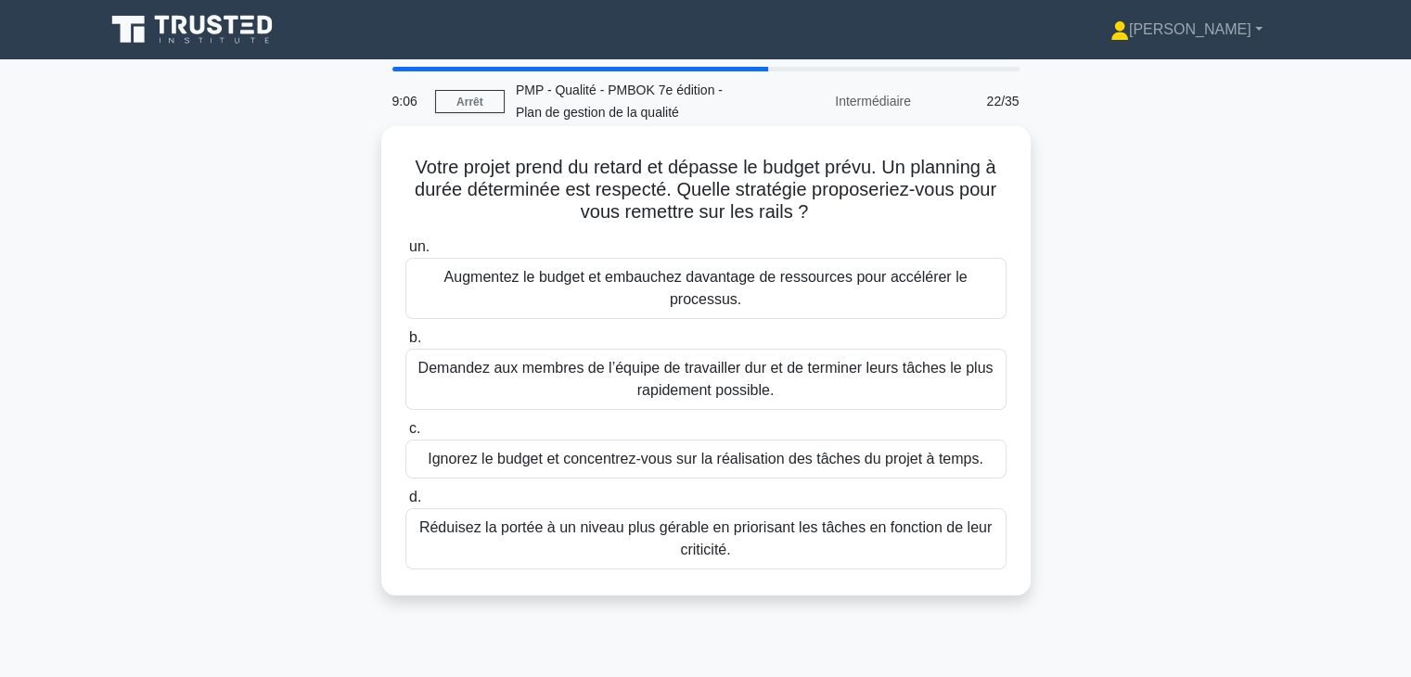
drag, startPoint x: 404, startPoint y: 168, endPoint x: 914, endPoint y: 216, distance: 511.6
click at [914, 216] on h5 "Votre projet prend du retard et dépasse le budget prévu. Un planning à durée dé…" at bounding box center [706, 190] width 605 height 69
click at [918, 539] on font "Réduisez la portée à un niveau plus gérable en priorisant les tâches en fonctio…" at bounding box center [706, 539] width 584 height 45
click at [405, 504] on input "d. Réduisez la portée à un niveau plus gérable en priorisant les tâches en fonc…" at bounding box center [405, 498] width 0 height 12
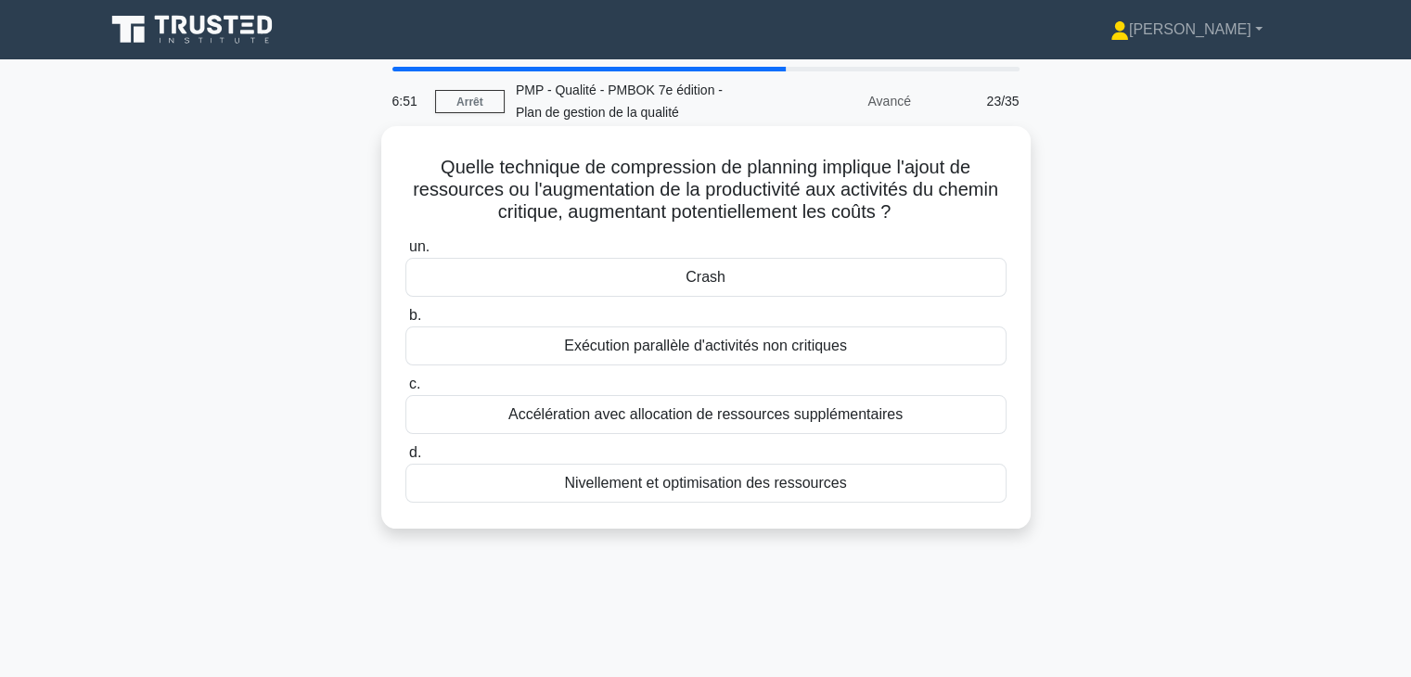
click at [928, 415] on div "Accélération avec allocation de ressources supplémentaires" at bounding box center [705, 414] width 601 height 39
click at [405, 391] on input "c. Accélération avec allocation de ressources supplémentaires" at bounding box center [405, 385] width 0 height 12
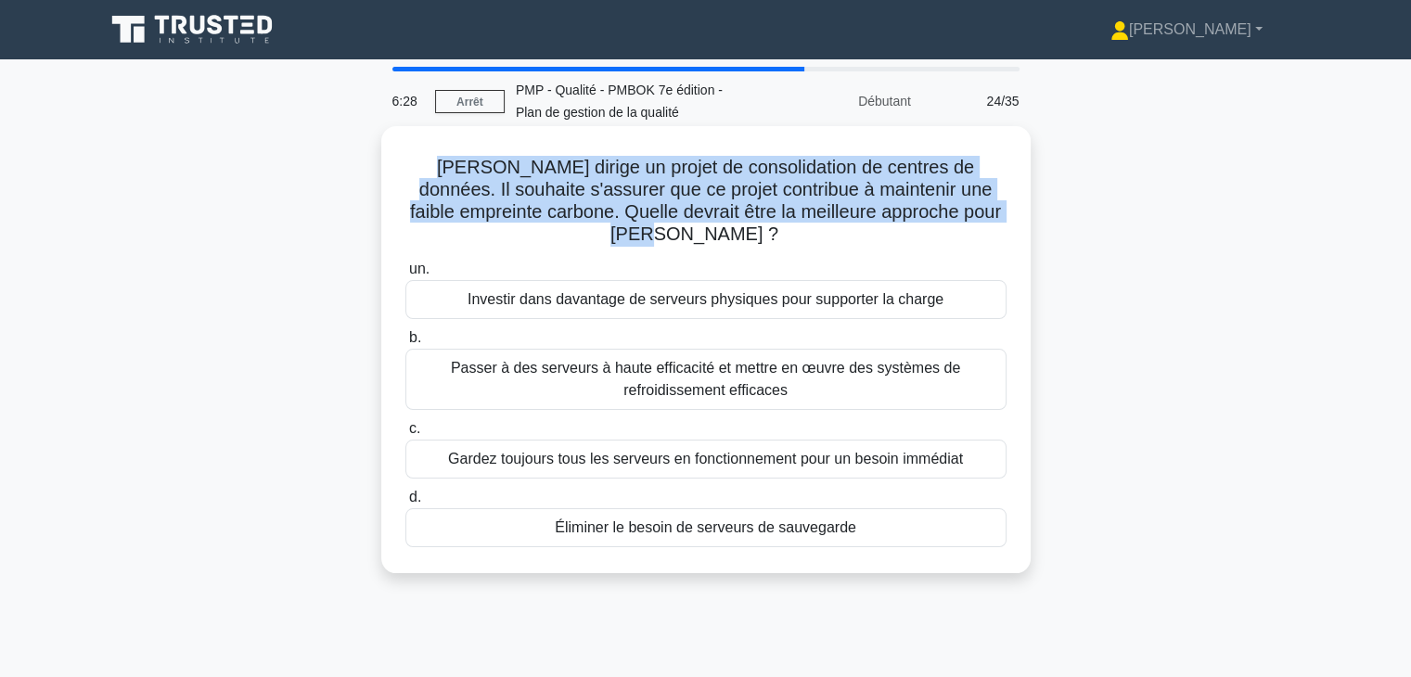
drag, startPoint x: 419, startPoint y: 170, endPoint x: 841, endPoint y: 241, distance: 427.2
click at [841, 241] on h5 "Michael dirige un projet de consolidation de centres de données. Il souhaite s'…" at bounding box center [706, 201] width 605 height 91
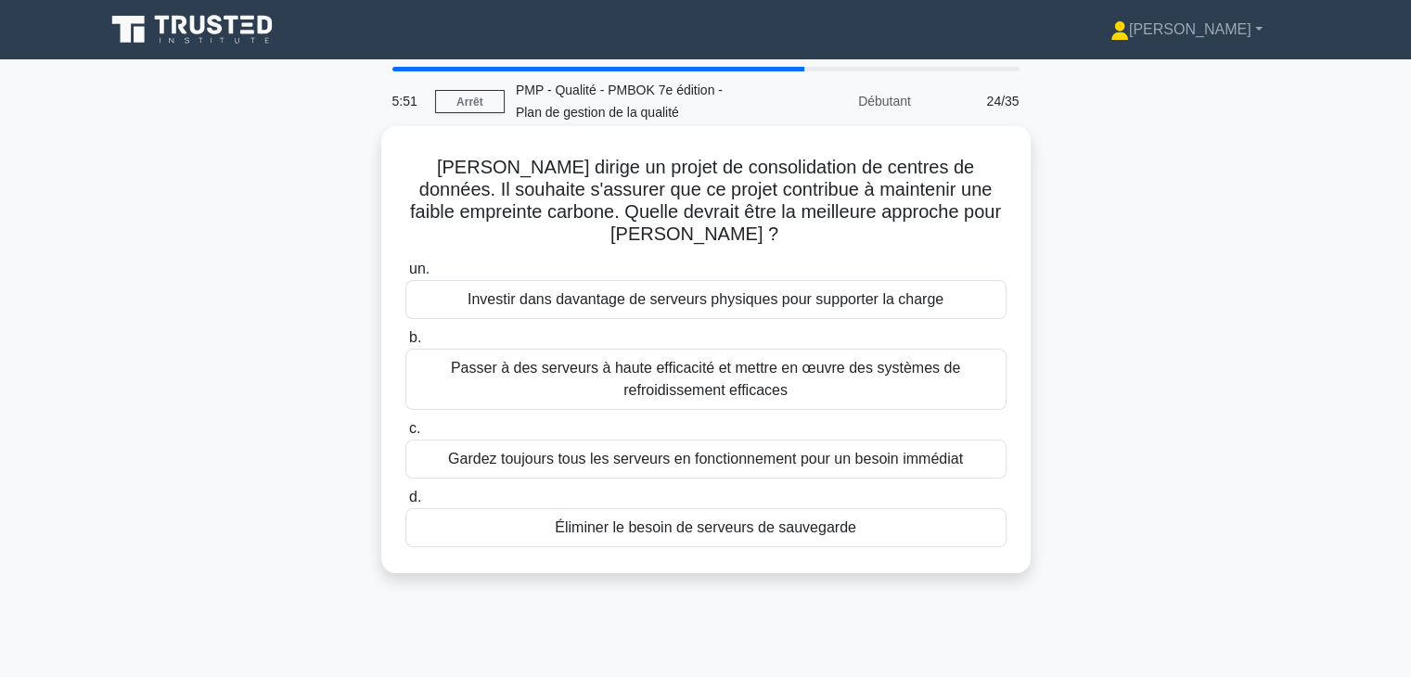
click at [857, 385] on font "Passer à des serveurs à haute efficacité et mettre en œuvre des systèmes de ref…" at bounding box center [706, 379] width 584 height 45
click at [405, 344] on input "b. Passer à des serveurs à haute efficacité et mettre en œuvre des systèmes de …" at bounding box center [405, 338] width 0 height 12
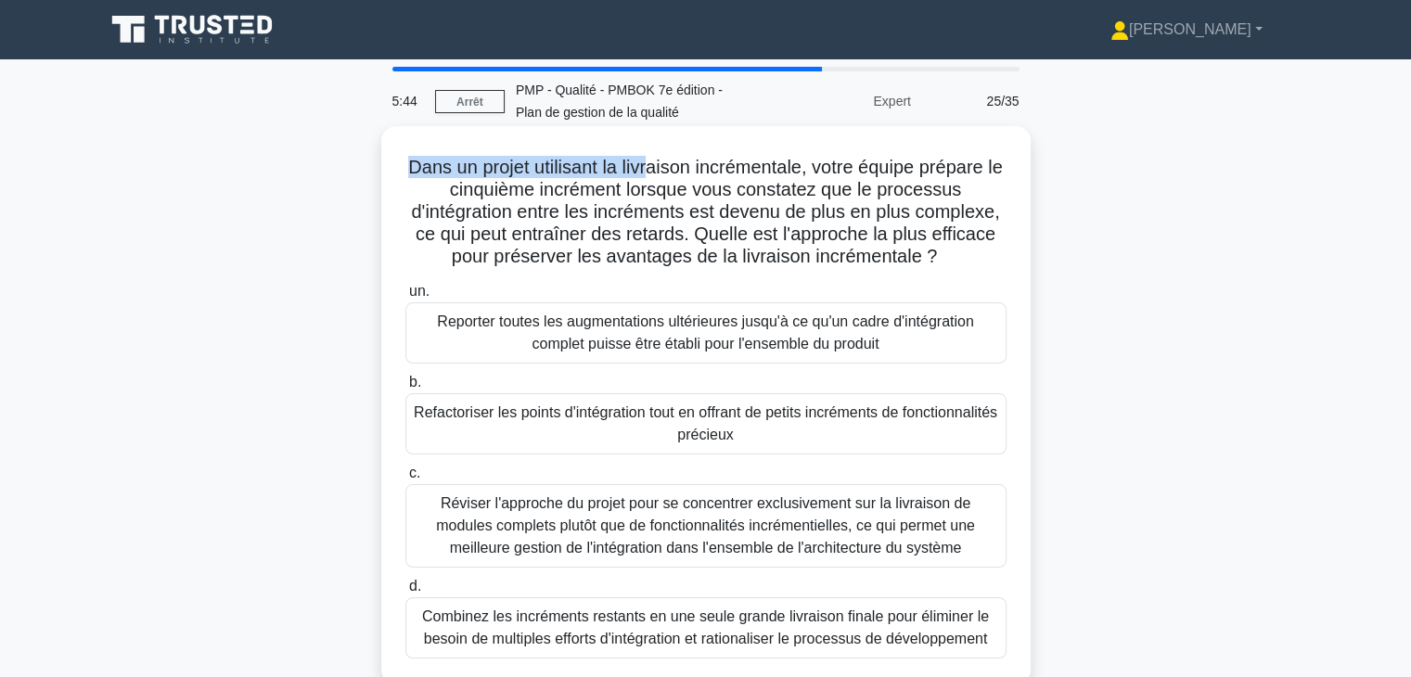
drag, startPoint x: 408, startPoint y: 170, endPoint x: 654, endPoint y: 174, distance: 245.9
click at [654, 174] on h5 "Dans un projet utilisant la livraison incrémentale, votre équipe prépare le cin…" at bounding box center [706, 212] width 605 height 113
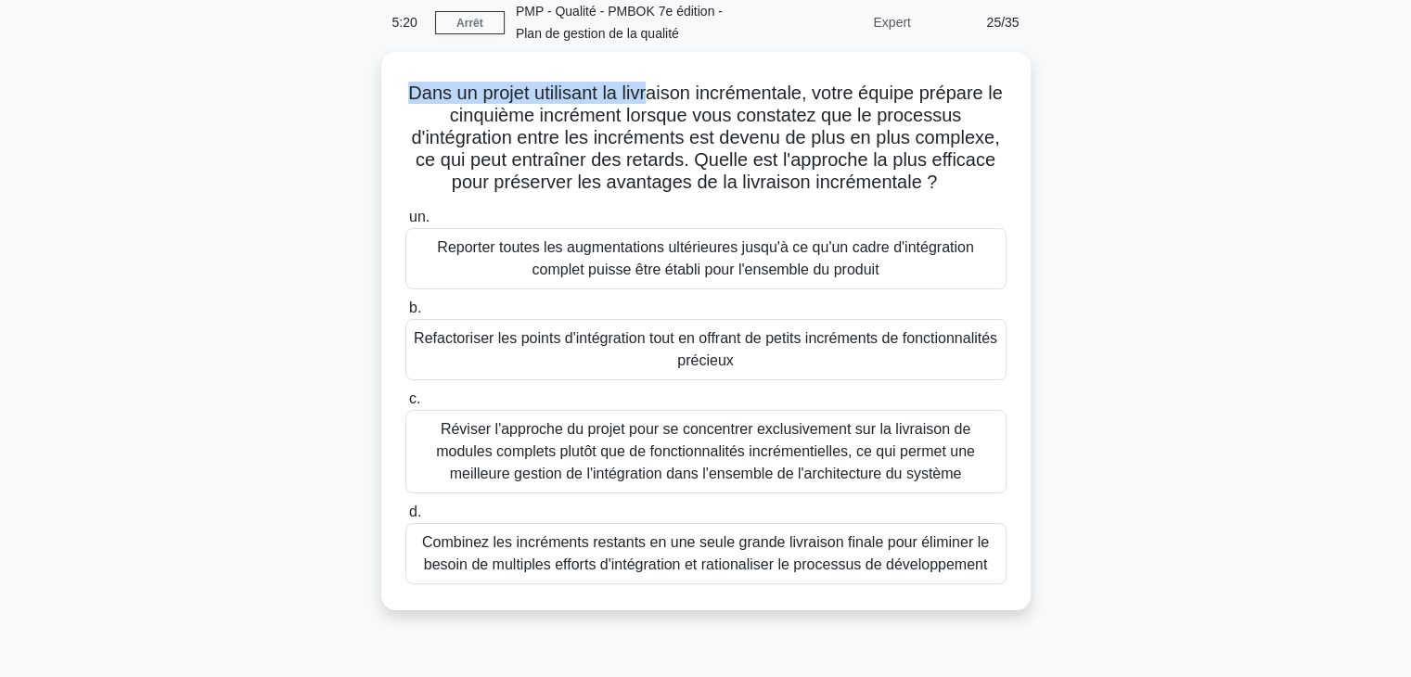
scroll to position [86, 0]
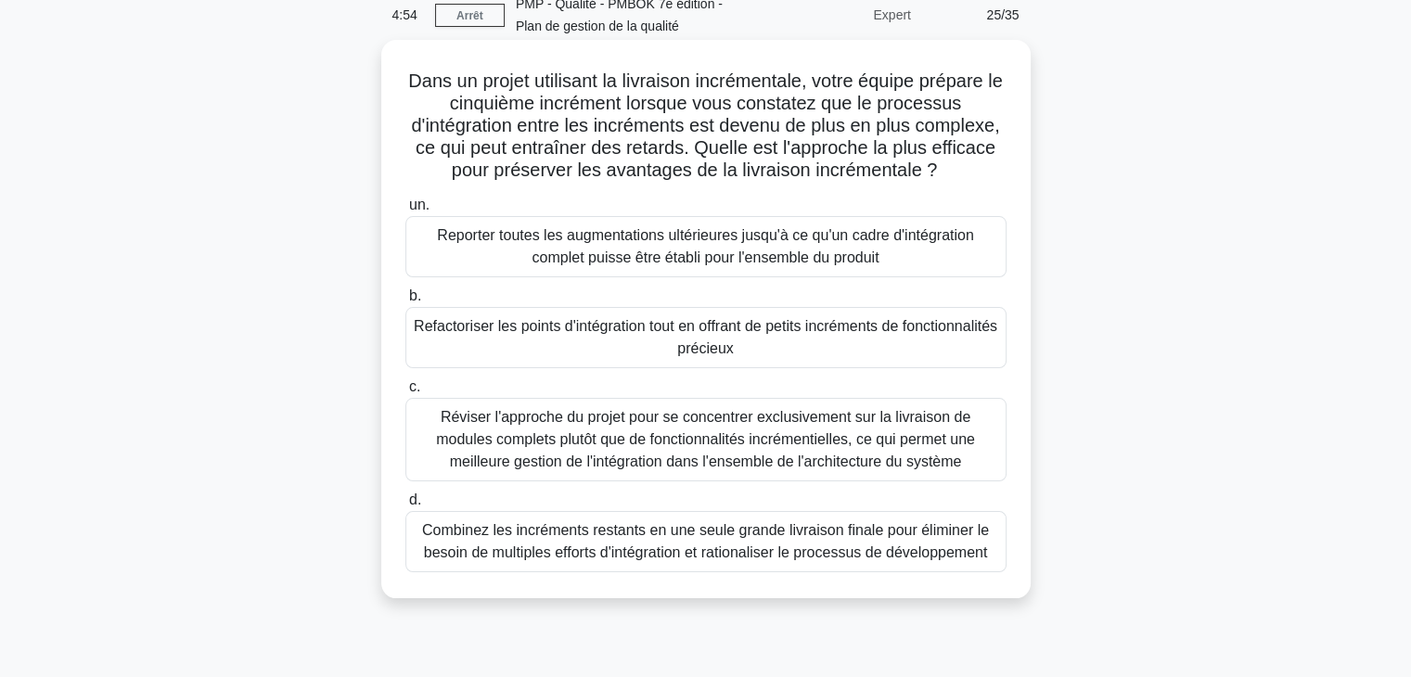
click at [846, 332] on font "Refactoriser les points d'intégration tout en offrant de petits incréments de f…" at bounding box center [706, 337] width 584 height 38
click at [405, 302] on input "b. Refactoriser les points d'intégration tout en offrant de petits incréments d…" at bounding box center [405, 296] width 0 height 12
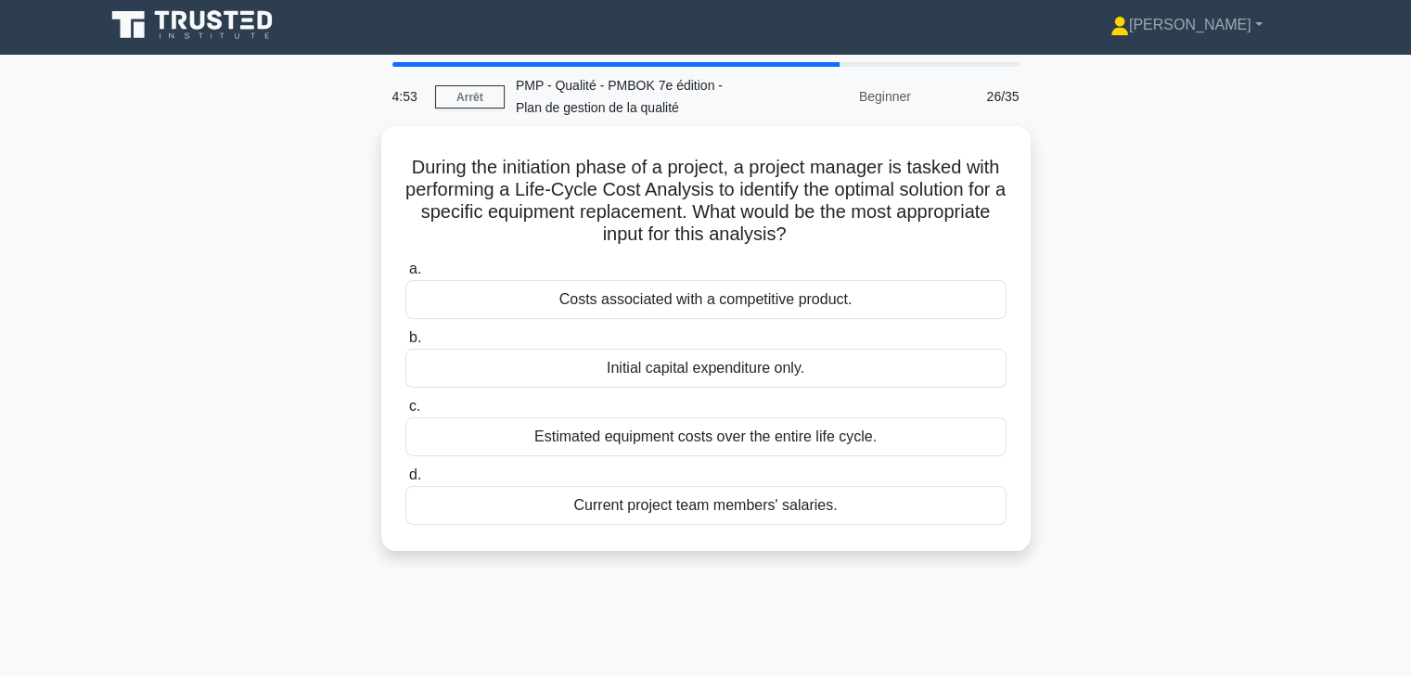
scroll to position [0, 0]
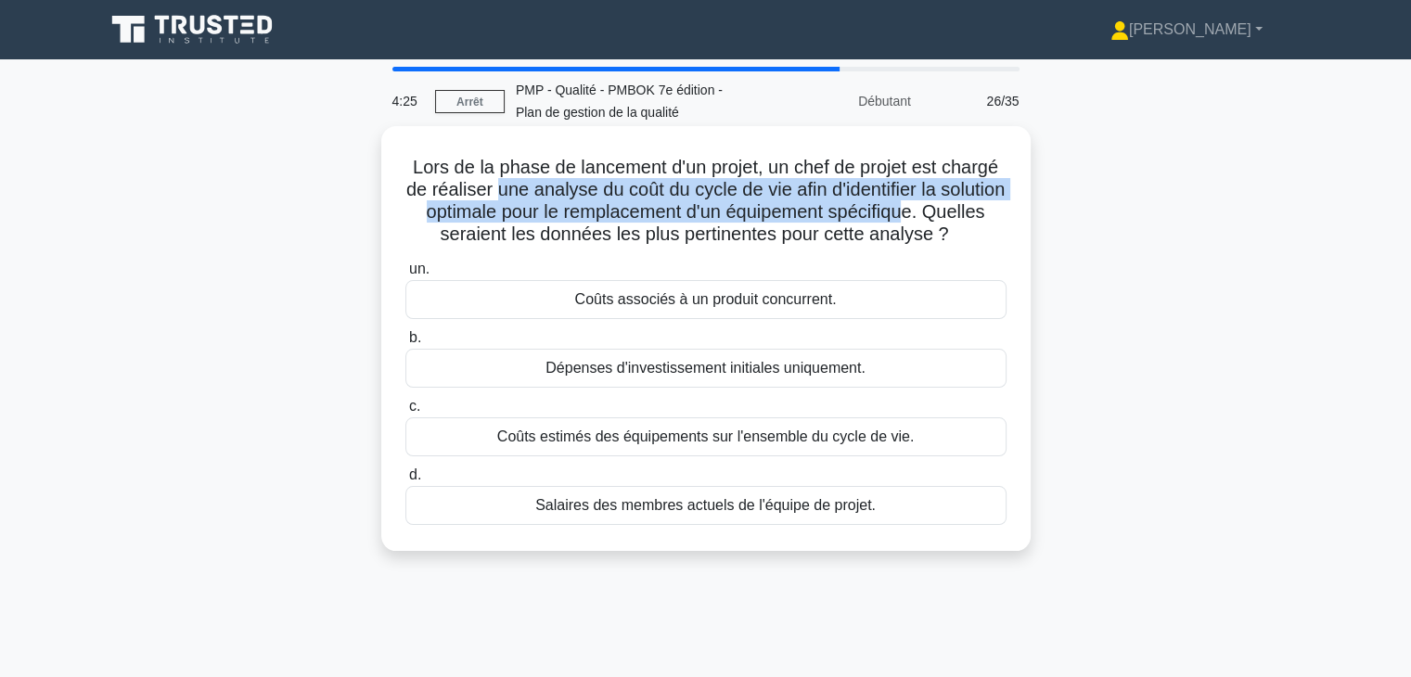
drag, startPoint x: 523, startPoint y: 187, endPoint x: 987, endPoint y: 208, distance: 464.3
click at [987, 208] on font "Lors de la phase de lancement d'un projet, un chef de projet est chargé de réal…" at bounding box center [705, 200] width 598 height 87
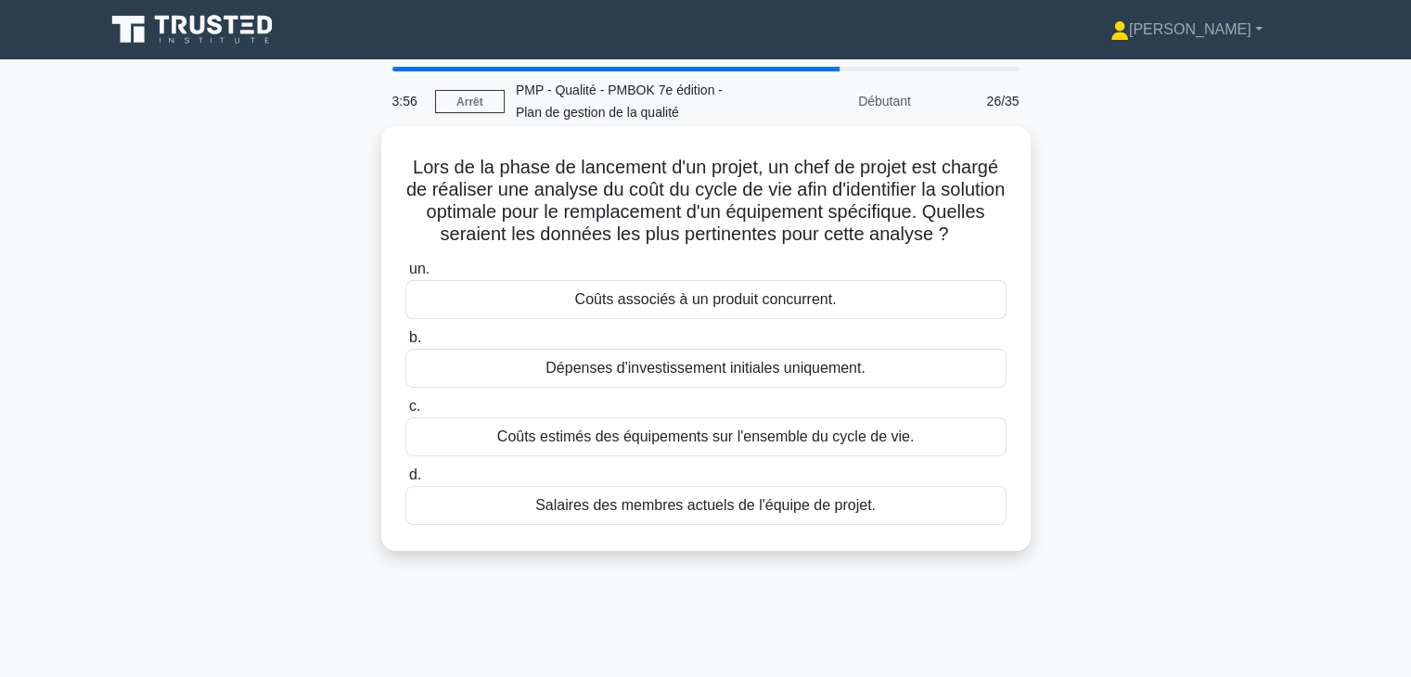
click at [852, 444] on font "Coûts estimés des équipements sur l'ensemble du cycle de vie." at bounding box center [705, 437] width 417 height 16
click at [405, 413] on input "c. Coûts estimés des équipements sur l'ensemble du cycle de vie." at bounding box center [405, 407] width 0 height 12
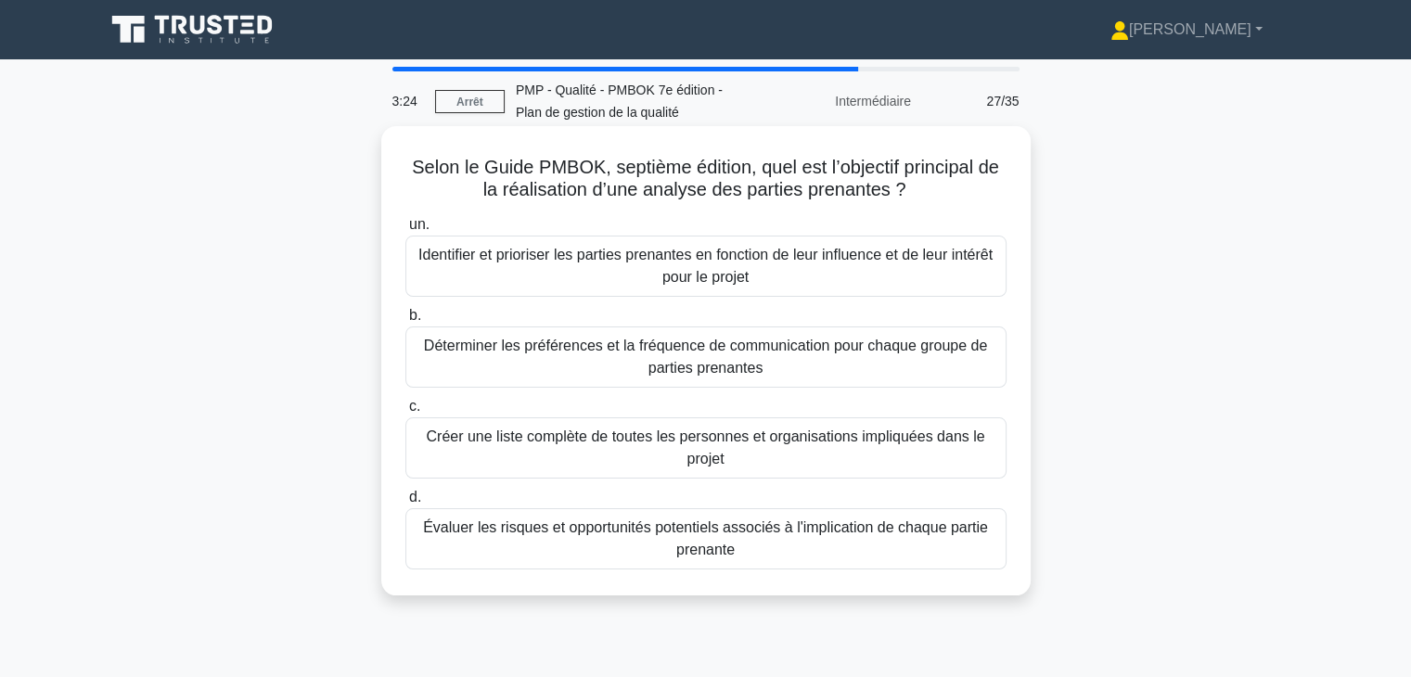
click at [774, 272] on font "Identifier et prioriser les parties prenantes en fonction de leur influence et …" at bounding box center [706, 266] width 584 height 45
click at [405, 231] on input "un. Identifier et prioriser les parties prenantes en fonction de leur influence…" at bounding box center [405, 225] width 0 height 12
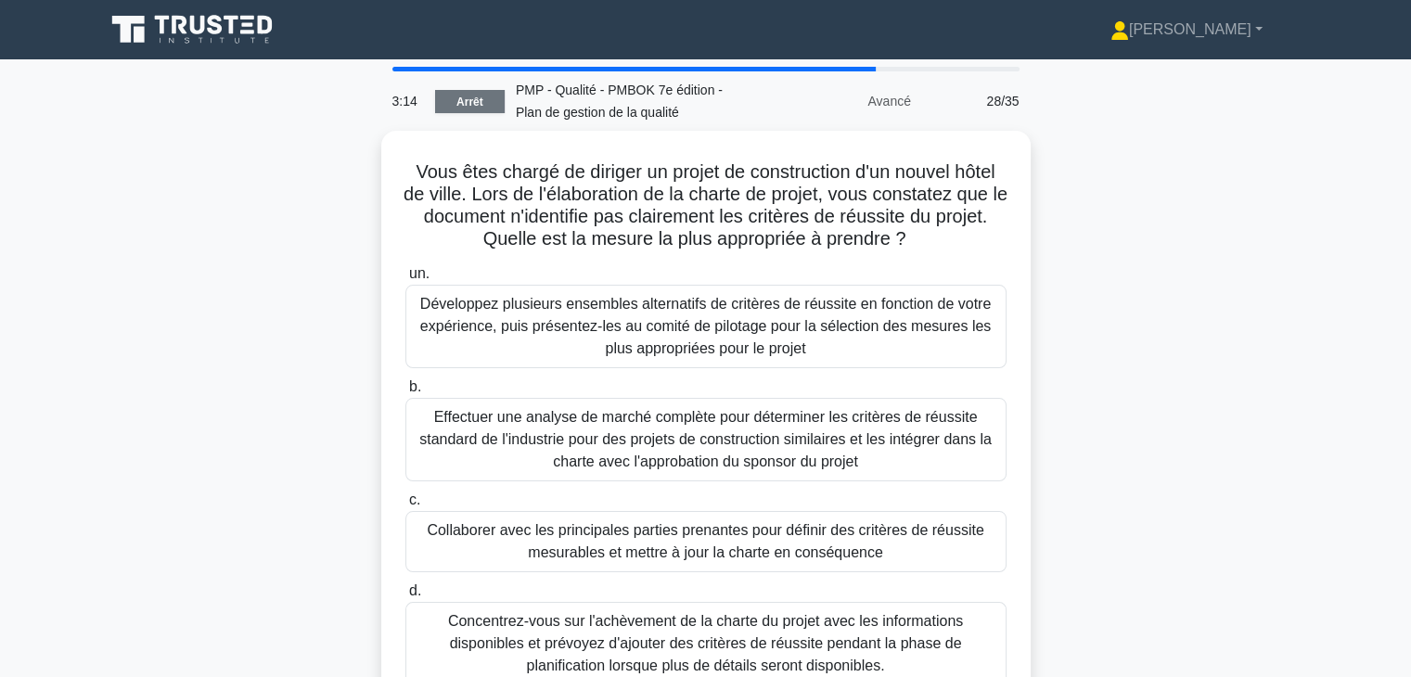
click at [479, 105] on font "Arrêt" at bounding box center [469, 102] width 27 height 13
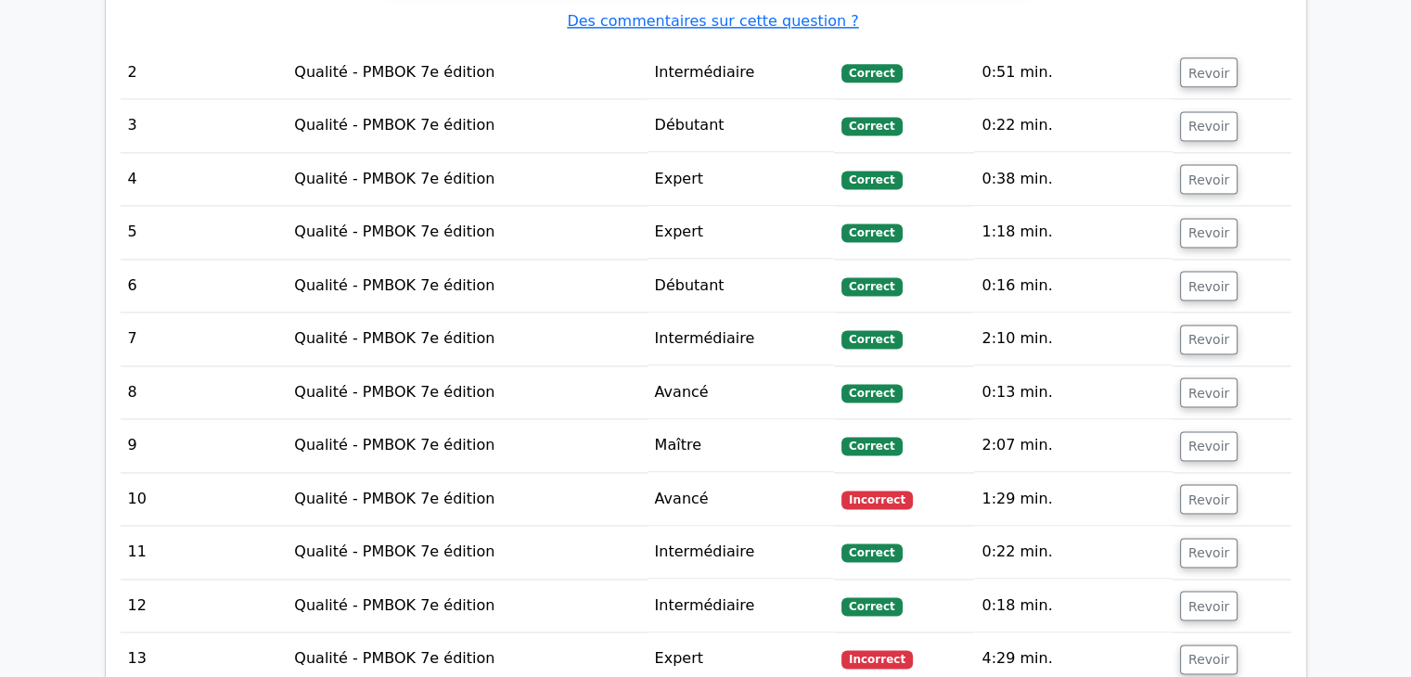
scroll to position [2645, 0]
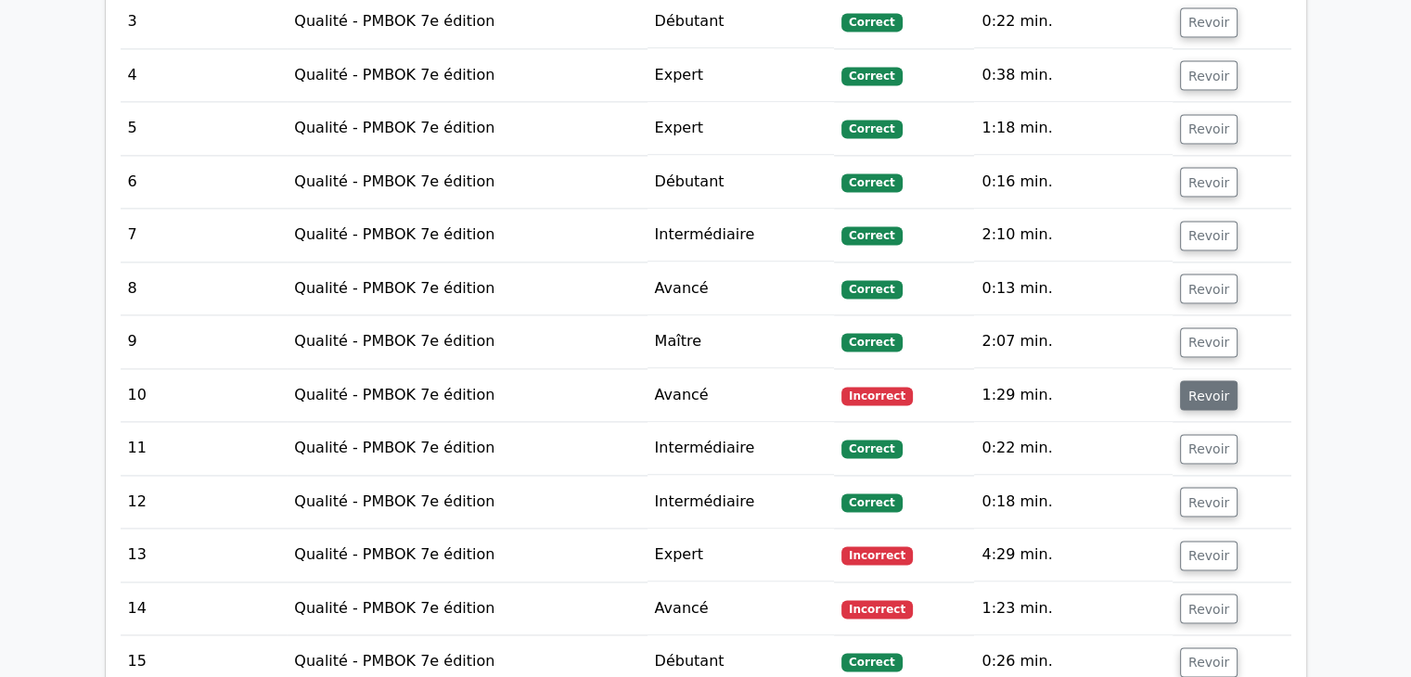
click at [1205, 388] on font "Revoir" at bounding box center [1208, 395] width 41 height 15
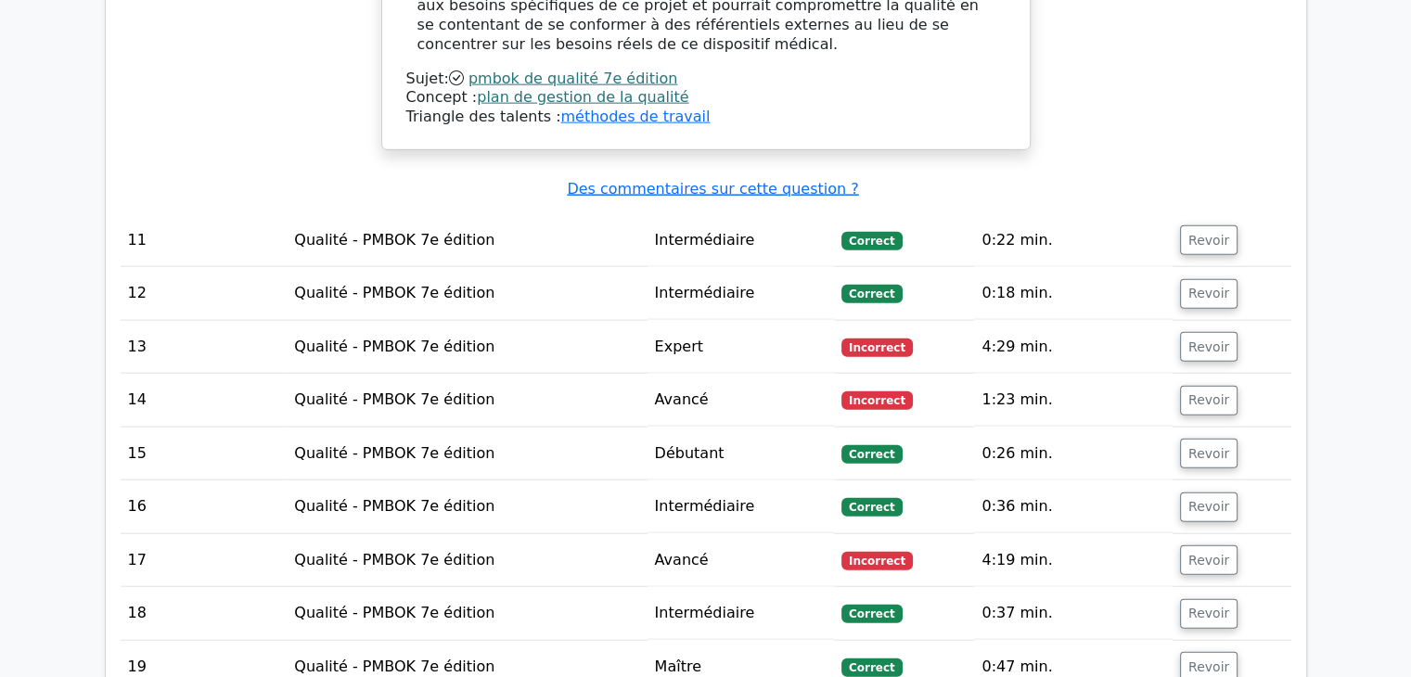
scroll to position [4292, 0]
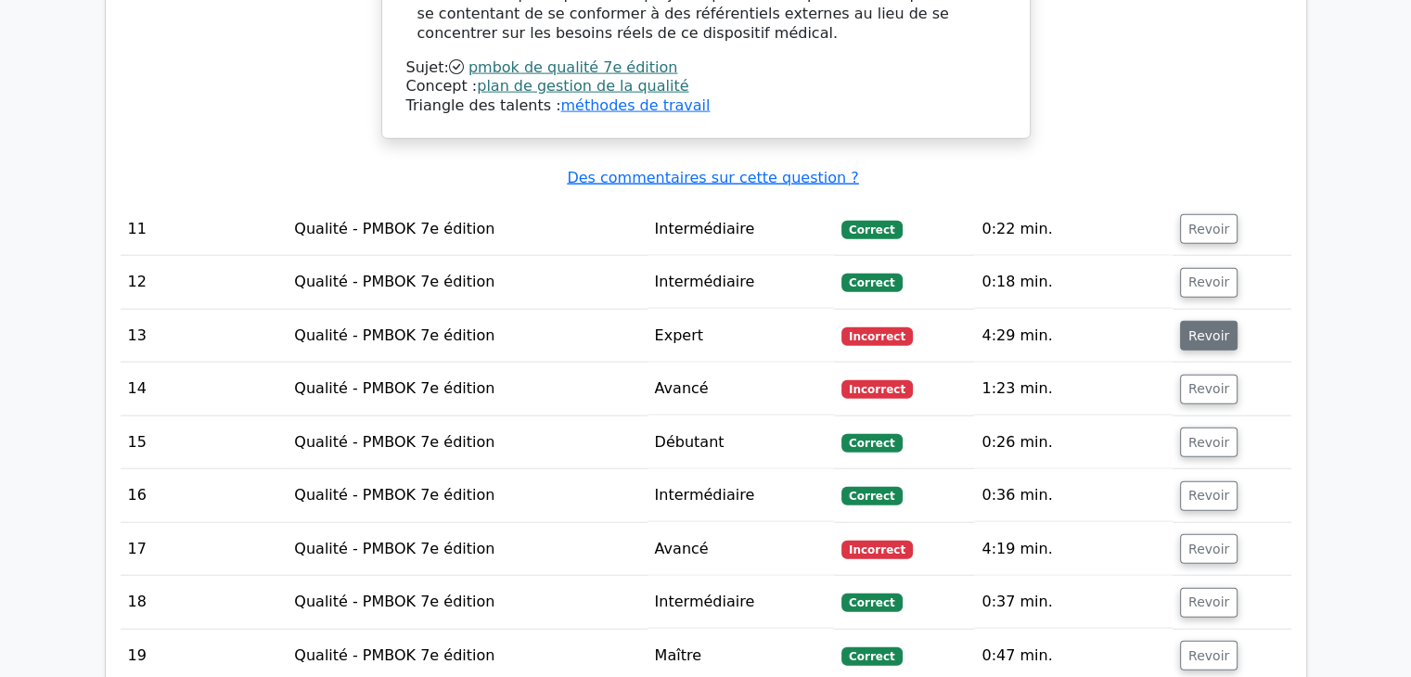
click at [1195, 328] on font "Revoir" at bounding box center [1208, 335] width 41 height 15
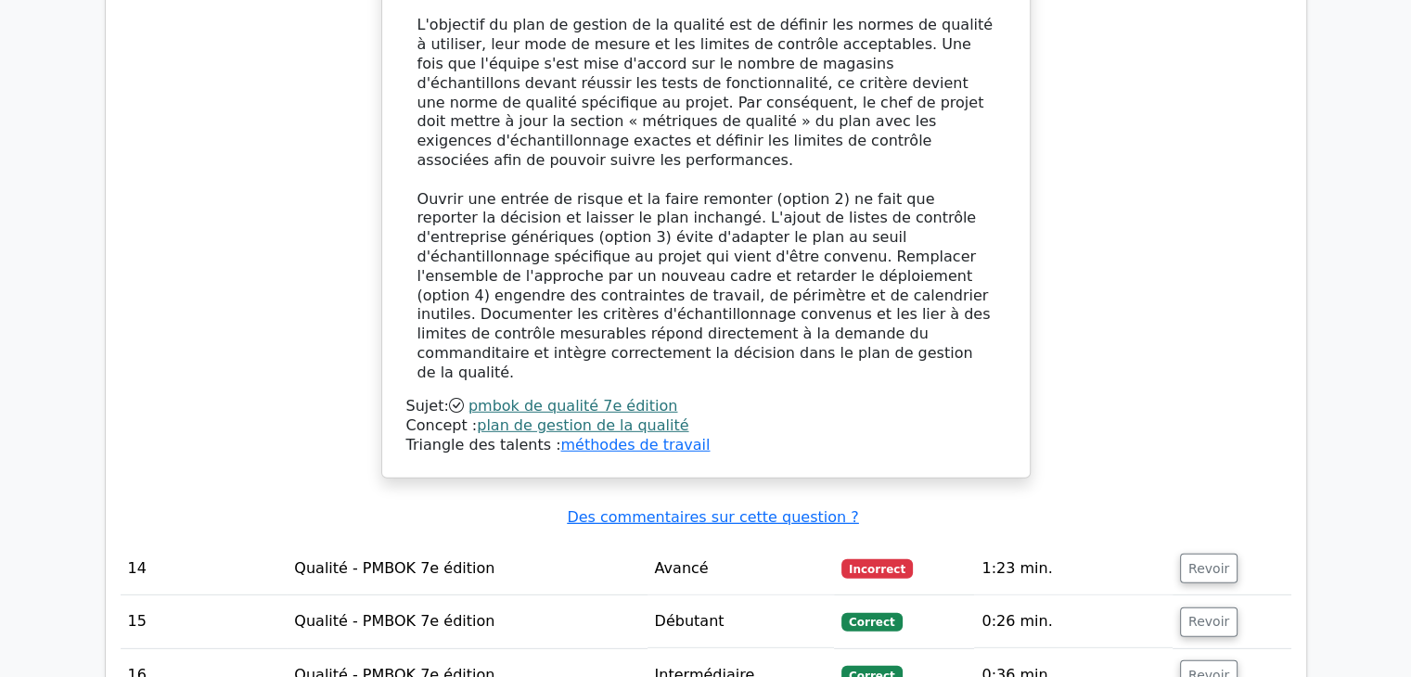
scroll to position [5461, 0]
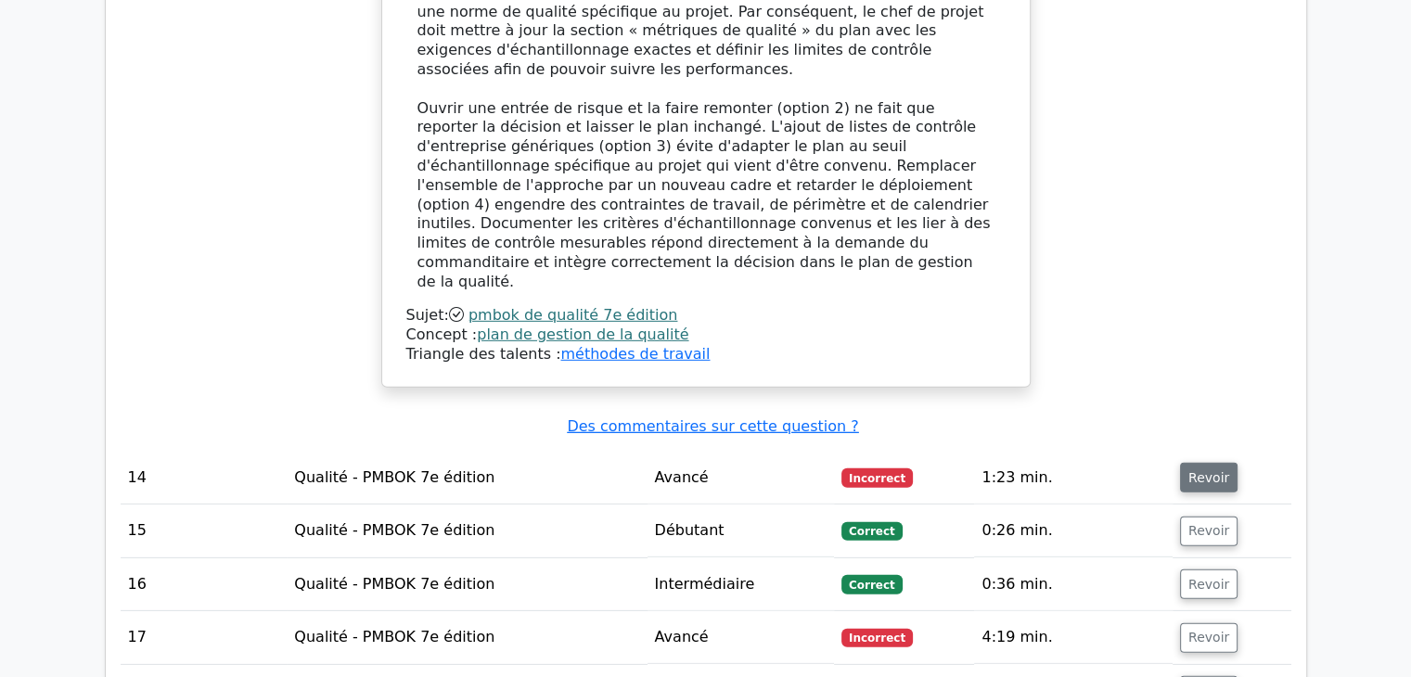
click at [1218, 470] on font "Revoir" at bounding box center [1208, 477] width 41 height 15
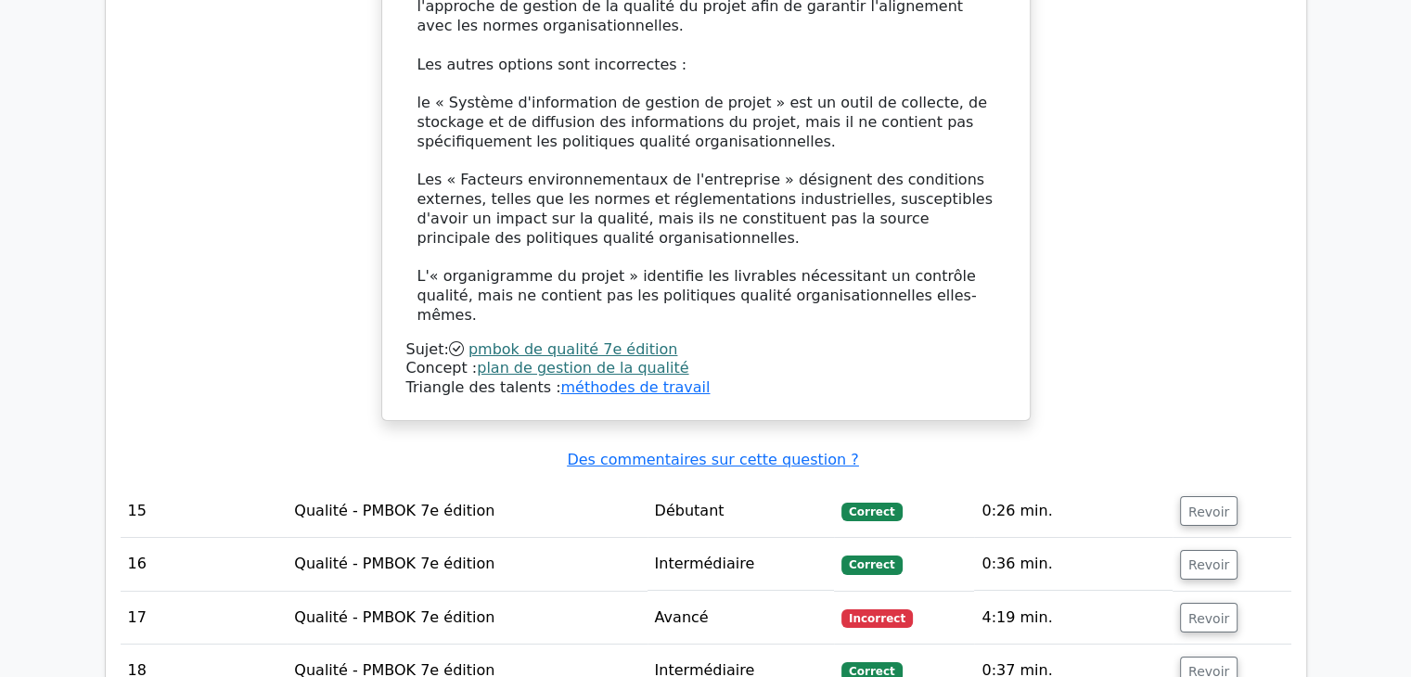
scroll to position [6617, 0]
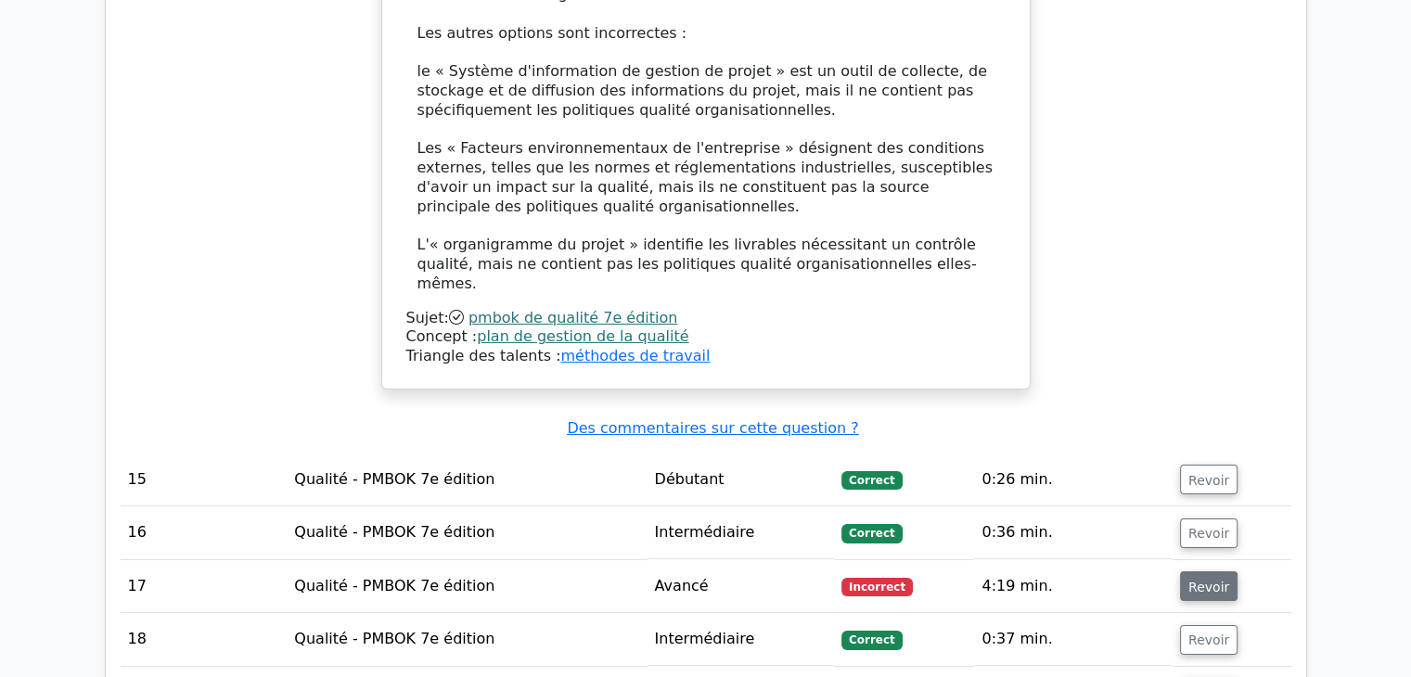
click at [1199, 579] on font "Revoir" at bounding box center [1208, 586] width 41 height 15
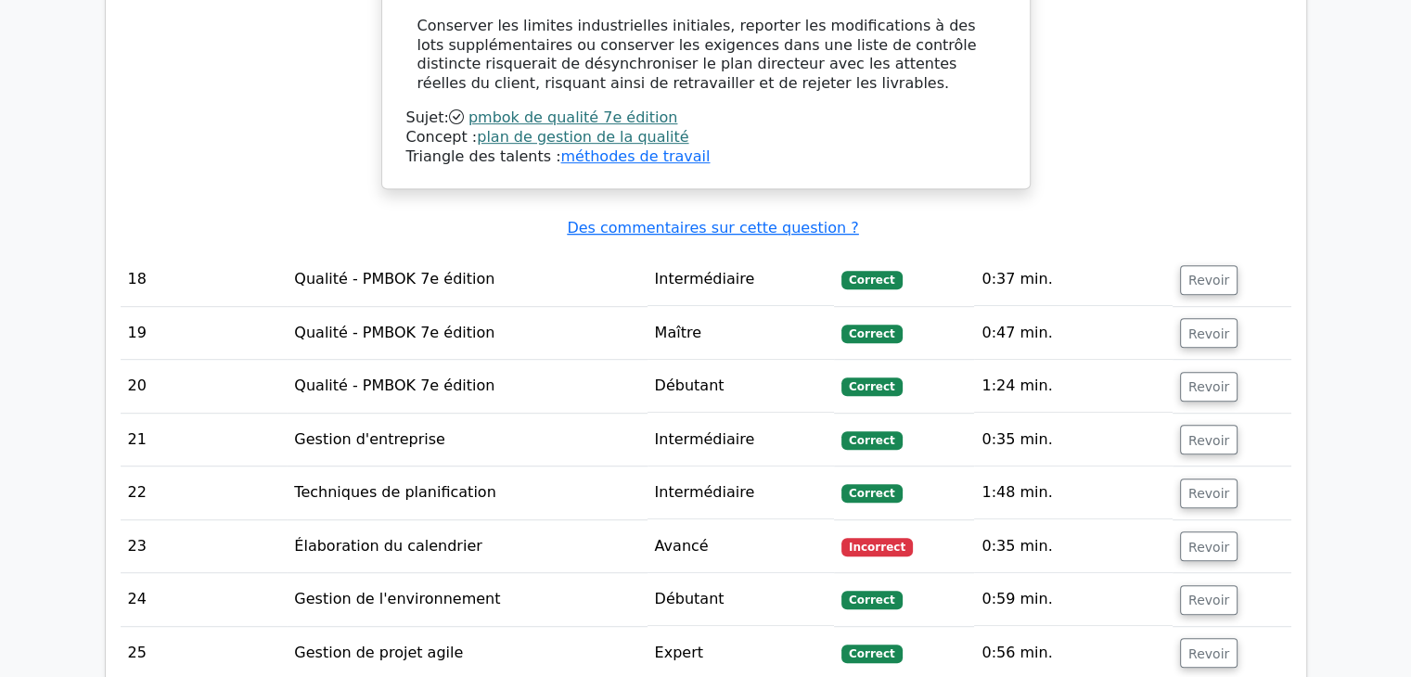
scroll to position [8061, 0]
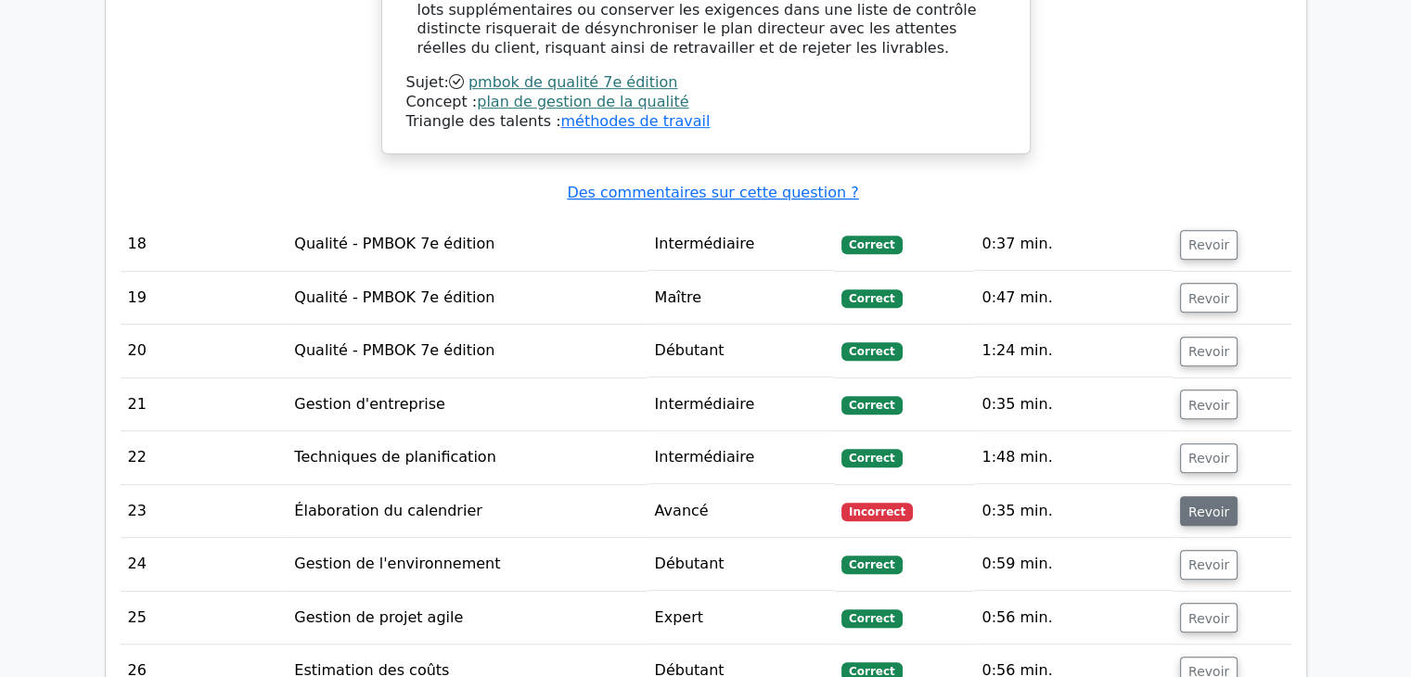
click at [1205, 504] on font "Revoir" at bounding box center [1208, 511] width 41 height 15
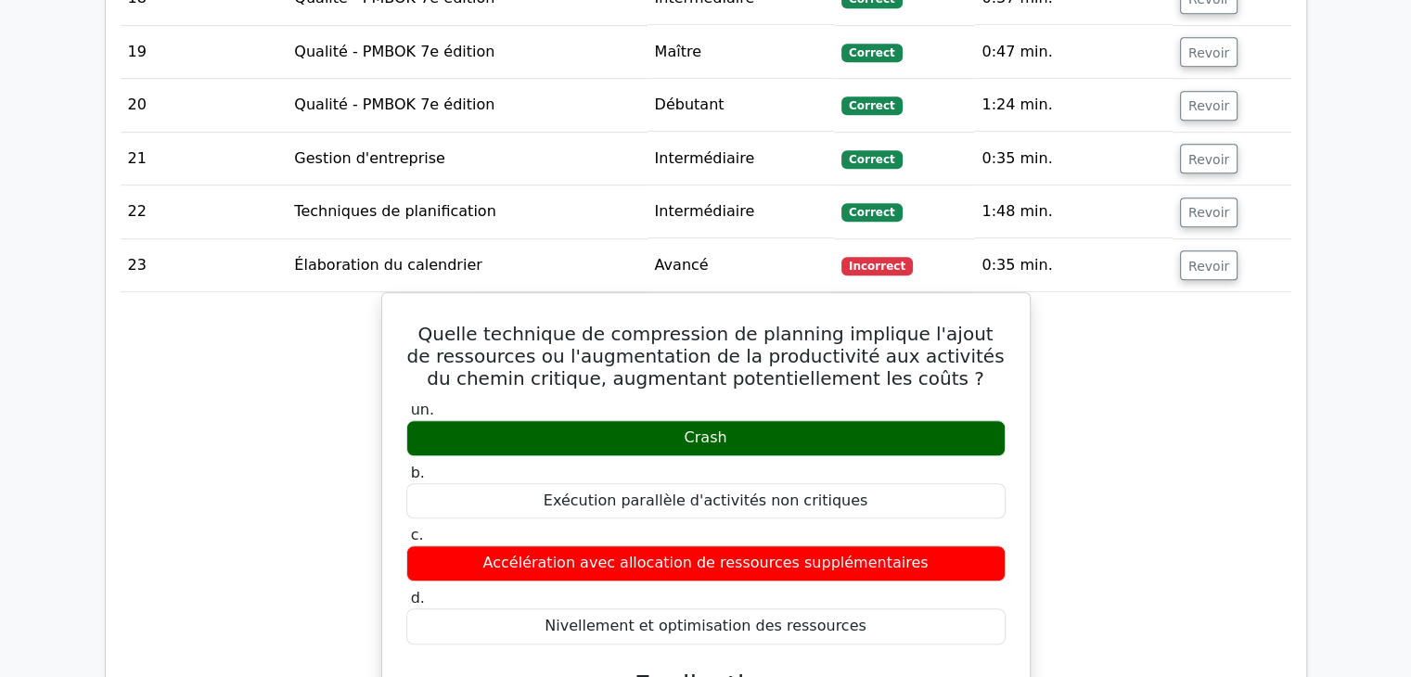
scroll to position [8184, 0]
